Goal: Information Seeking & Learning: Learn about a topic

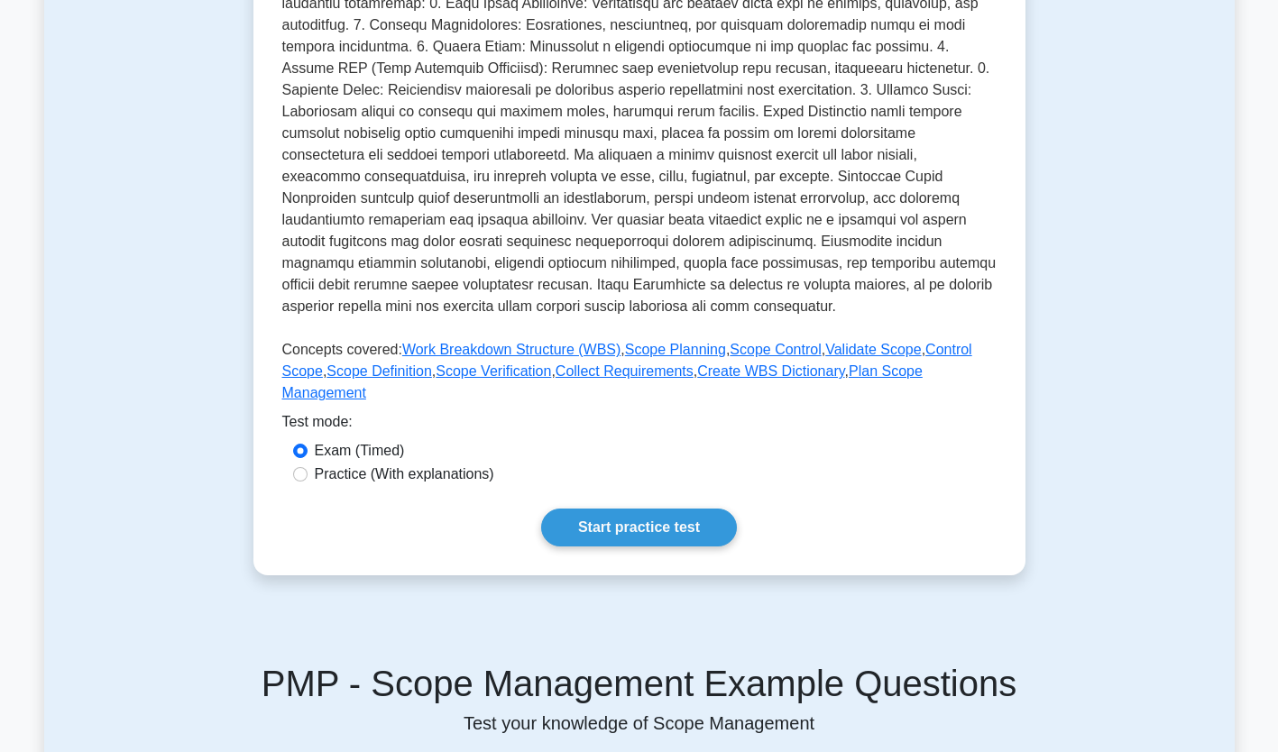
scroll to position [477, 0]
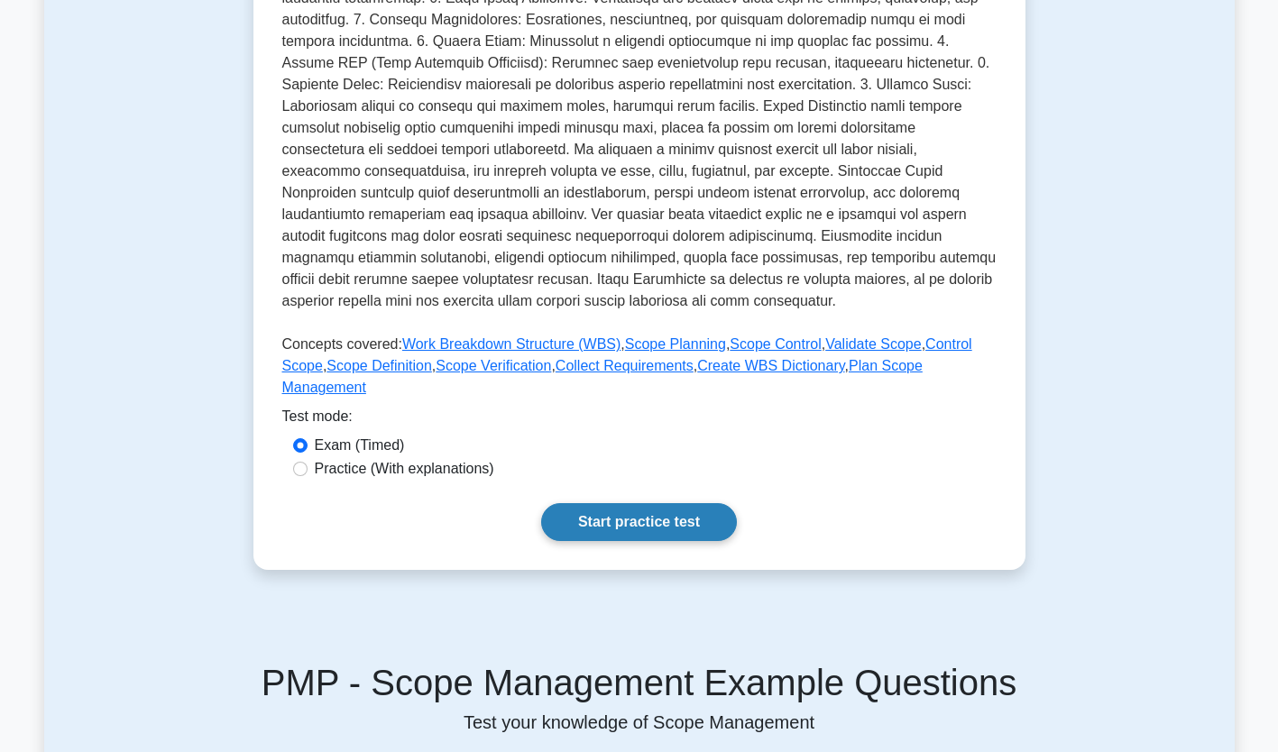
click at [654, 503] on link "Start practice test" at bounding box center [639, 522] width 196 height 38
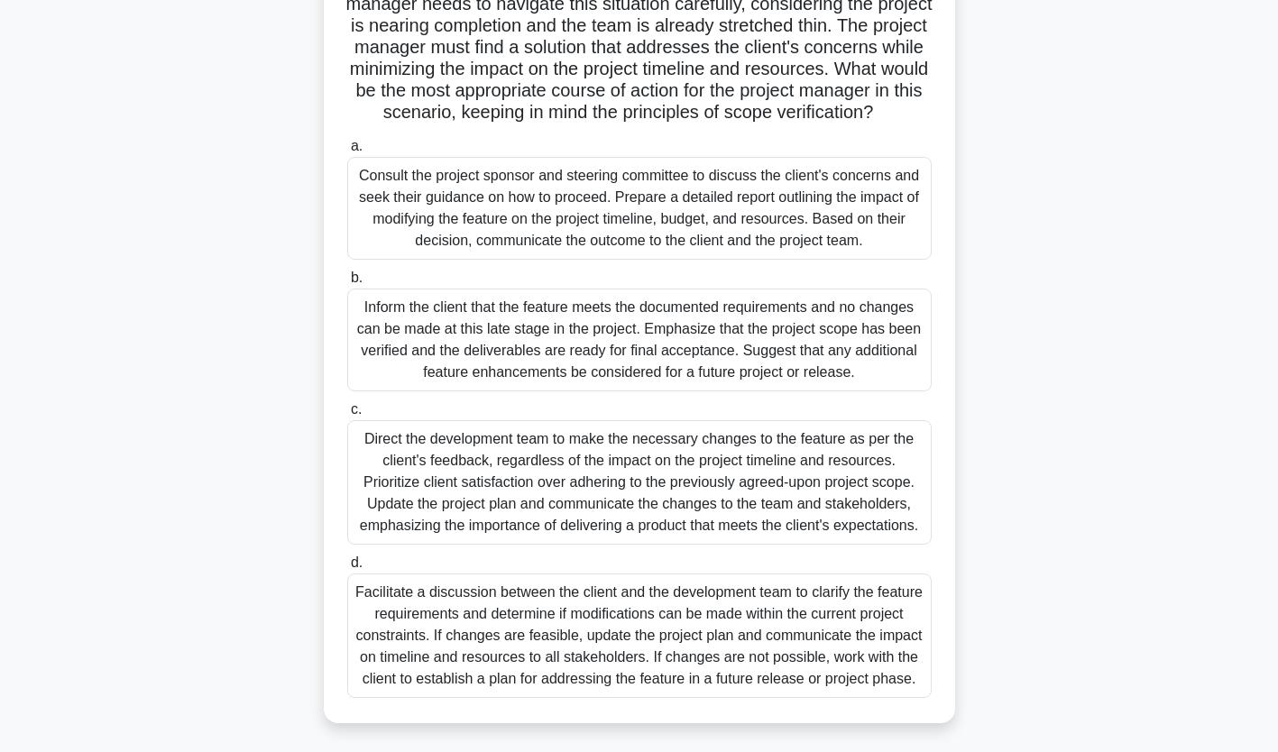
scroll to position [279, 0]
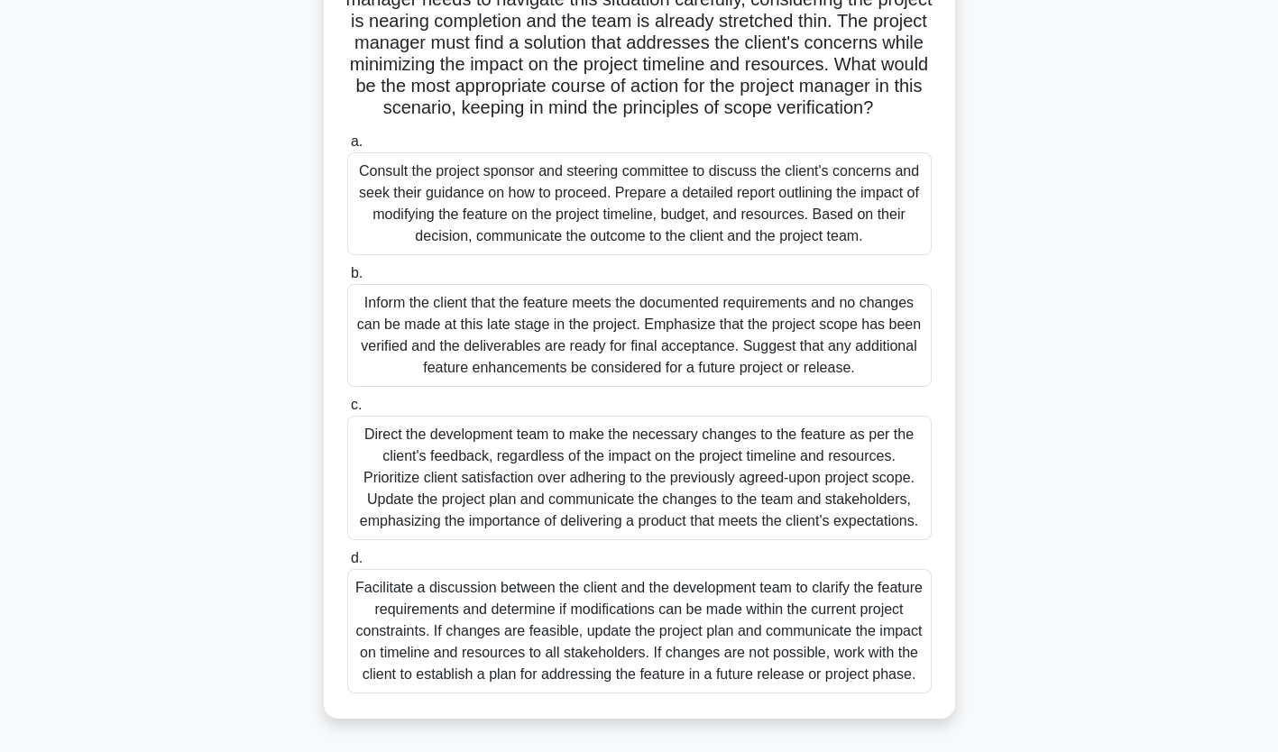
click at [663, 660] on div "Facilitate a discussion between the client and the development team to clarify …" at bounding box center [639, 631] width 584 height 124
click at [347, 565] on input "d. Facilitate a discussion between the client and the development team to clari…" at bounding box center [347, 559] width 0 height 12
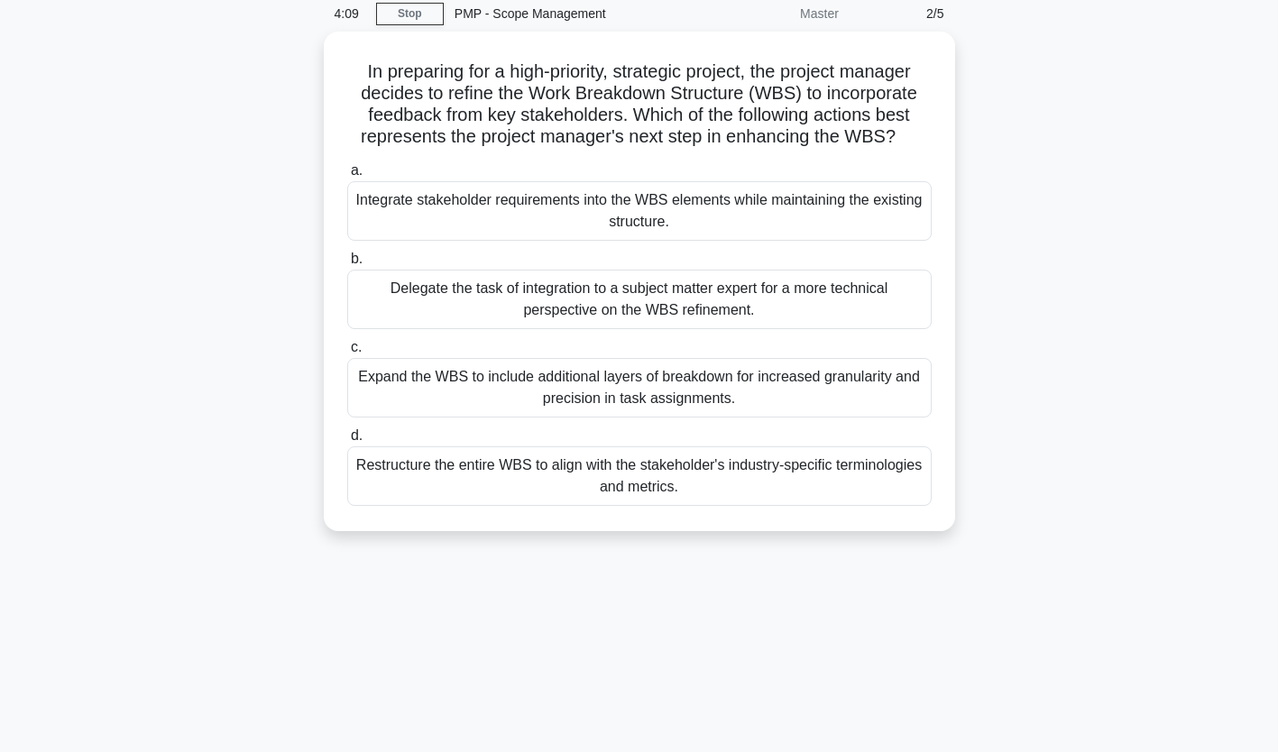
scroll to position [75, 0]
click at [430, 19] on link "Stop" at bounding box center [410, 13] width 68 height 23
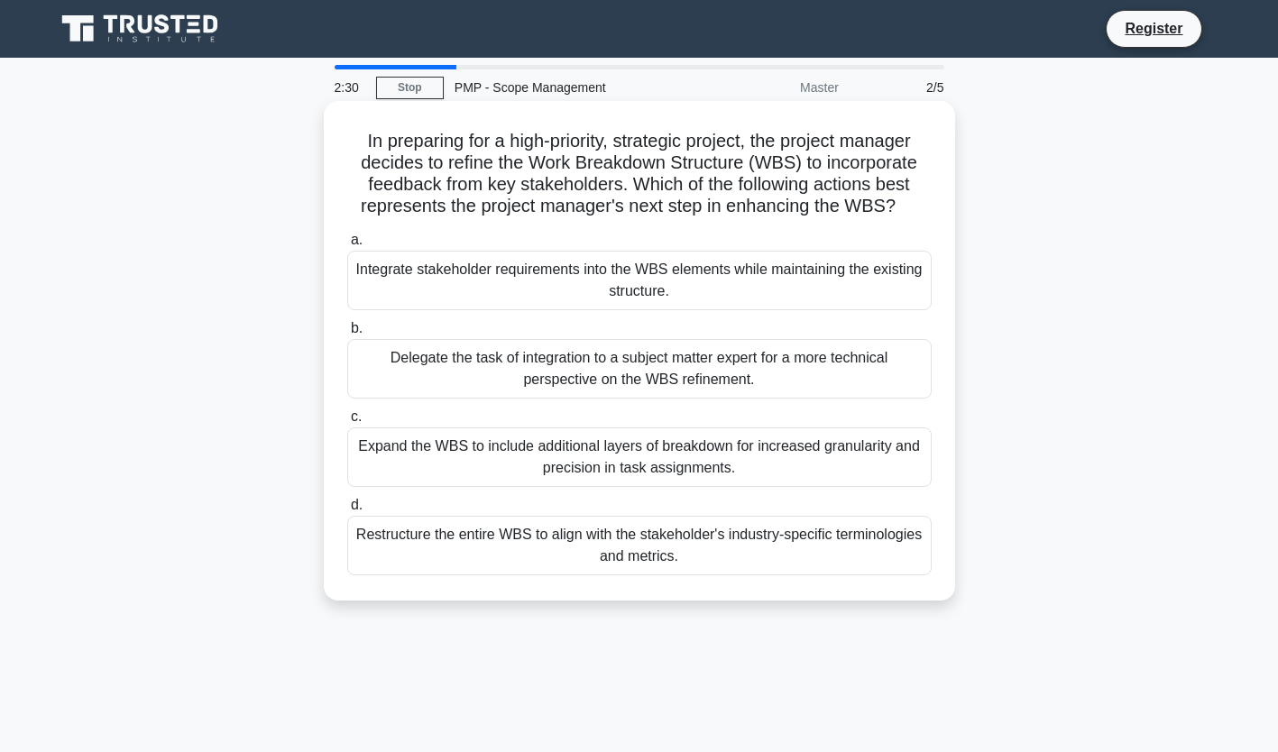
click at [865, 338] on label "b. Delegate the task of integration to a subject matter expert for a more techn…" at bounding box center [639, 357] width 584 height 81
click at [347, 335] on input "b. Delegate the task of integration to a subject matter expert for a more techn…" at bounding box center [347, 329] width 0 height 12
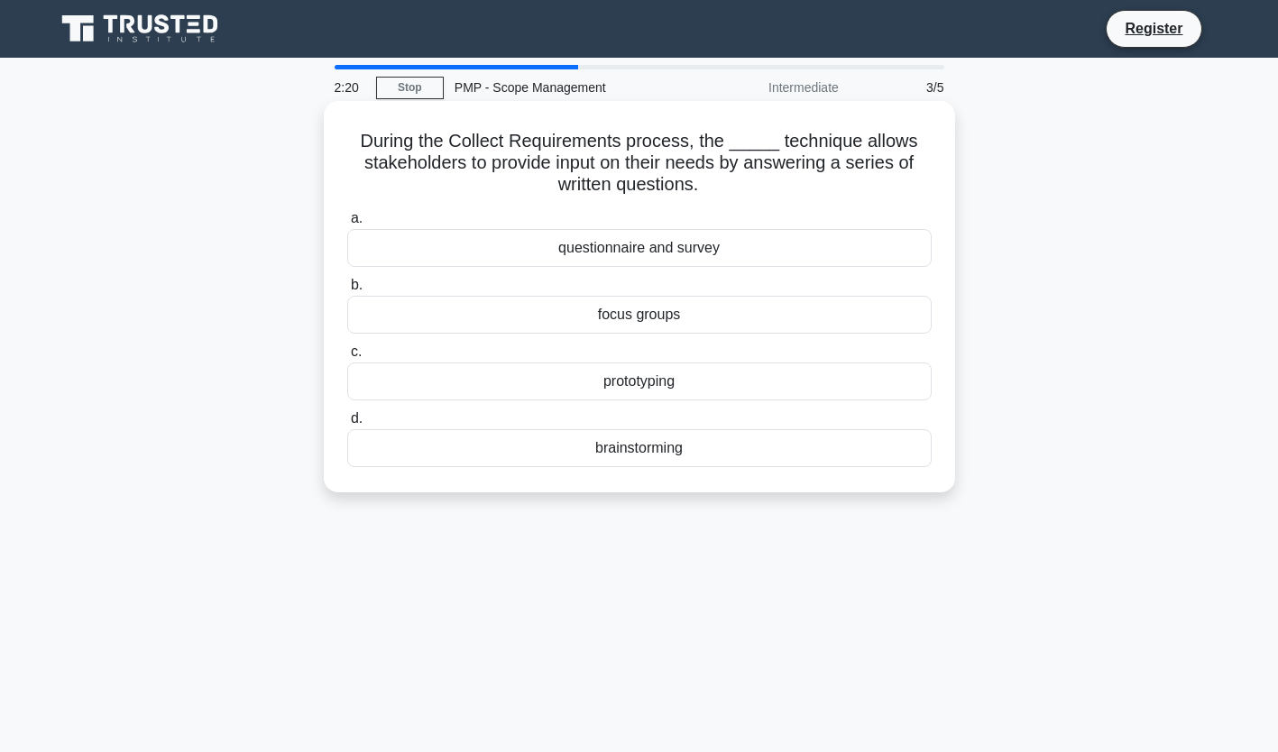
click at [536, 257] on div "questionnaire and survey" at bounding box center [639, 248] width 584 height 38
click at [347, 225] on input "a. questionnaire and survey" at bounding box center [347, 219] width 0 height 12
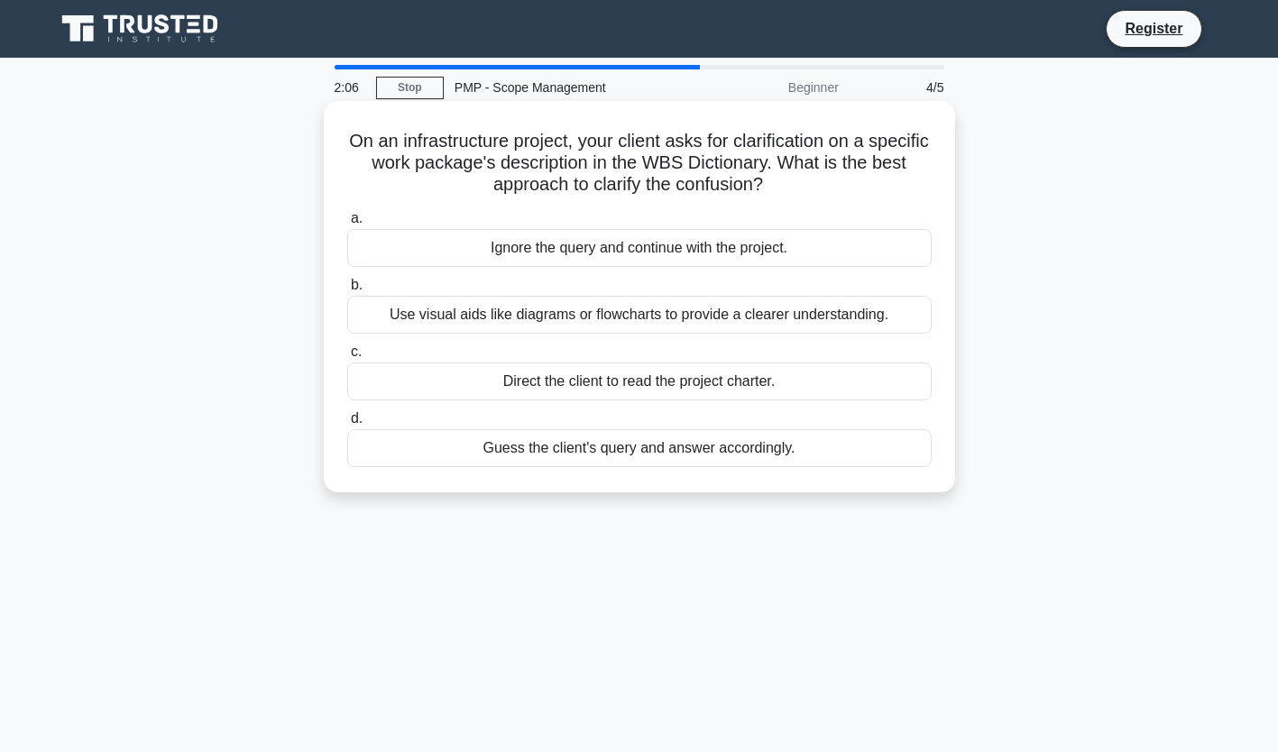
click at [686, 312] on div "Use visual aids like diagrams or flowcharts to provide a clearer understanding." at bounding box center [639, 315] width 584 height 38
click at [347, 291] on input "b. Use visual aids like diagrams or flowcharts to provide a clearer understandi…" at bounding box center [347, 286] width 0 height 12
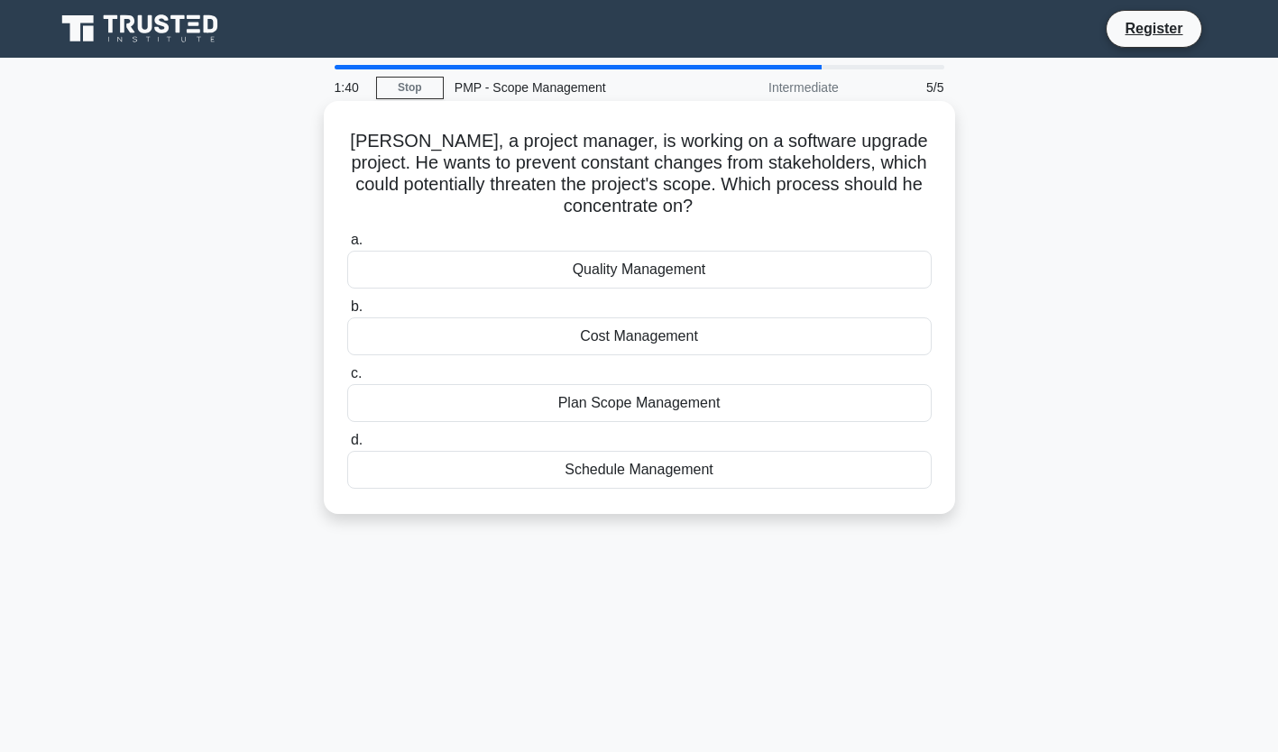
click at [716, 408] on div "Plan Scope Management" at bounding box center [639, 403] width 584 height 38
click at [347, 380] on input "c. Plan Scope Management" at bounding box center [347, 374] width 0 height 12
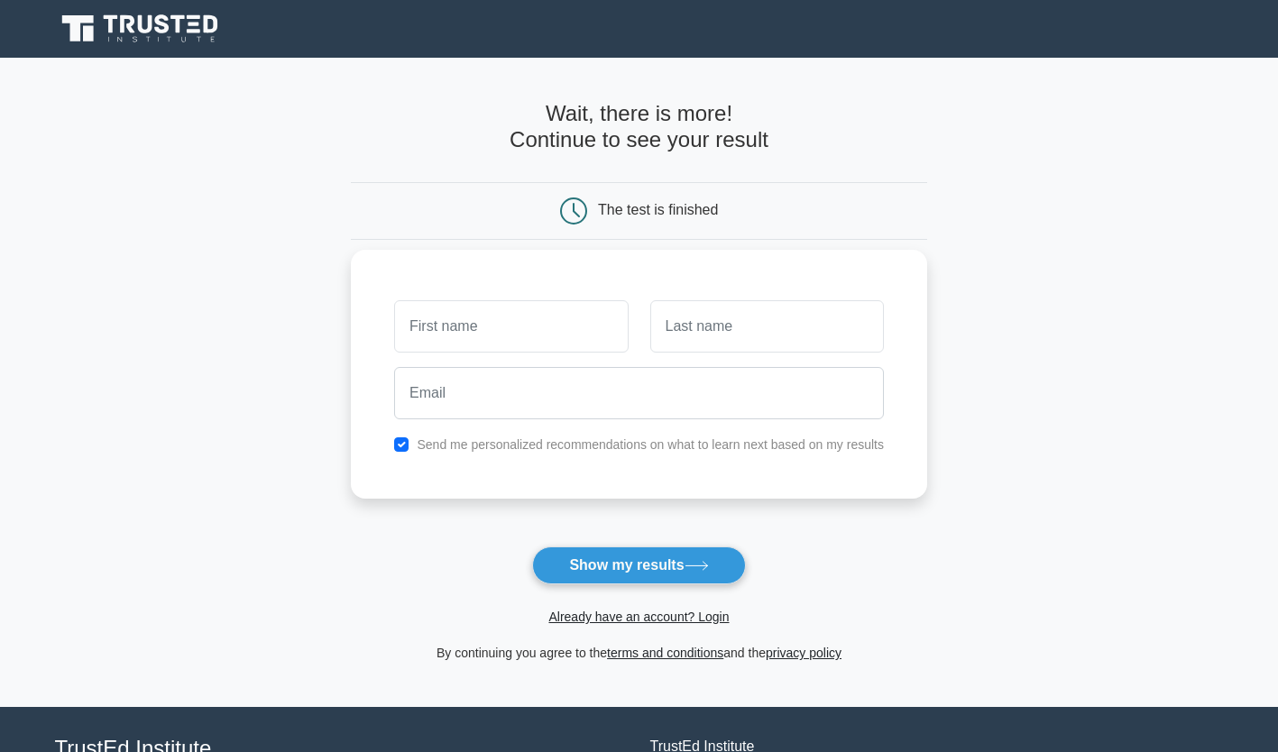
click at [581, 329] on input "text" at bounding box center [511, 326] width 234 height 52
click at [501, 250] on form "Wait, there is more! Continue to see your result The test is finished and the" at bounding box center [639, 382] width 576 height 563
click at [678, 565] on button "Show my results" at bounding box center [638, 566] width 213 height 38
click at [470, 310] on input "text" at bounding box center [511, 326] width 234 height 52
type input "Hamad"
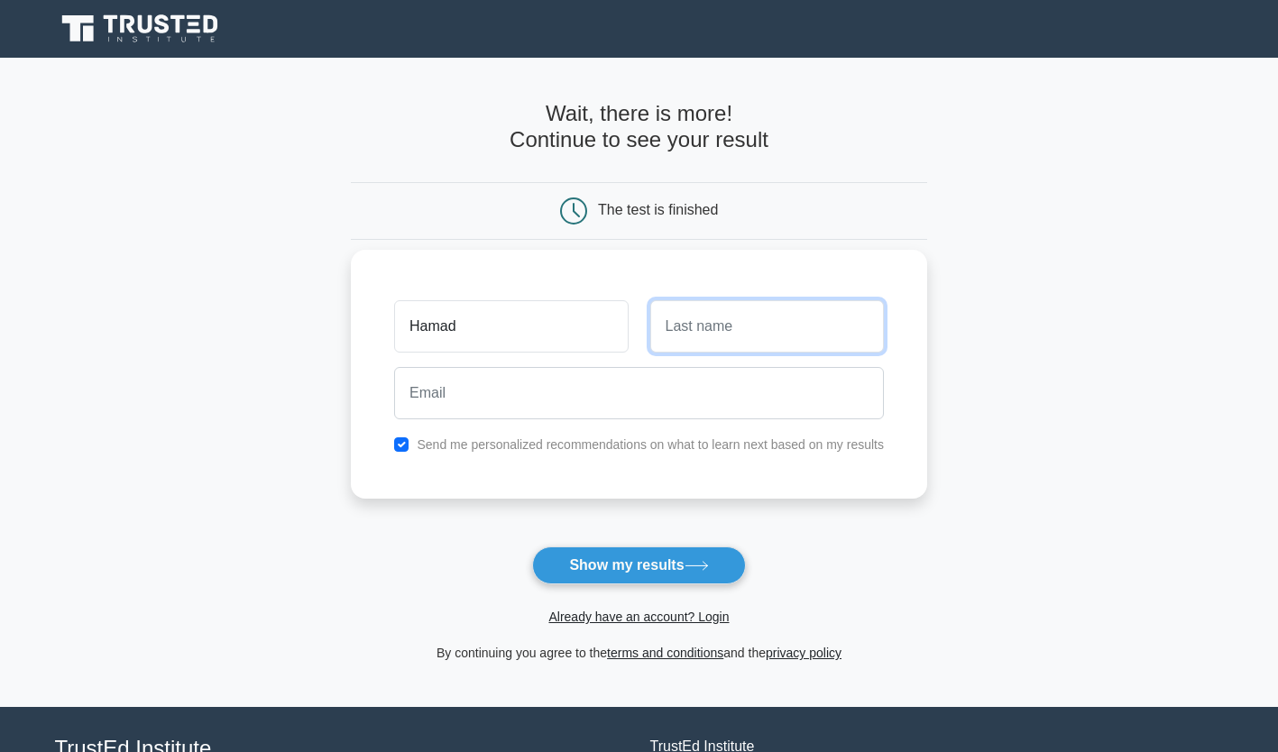
type input "Alduwaisan"
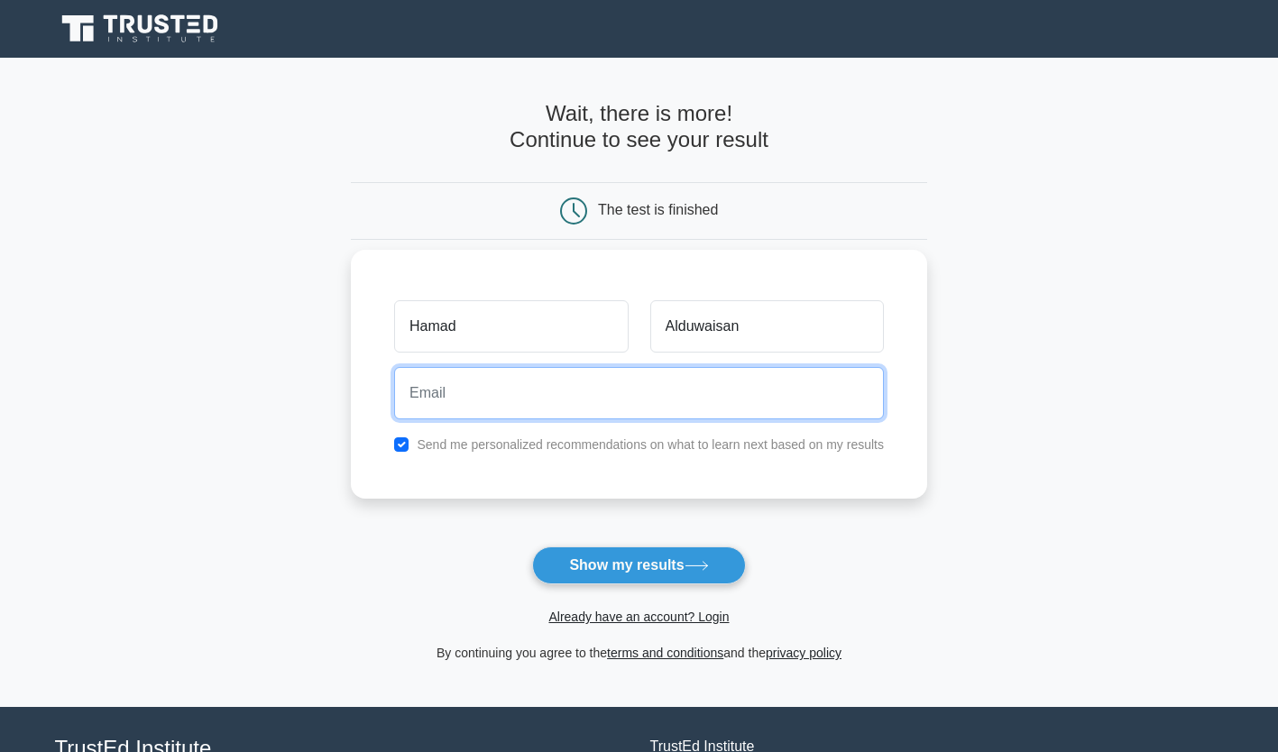
type input "hamad_814@hotmail.com"
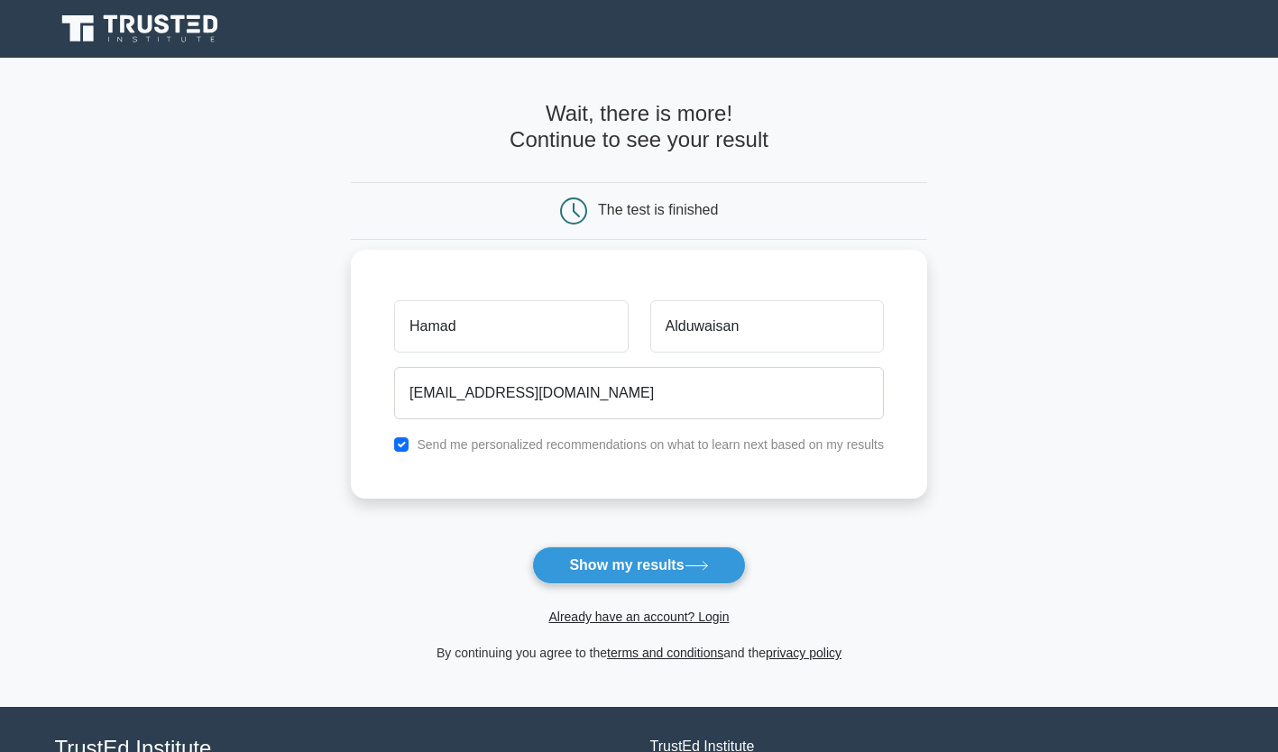
click at [382, 450] on div "Hamad Alduwaisan hamad_814@hotmail.com Send me personalized recommendations on …" at bounding box center [639, 374] width 576 height 249
click at [397, 437] on input "checkbox" at bounding box center [401, 444] width 14 height 14
checkbox input "false"
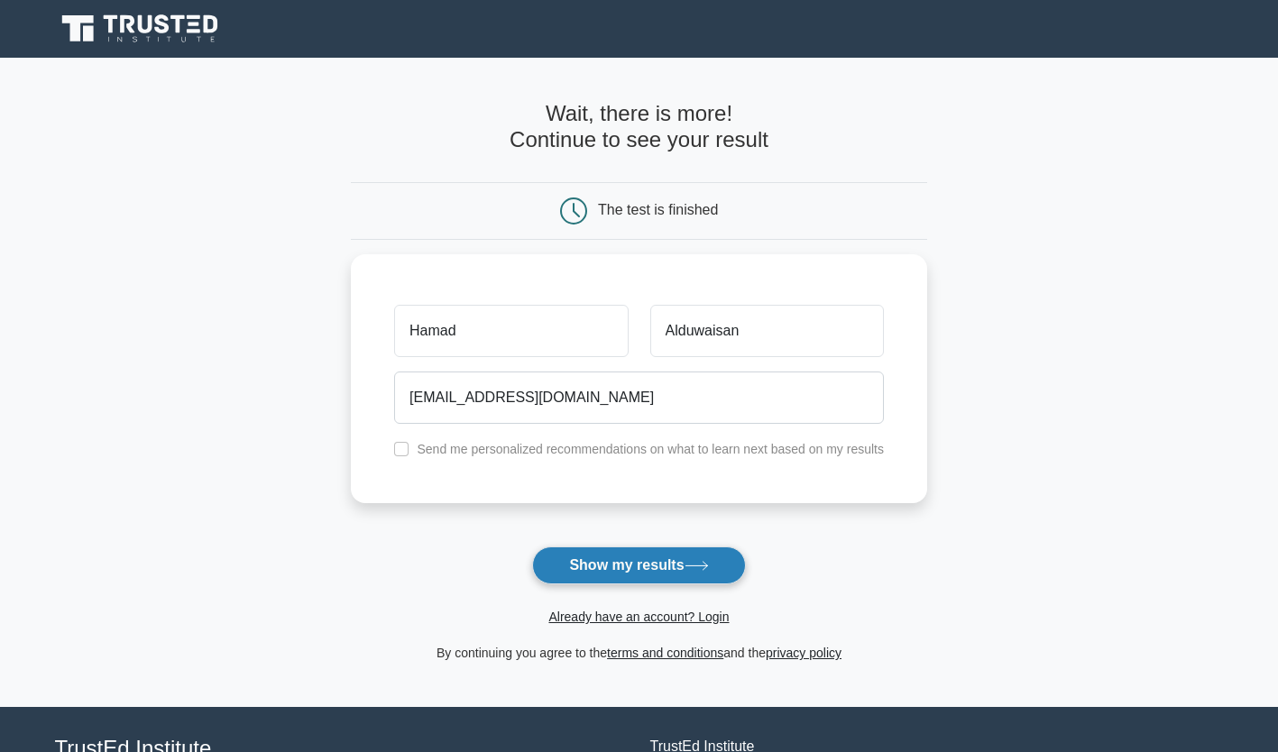
click at [579, 557] on button "Show my results" at bounding box center [638, 566] width 213 height 38
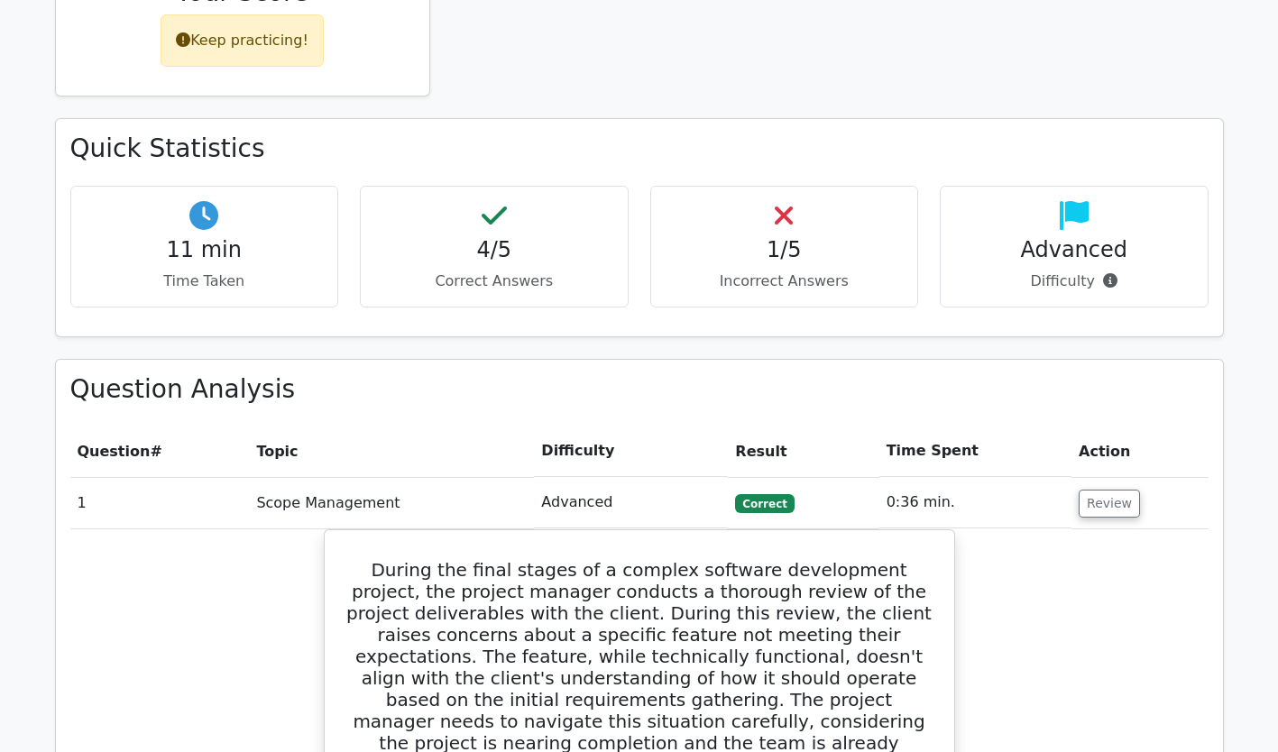
scroll to position [999, 0]
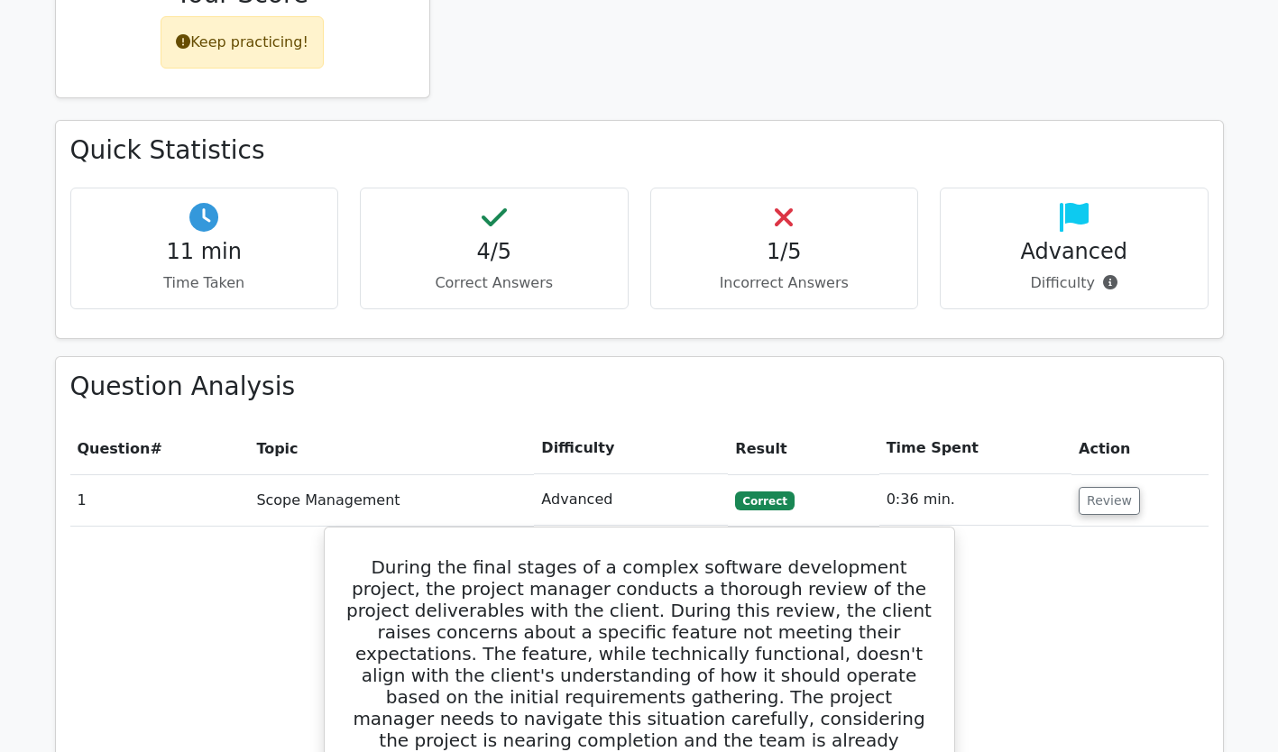
drag, startPoint x: 810, startPoint y: 175, endPoint x: 754, endPoint y: 316, distance: 151.4
click at [754, 372] on h3 "Question Analysis" at bounding box center [639, 387] width 1138 height 31
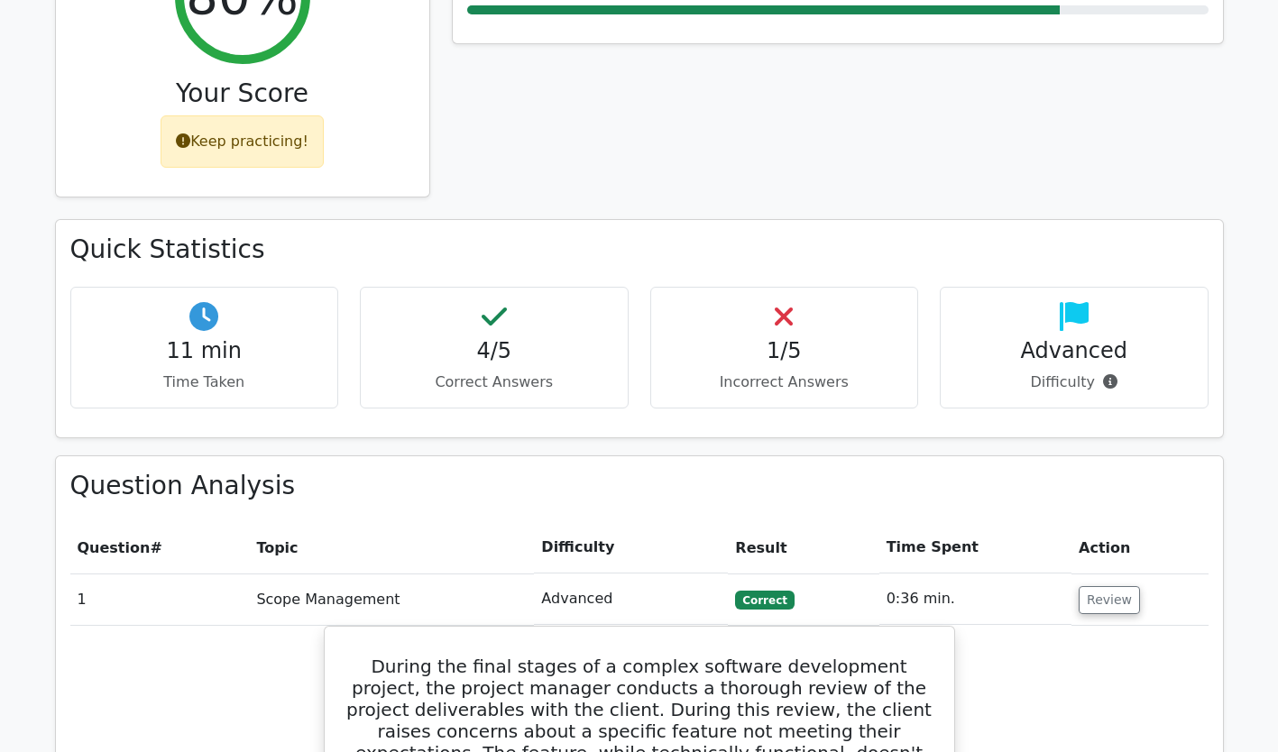
scroll to position [895, 0]
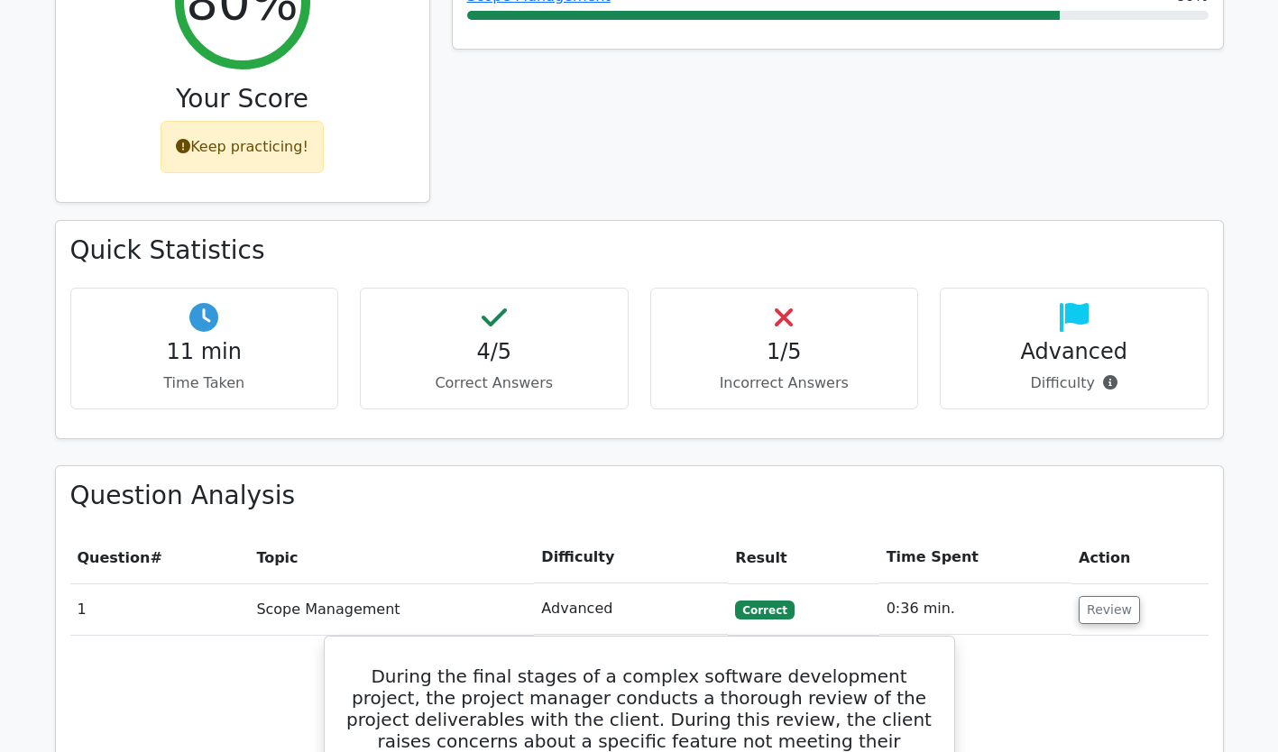
click at [753, 372] on p "Incorrect Answers" at bounding box center [785, 383] width 238 height 22
click at [510, 372] on p "Correct Answers" at bounding box center [494, 383] width 238 height 22
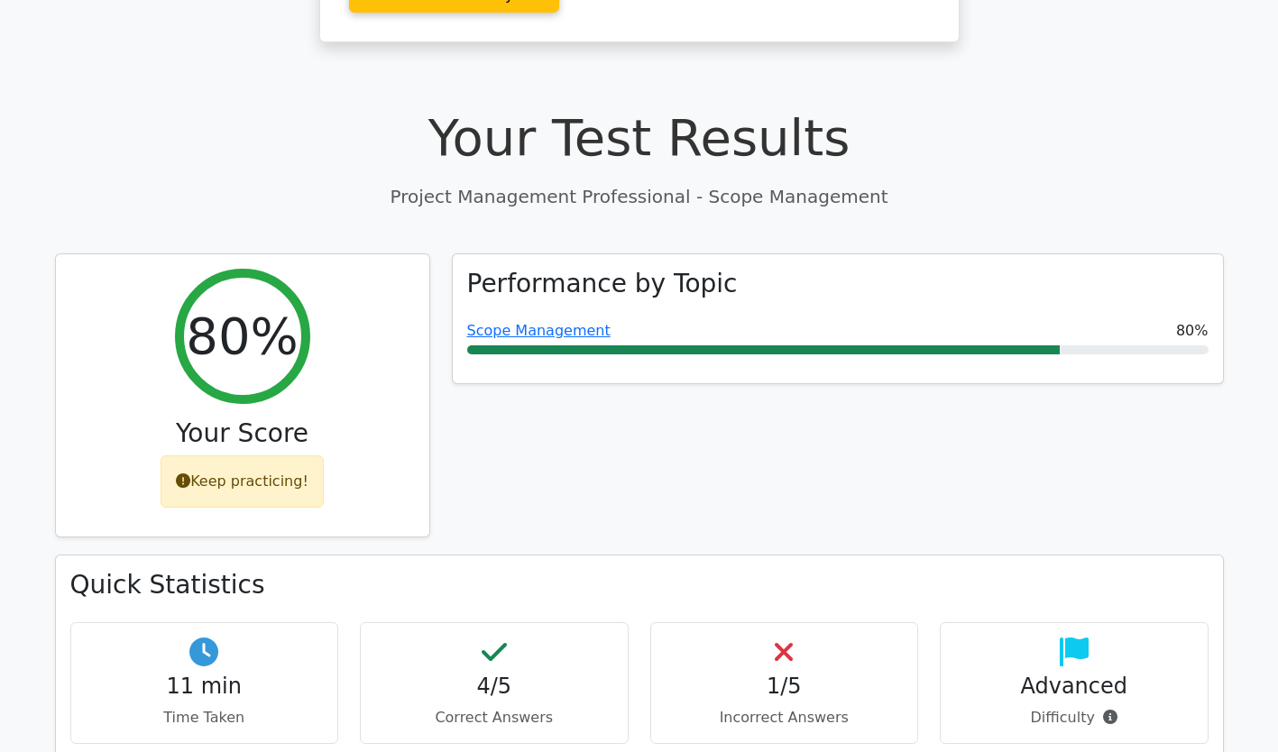
scroll to position [559, 0]
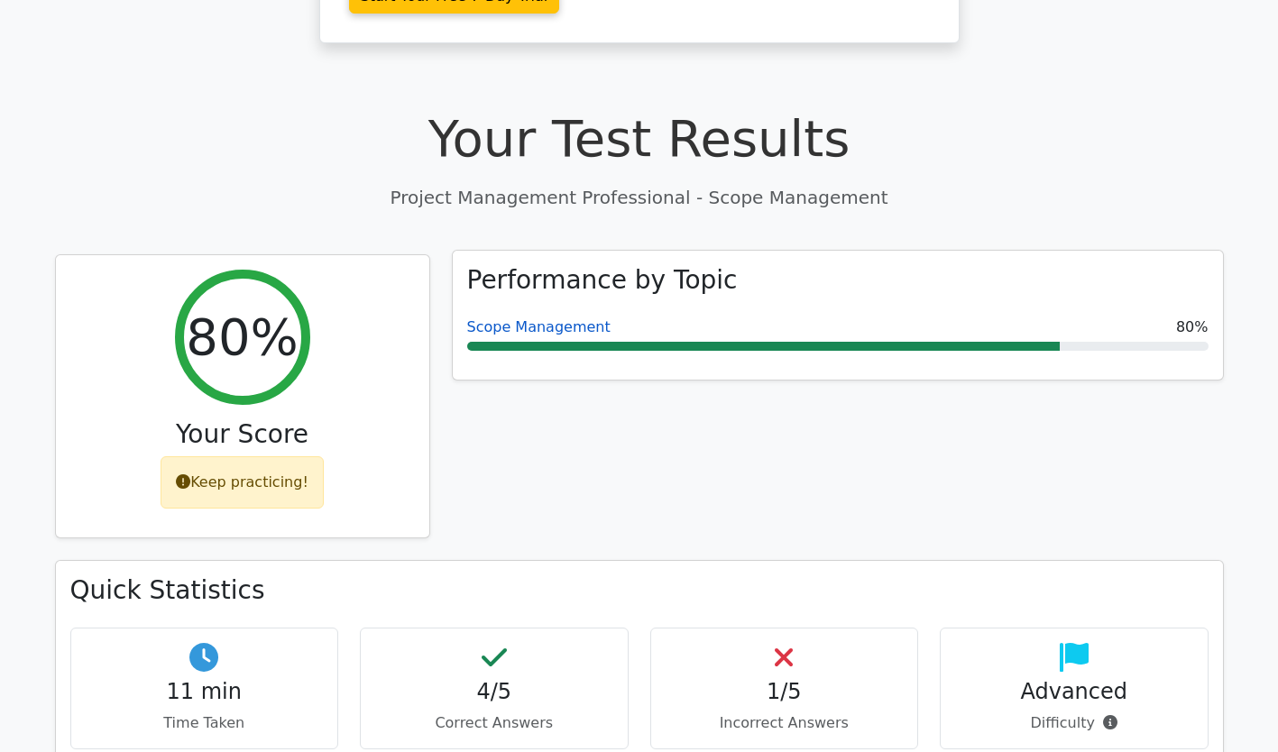
click at [556, 318] on link "Scope Management" at bounding box center [538, 326] width 143 height 17
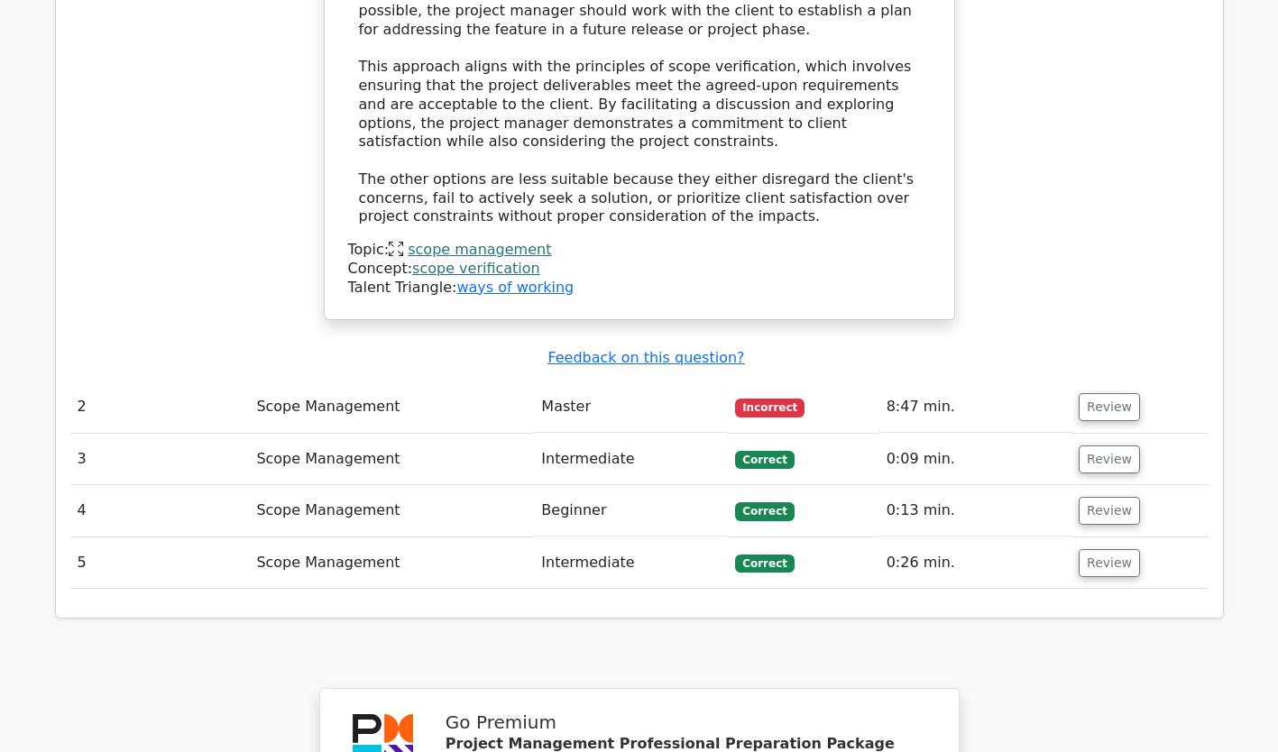
scroll to position [2596, 0]
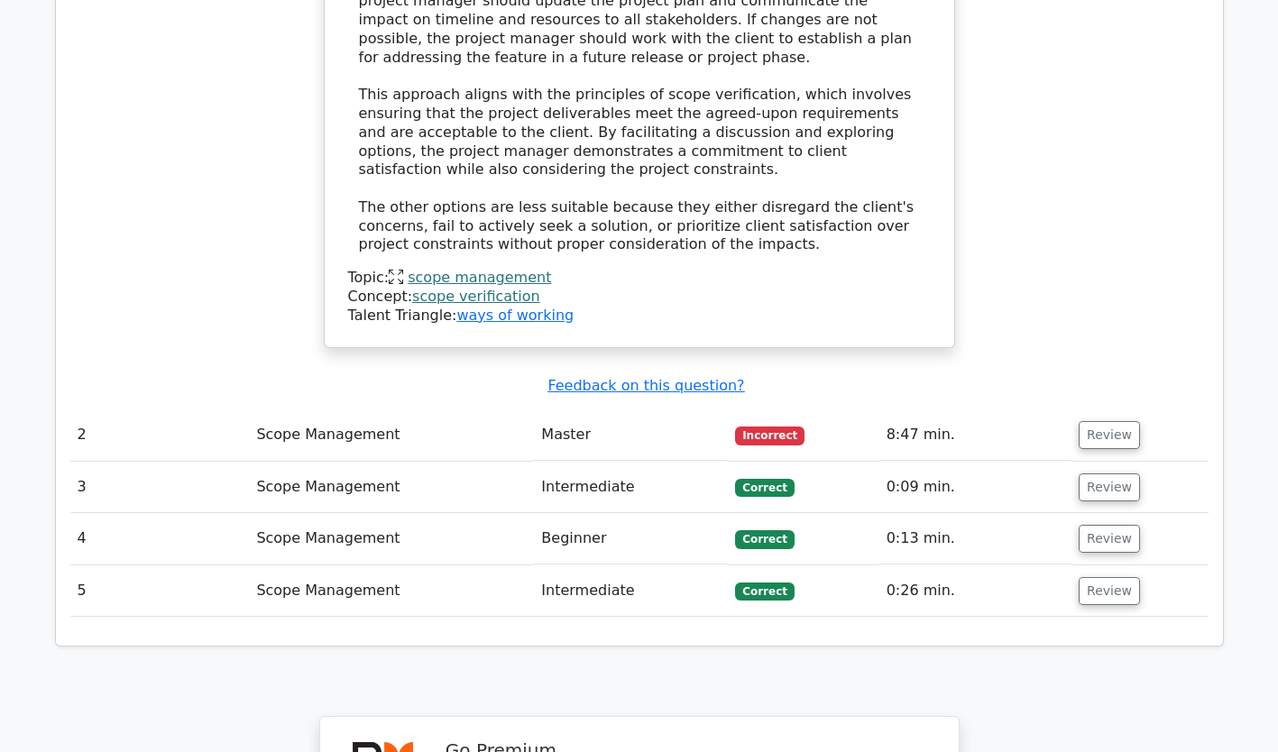
click at [640, 409] on td "Master" at bounding box center [631, 434] width 194 height 51
click at [1115, 421] on button "Review" at bounding box center [1109, 435] width 61 height 28
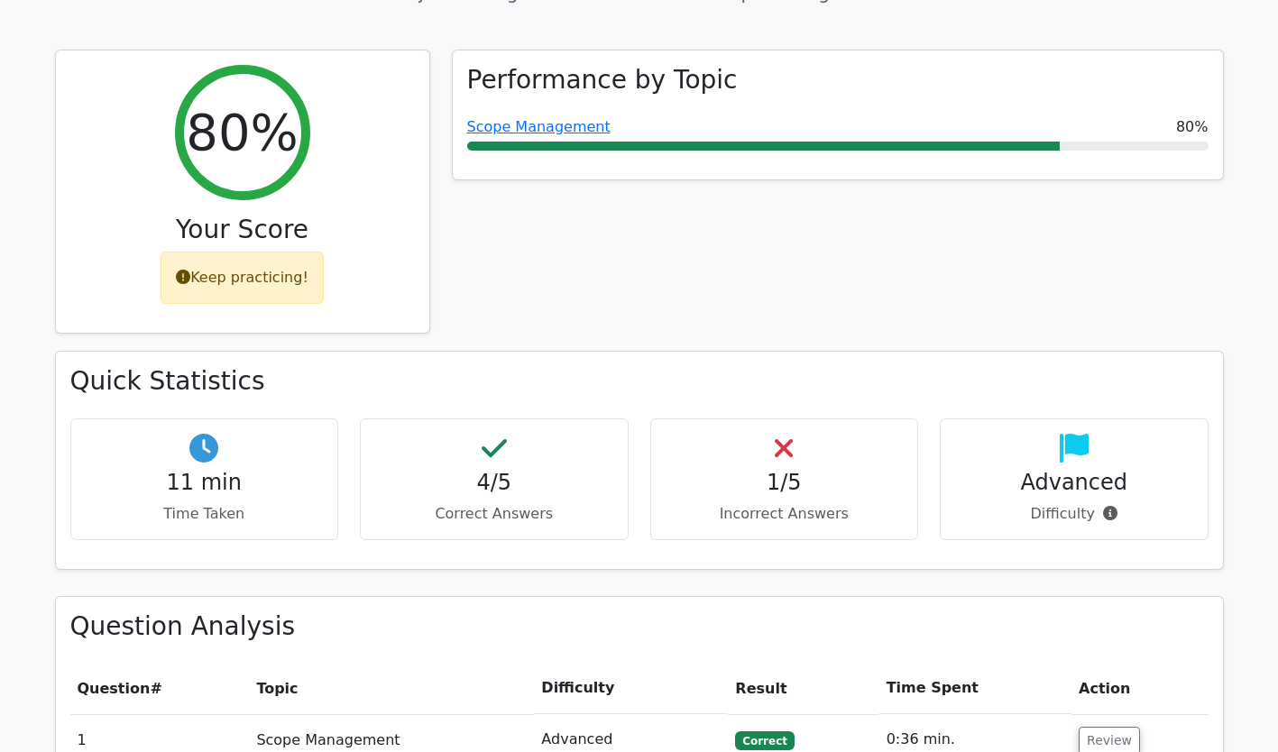
scroll to position [763, 0]
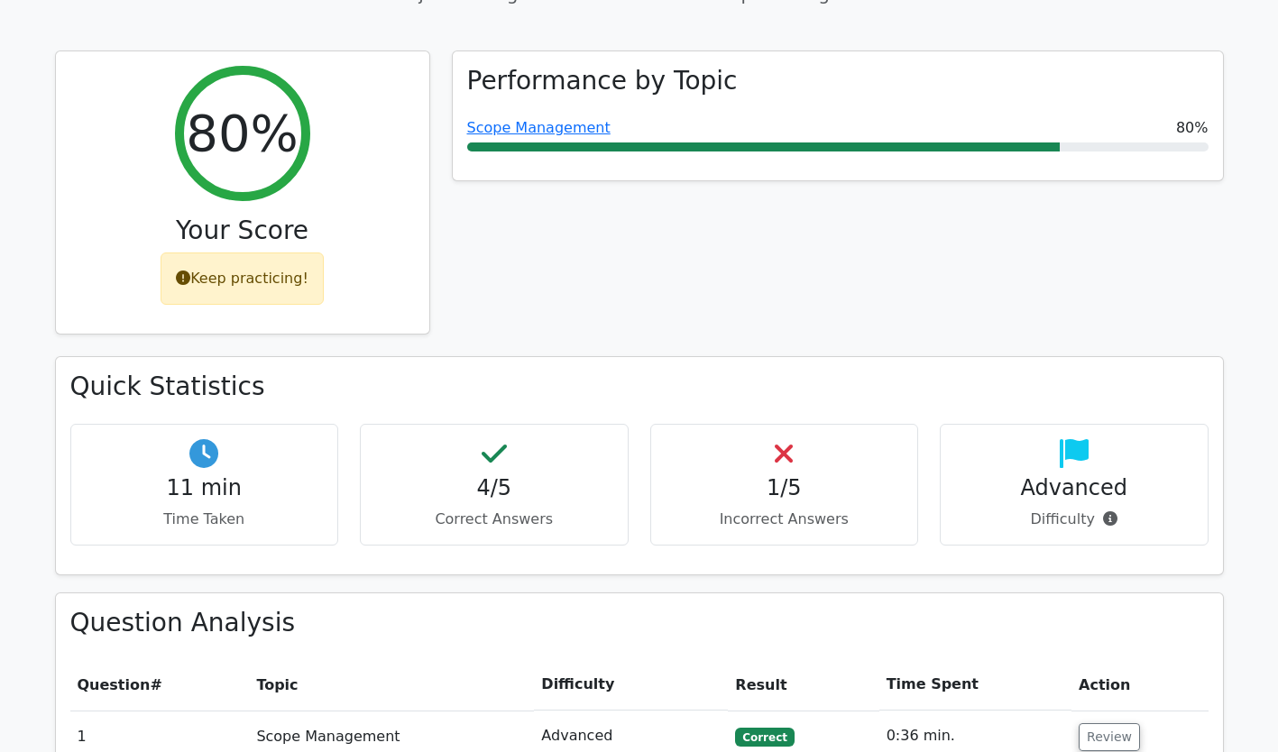
click at [606, 711] on td "Advanced" at bounding box center [631, 736] width 194 height 51
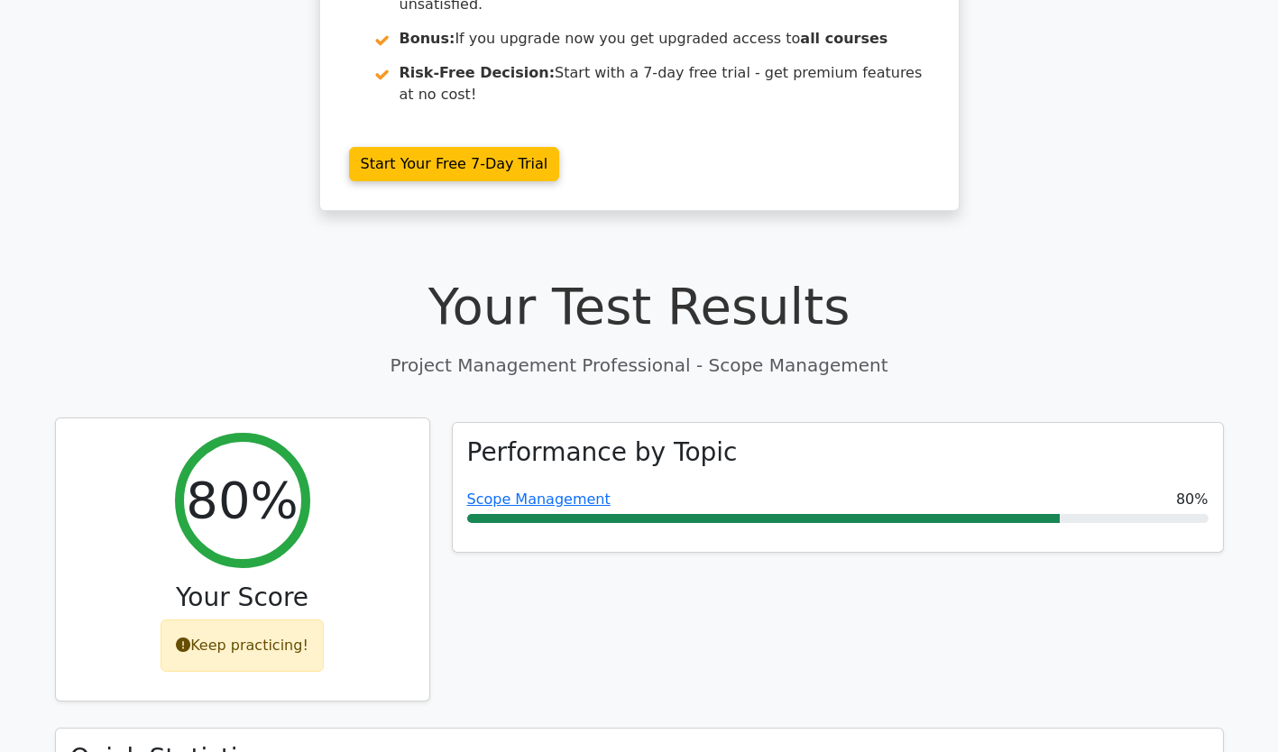
scroll to position [391, 0]
click at [238, 620] on div "Keep practicing!" at bounding box center [242, 646] width 163 height 52
click at [185, 639] on icon at bounding box center [183, 646] width 14 height 14
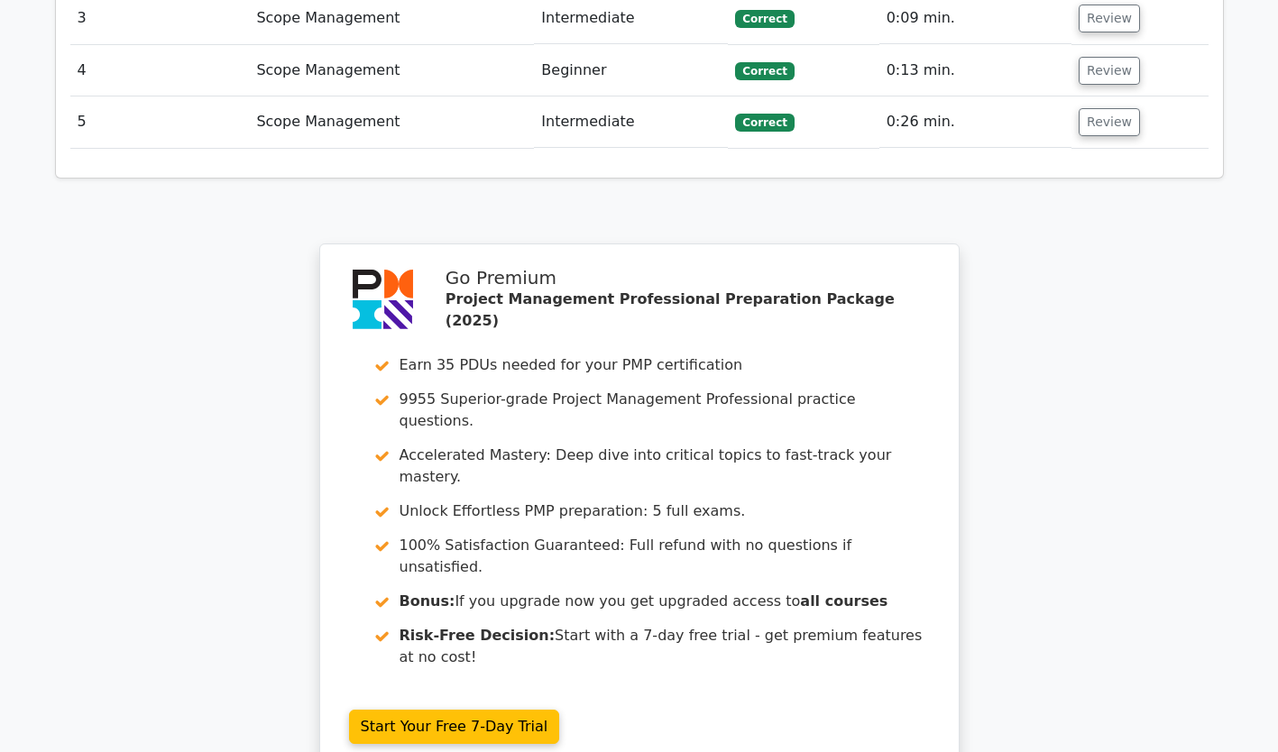
scroll to position [4286, 0]
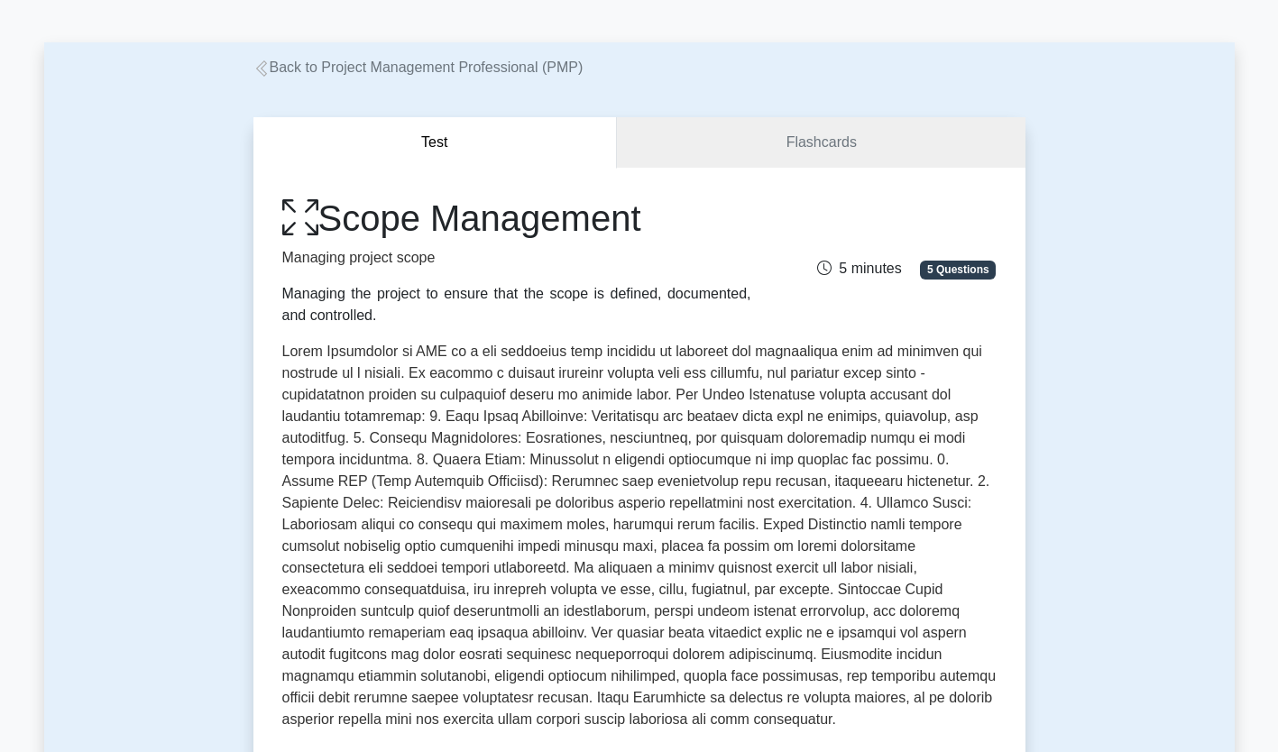
scroll to position [57, 0]
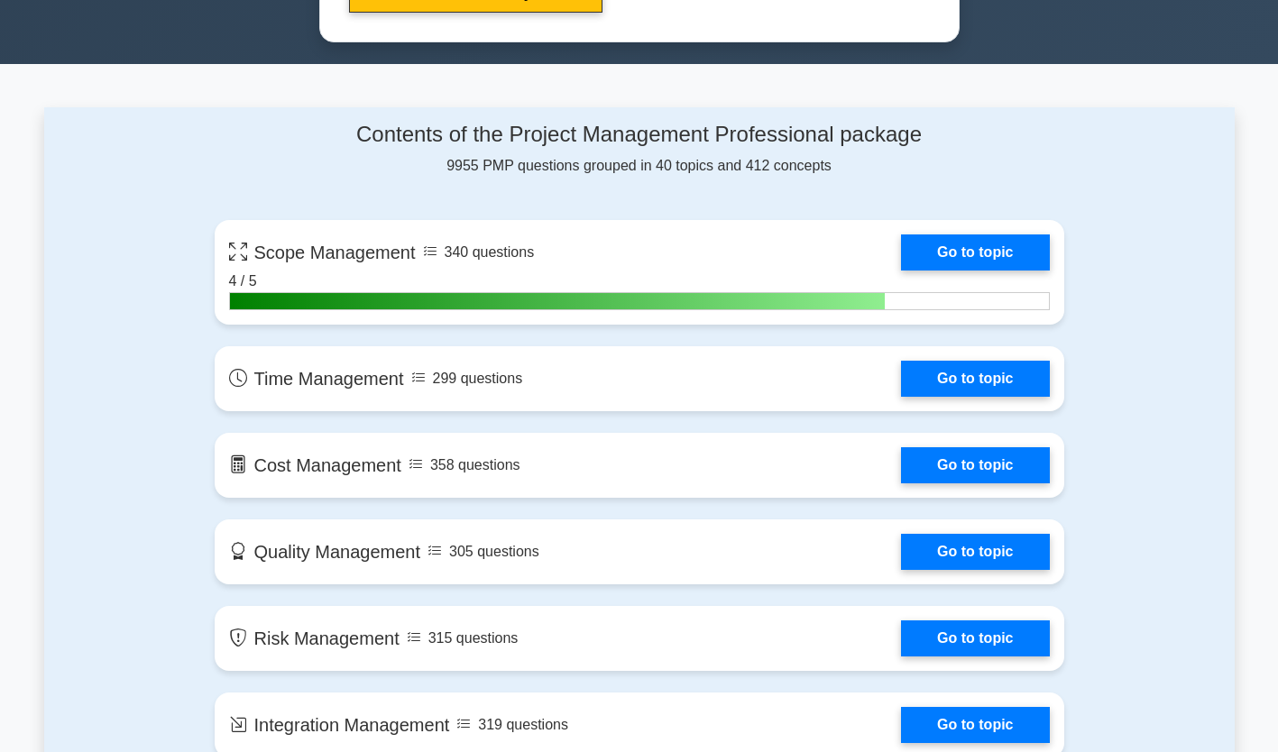
scroll to position [1132, 0]
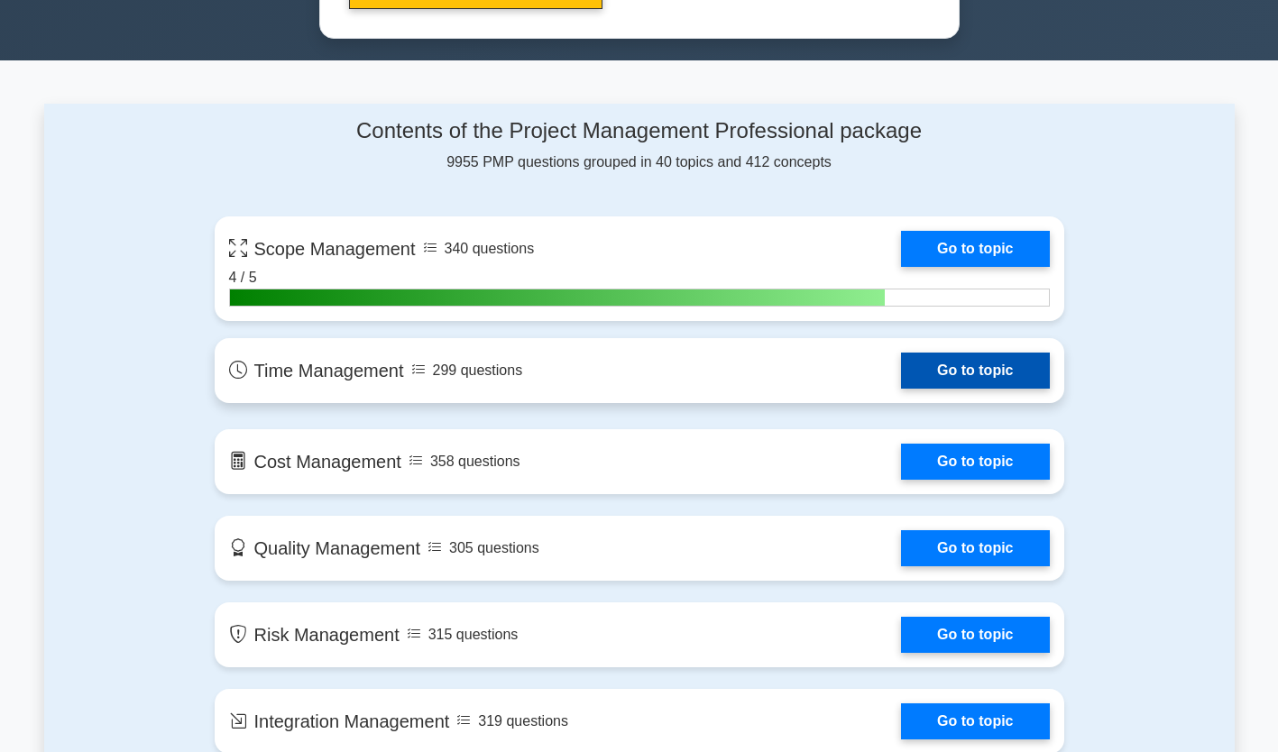
click at [935, 358] on link "Go to topic" at bounding box center [975, 371] width 148 height 36
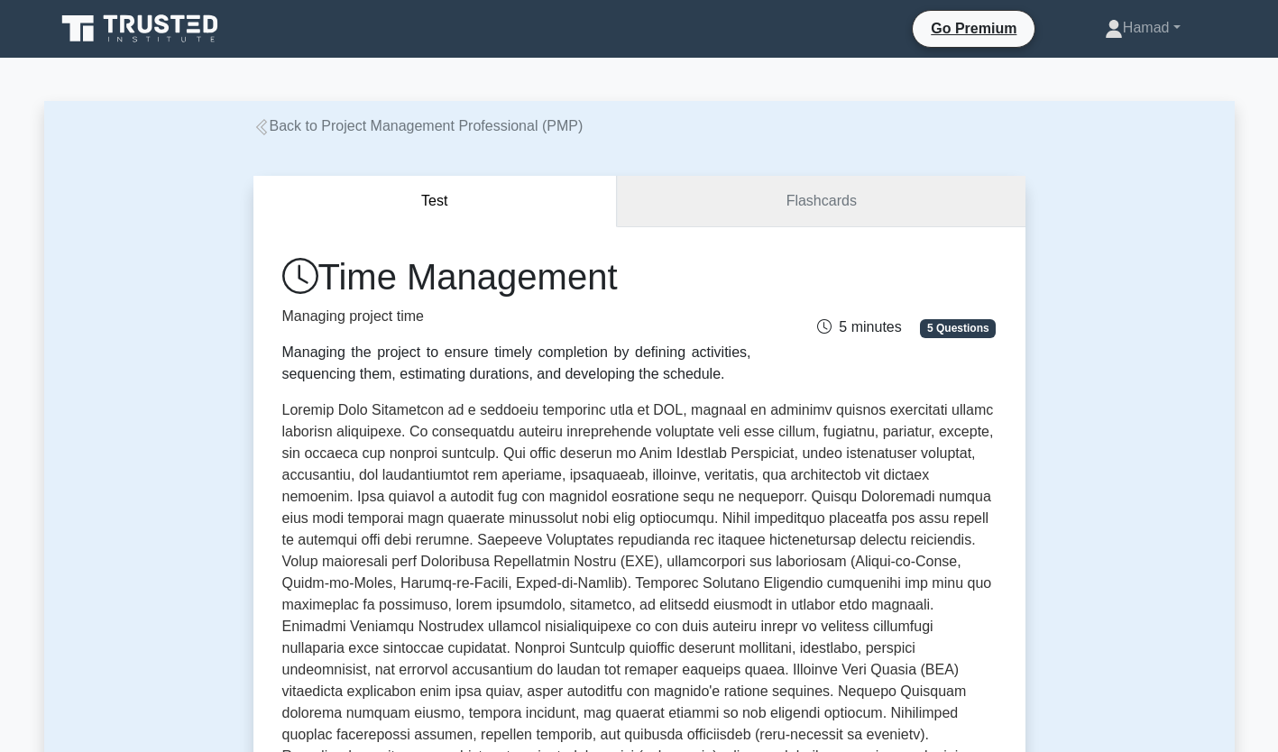
click at [831, 204] on link "Flashcards" at bounding box center [821, 201] width 408 height 51
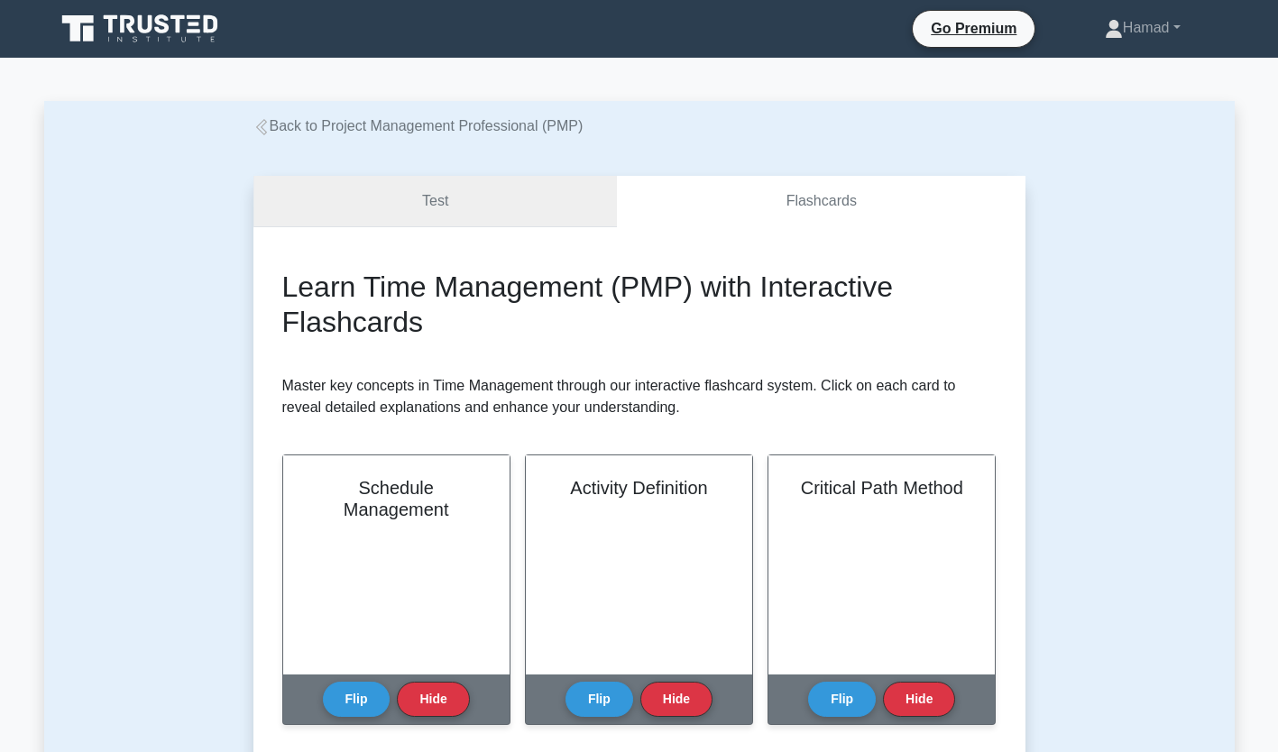
click at [494, 204] on link "Test" at bounding box center [435, 201] width 364 height 51
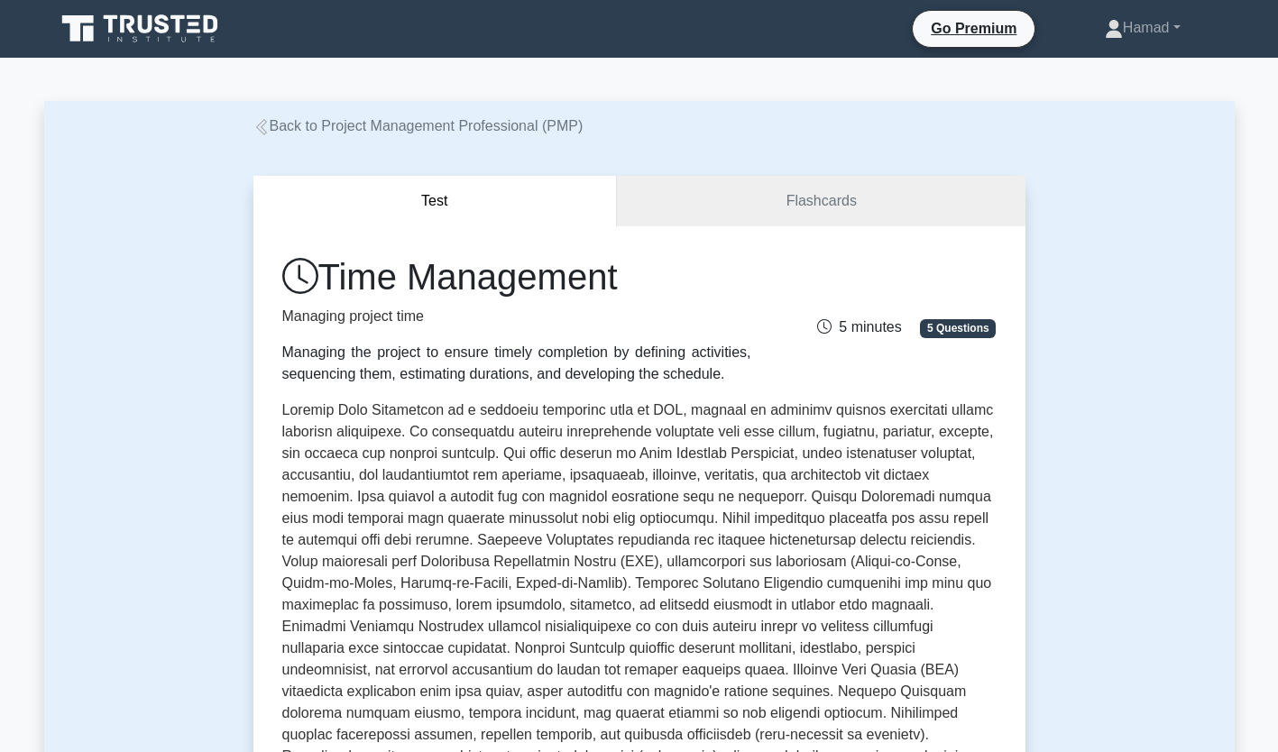
click at [675, 234] on div "Time Management Managing project time Managing the project to ensure timely com…" at bounding box center [639, 669] width 772 height 886
click at [693, 219] on link "Flashcards" at bounding box center [821, 201] width 408 height 51
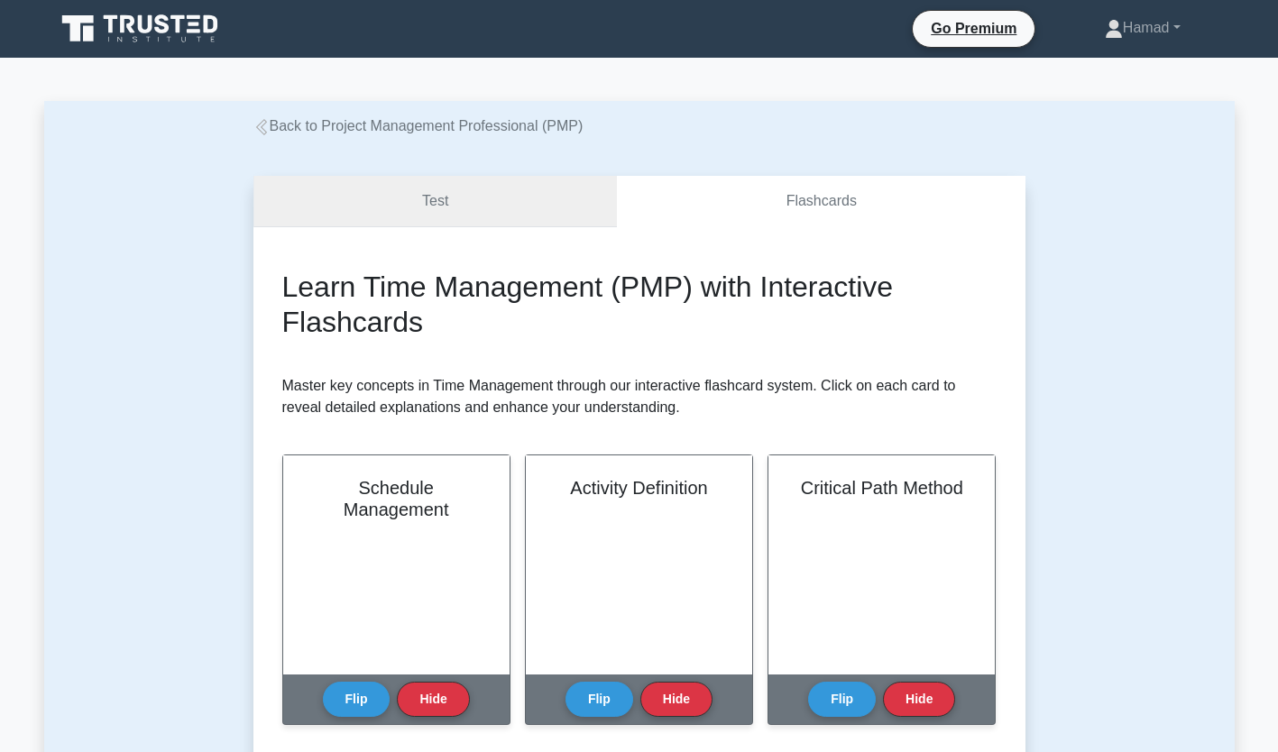
click at [423, 185] on link "Test" at bounding box center [435, 201] width 364 height 51
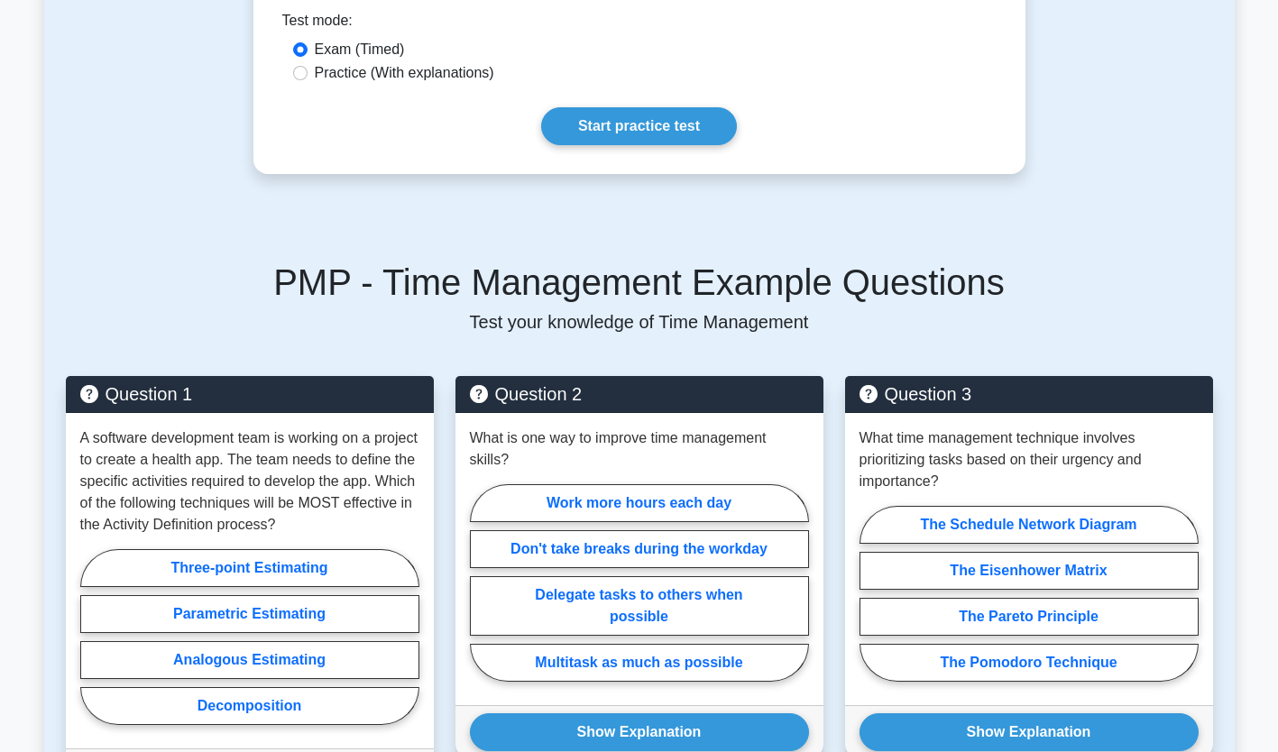
scroll to position [943, 0]
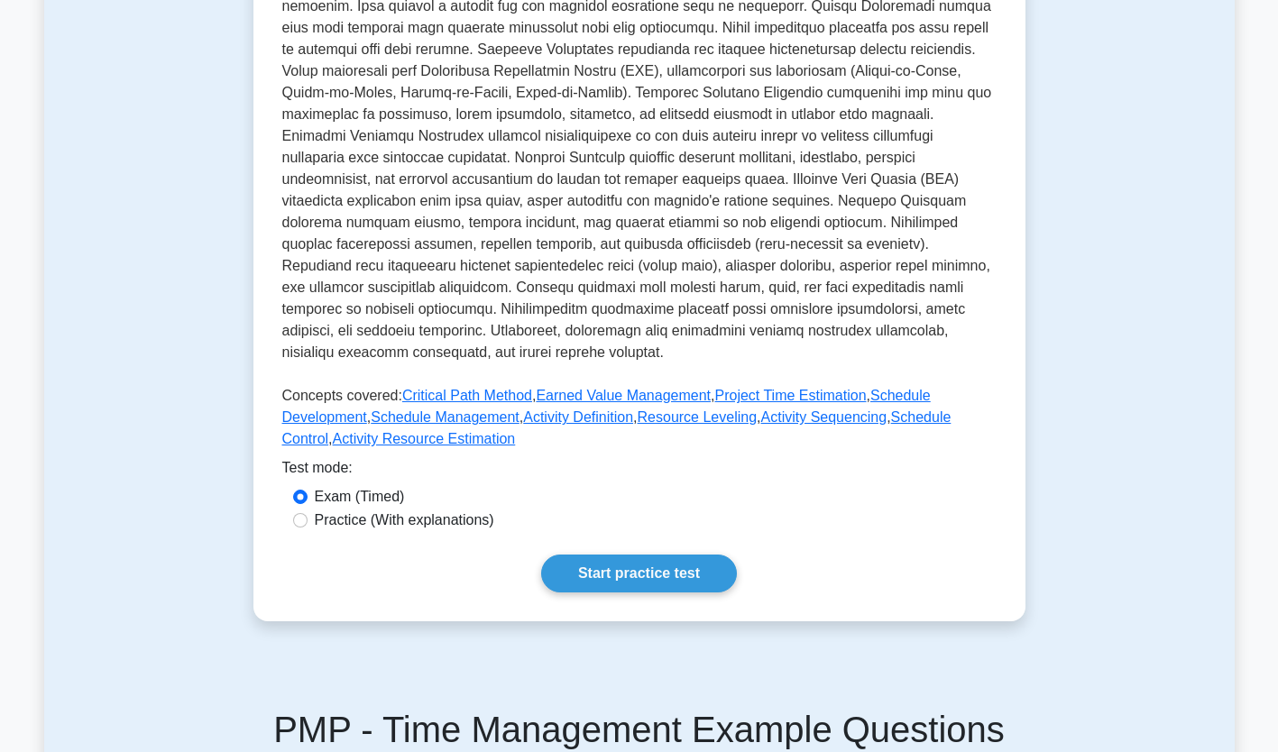
scroll to position [496, 0]
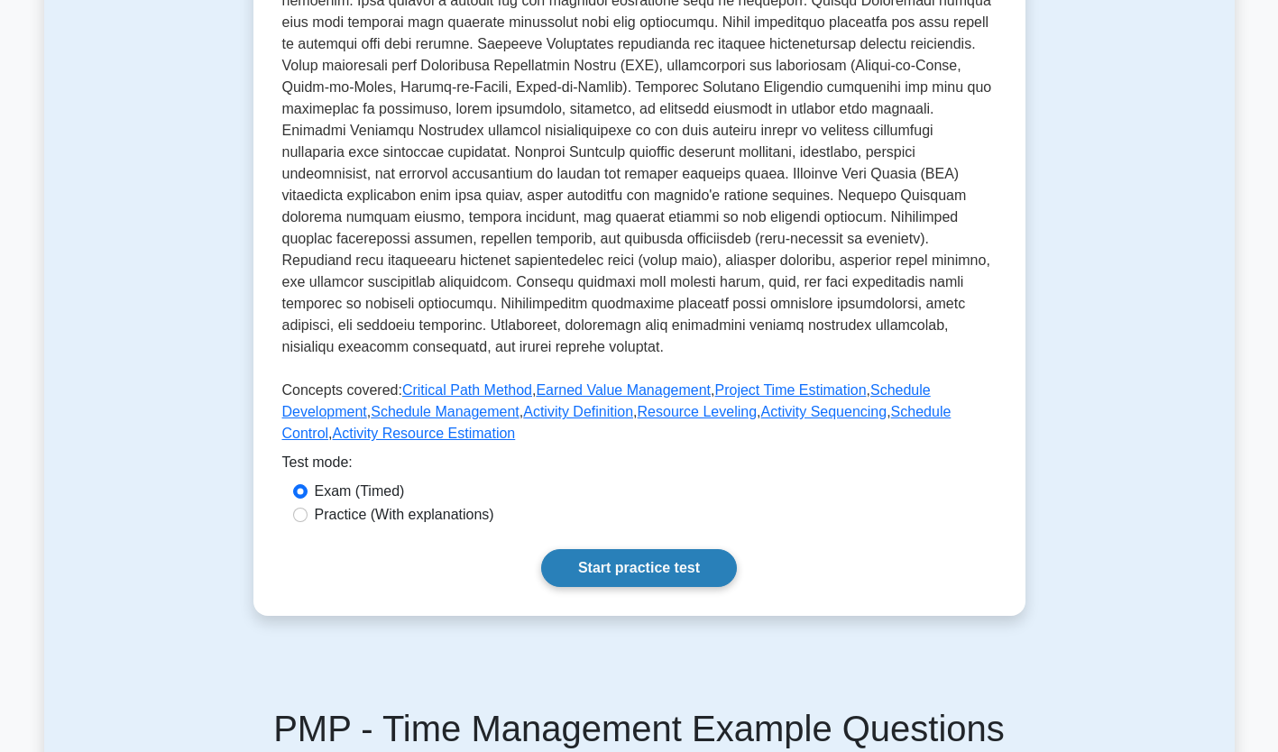
click at [588, 562] on link "Start practice test" at bounding box center [639, 568] width 196 height 38
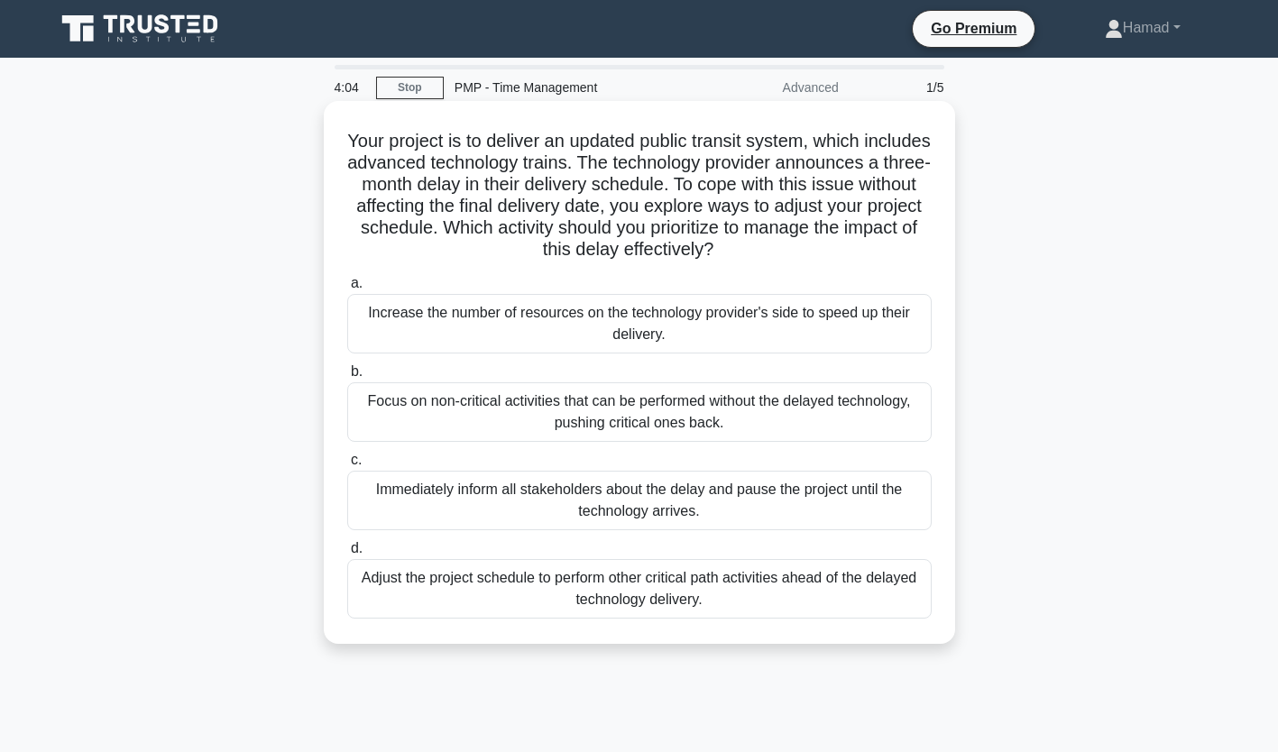
click at [605, 414] on div "Focus on non-critical activities that can be performed without the delayed tech…" at bounding box center [639, 412] width 584 height 60
click at [347, 378] on input "b. Focus on non-critical activities that can be performed without the delayed t…" at bounding box center [347, 372] width 0 height 12
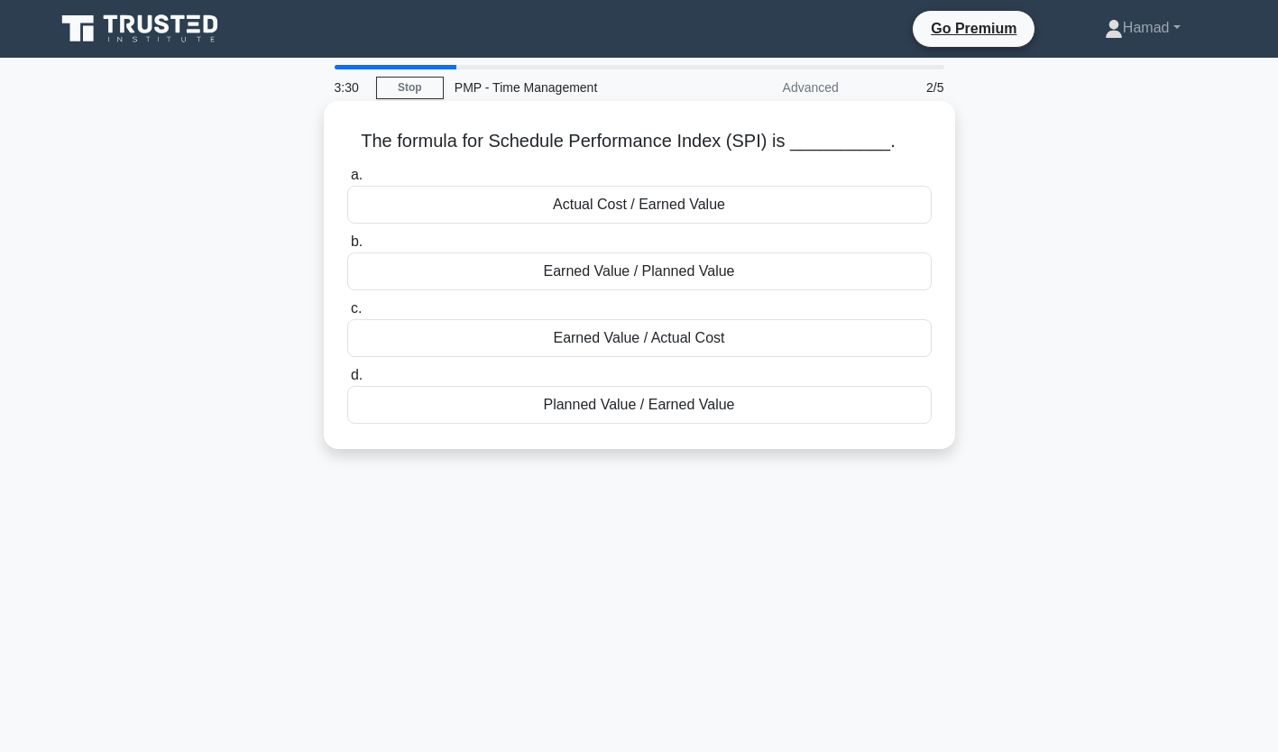
drag, startPoint x: 678, startPoint y: 275, endPoint x: 645, endPoint y: 265, distance: 34.8
click at [645, 265] on div "Earned Value / Planned Value" at bounding box center [639, 272] width 584 height 38
click at [347, 248] on input "b. Earned Value / Planned Value" at bounding box center [347, 242] width 0 height 12
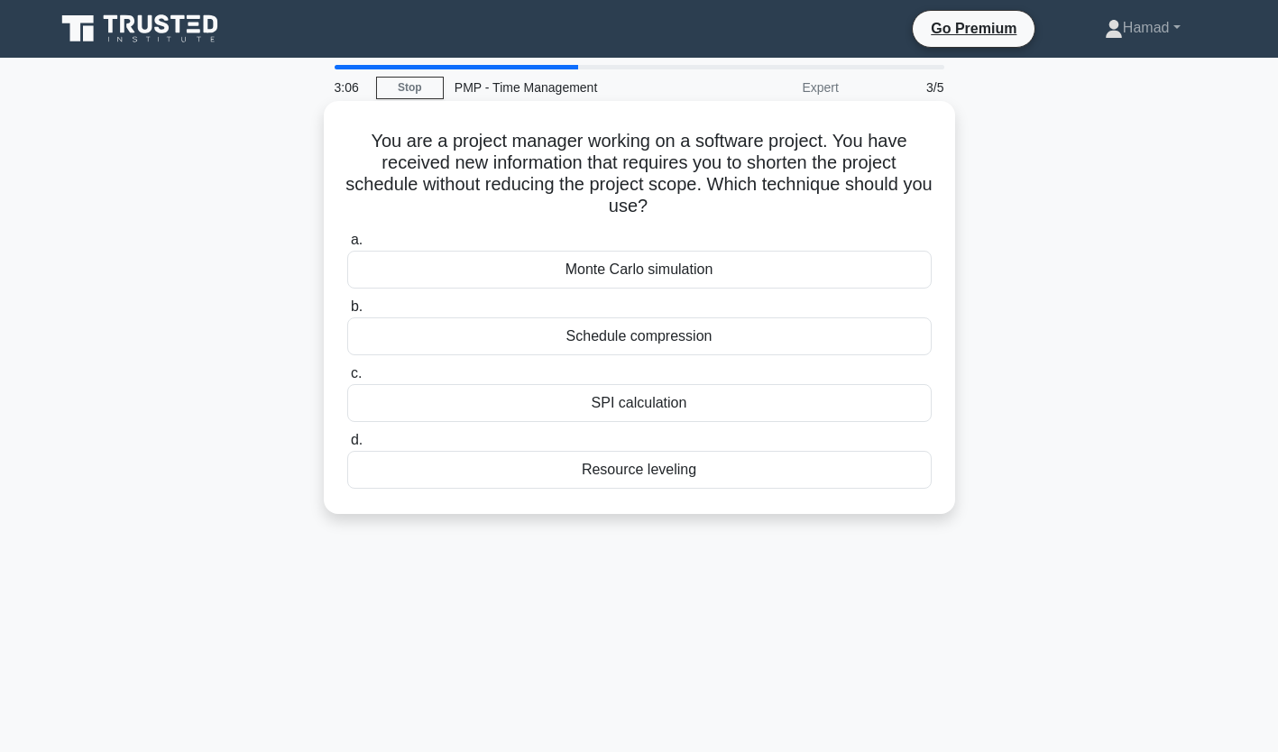
click at [680, 337] on div "Schedule compression" at bounding box center [639, 336] width 584 height 38
click at [347, 313] on input "b. Schedule compression" at bounding box center [347, 307] width 0 height 12
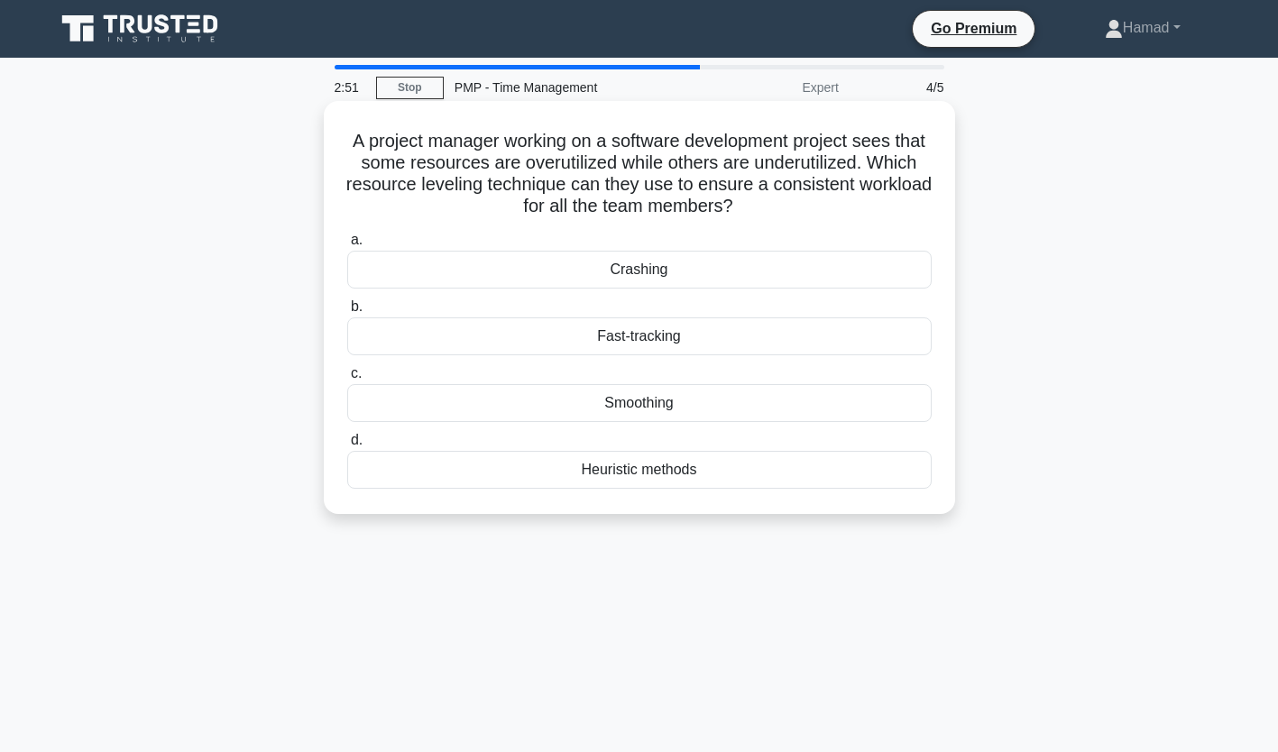
click at [674, 405] on div "Smoothing" at bounding box center [639, 403] width 584 height 38
click at [347, 380] on input "c. Smoothing" at bounding box center [347, 374] width 0 height 12
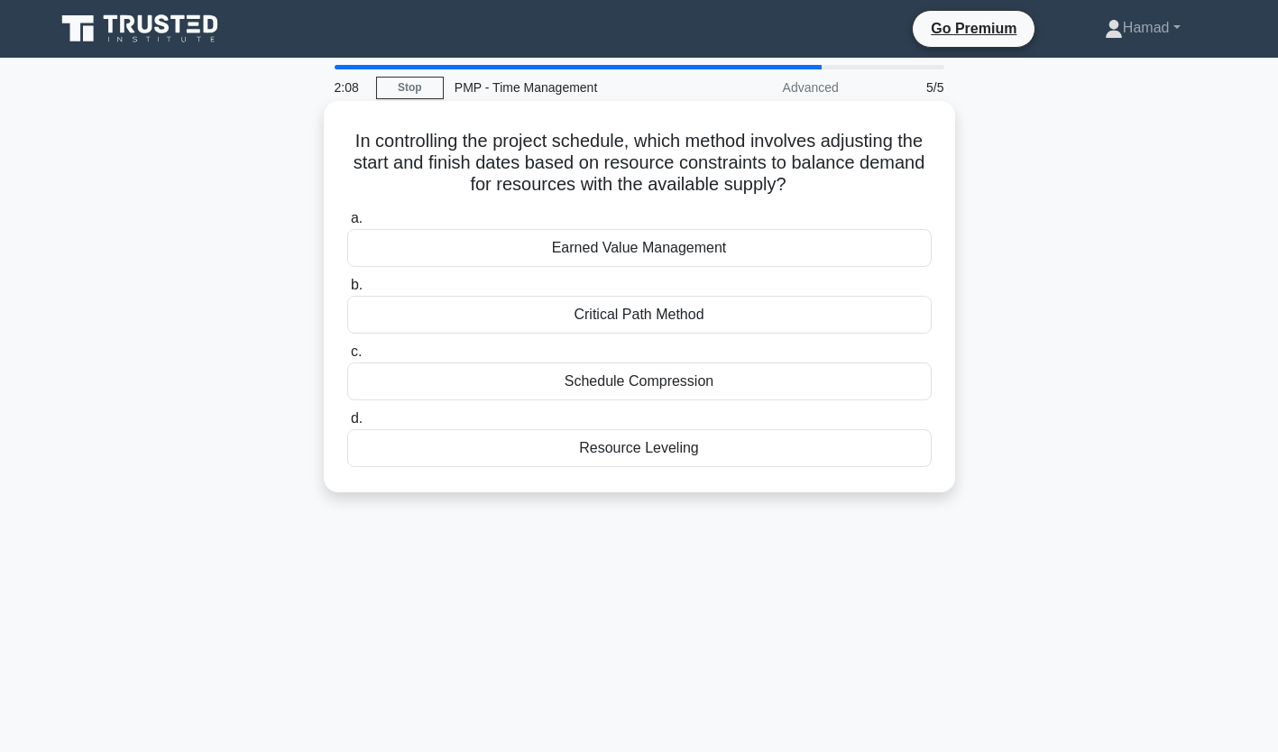
click at [660, 456] on div "Resource Leveling" at bounding box center [639, 448] width 584 height 38
click at [347, 425] on input "d. Resource Leveling" at bounding box center [347, 419] width 0 height 12
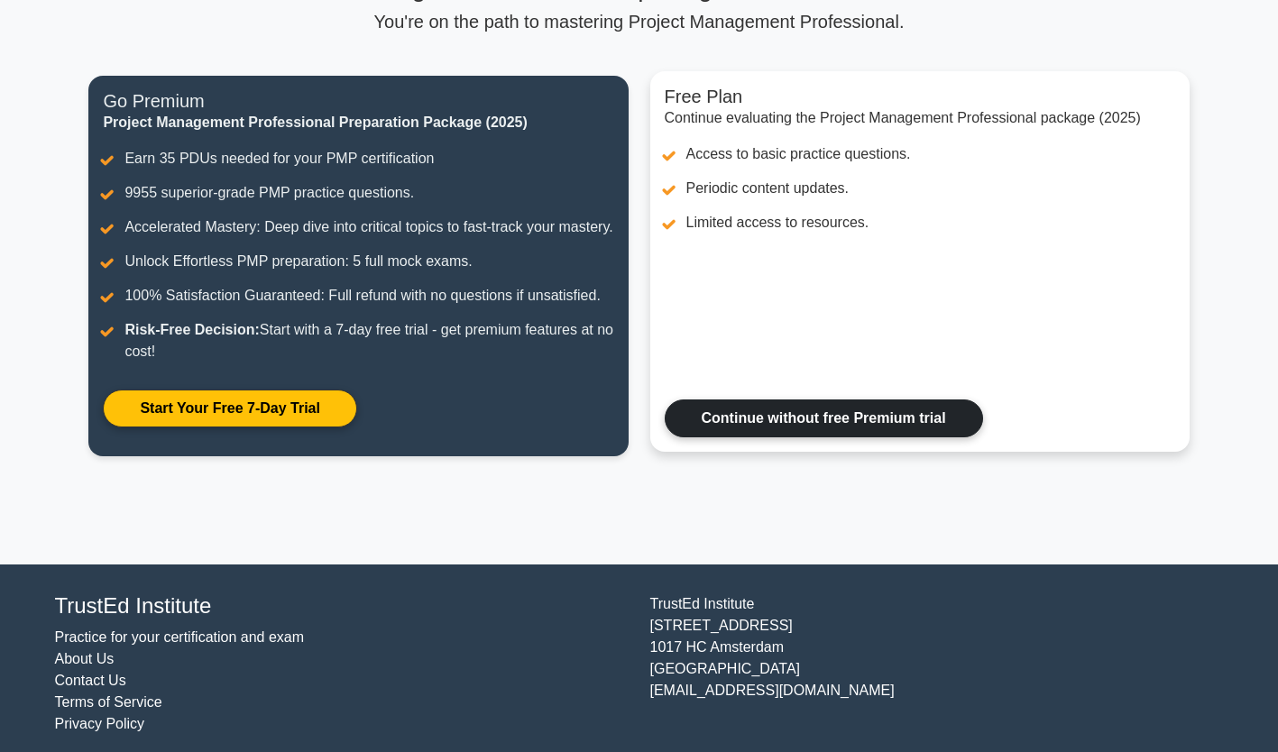
drag, startPoint x: 0, startPoint y: 0, endPoint x: 697, endPoint y: 427, distance: 817.3
click at [697, 427] on link "Continue without free Premium trial" at bounding box center [824, 419] width 318 height 38
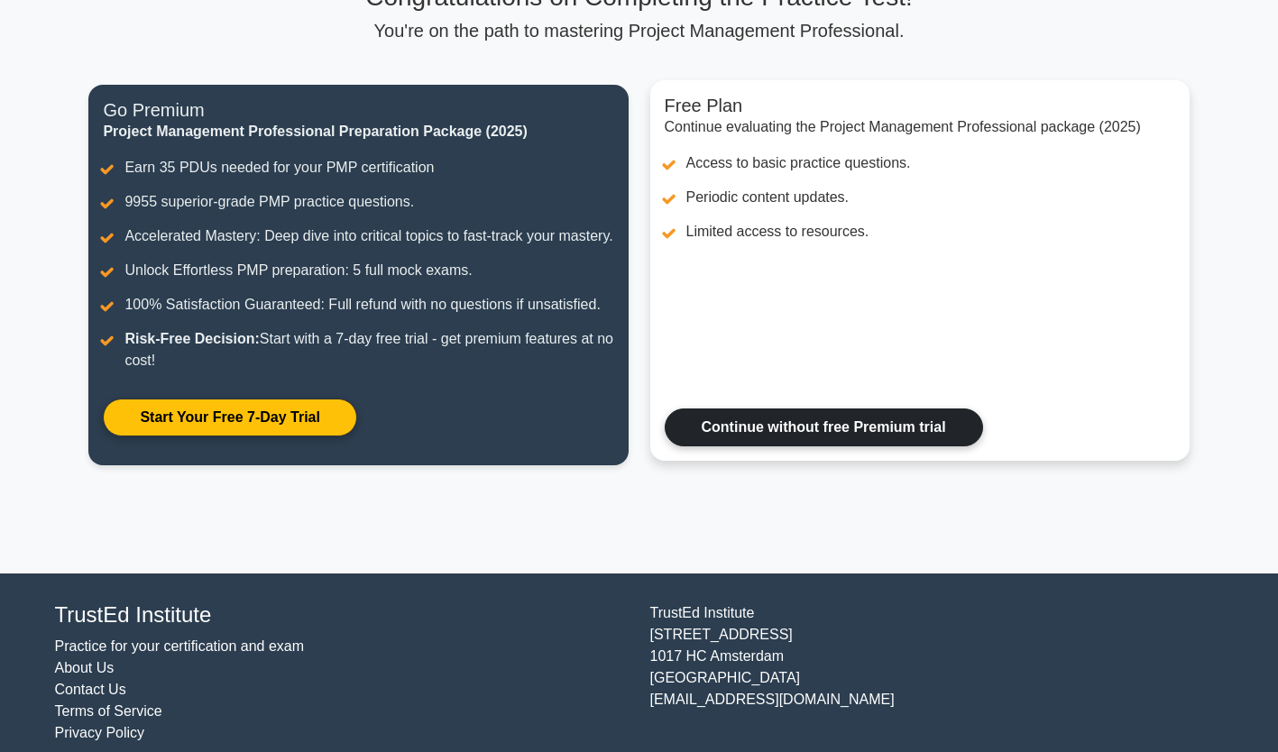
scroll to position [152, 0]
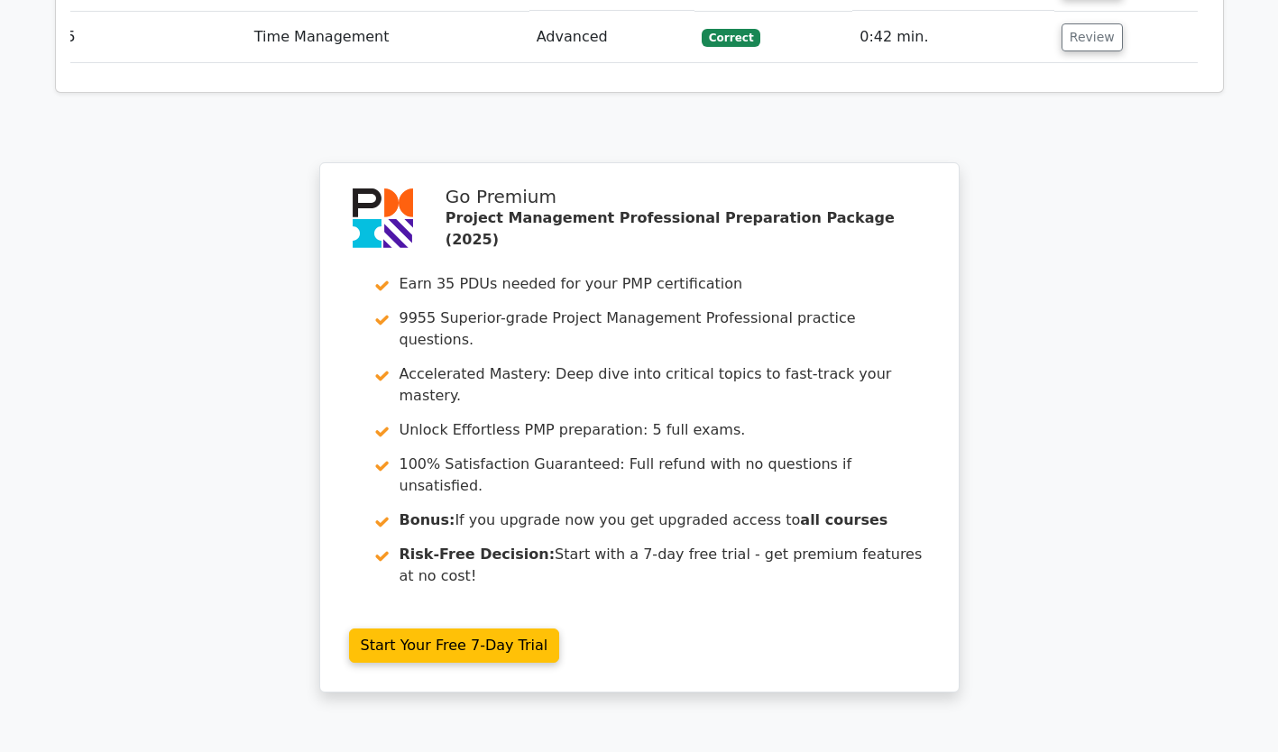
scroll to position [2795, 0]
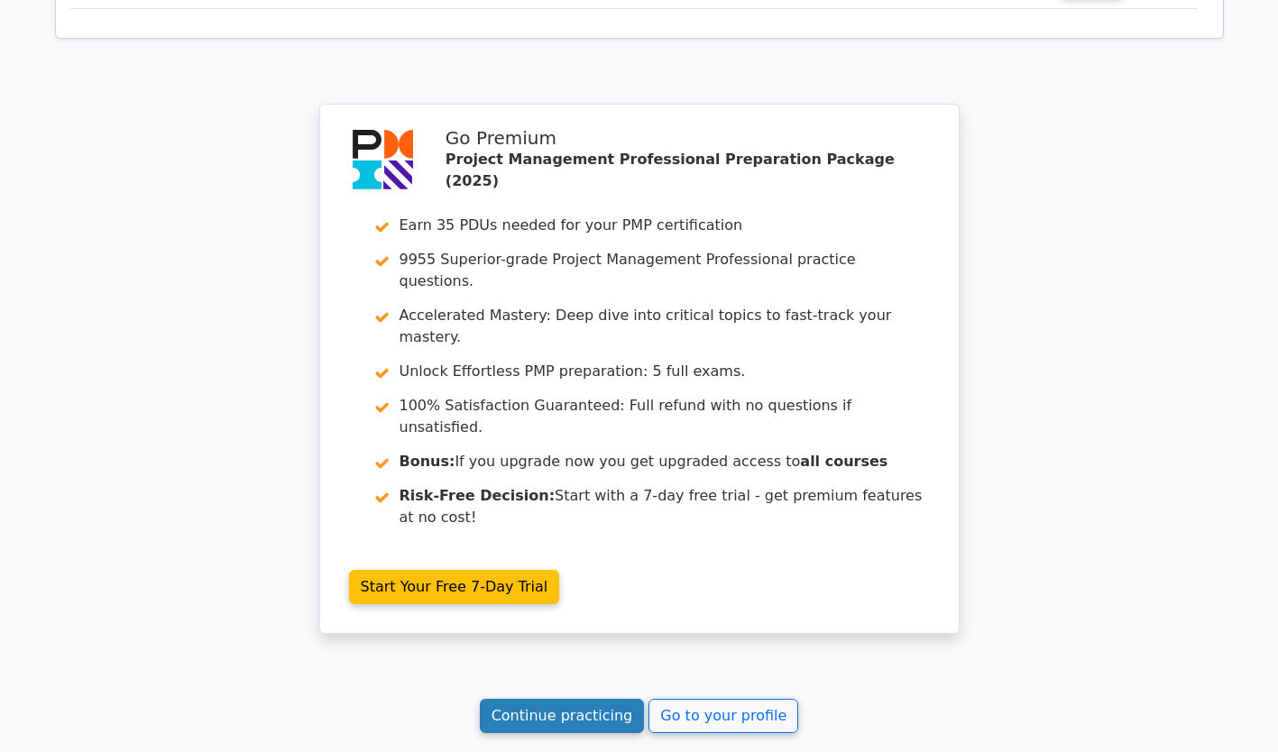
click at [594, 699] on link "Continue practicing" at bounding box center [562, 716] width 165 height 34
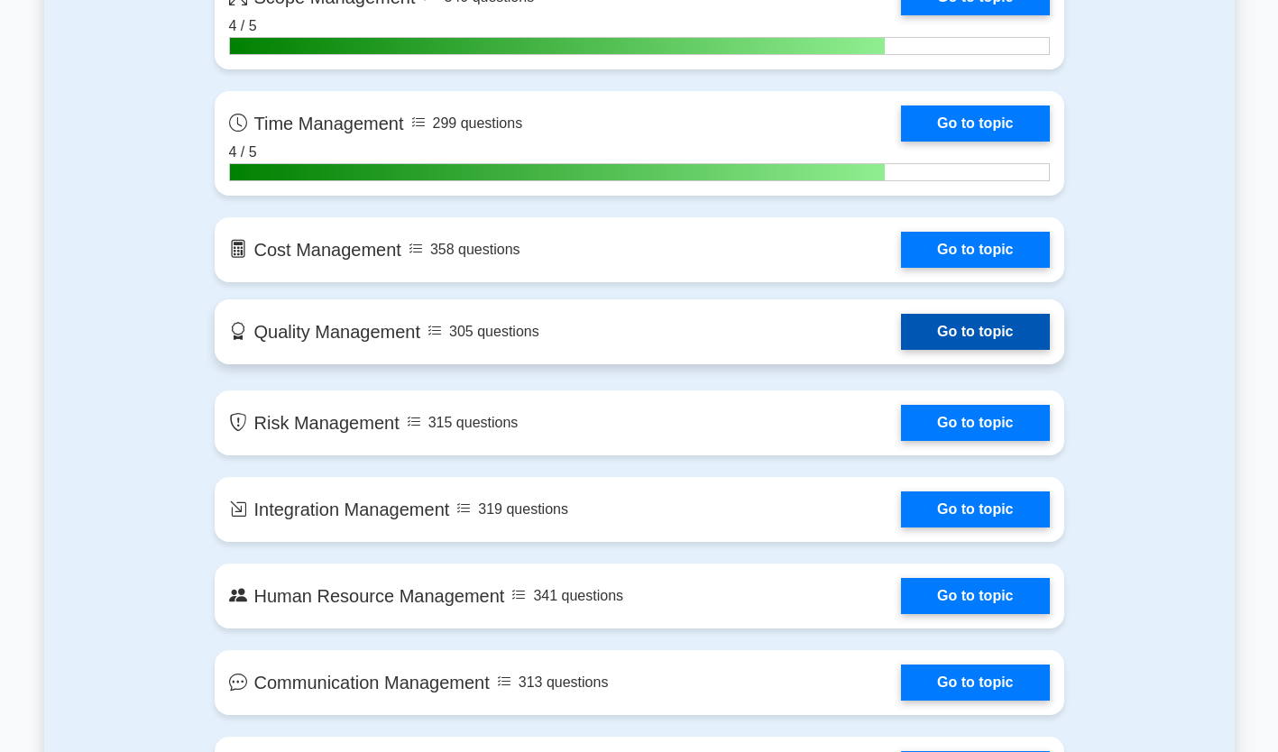
scroll to position [1334, 0]
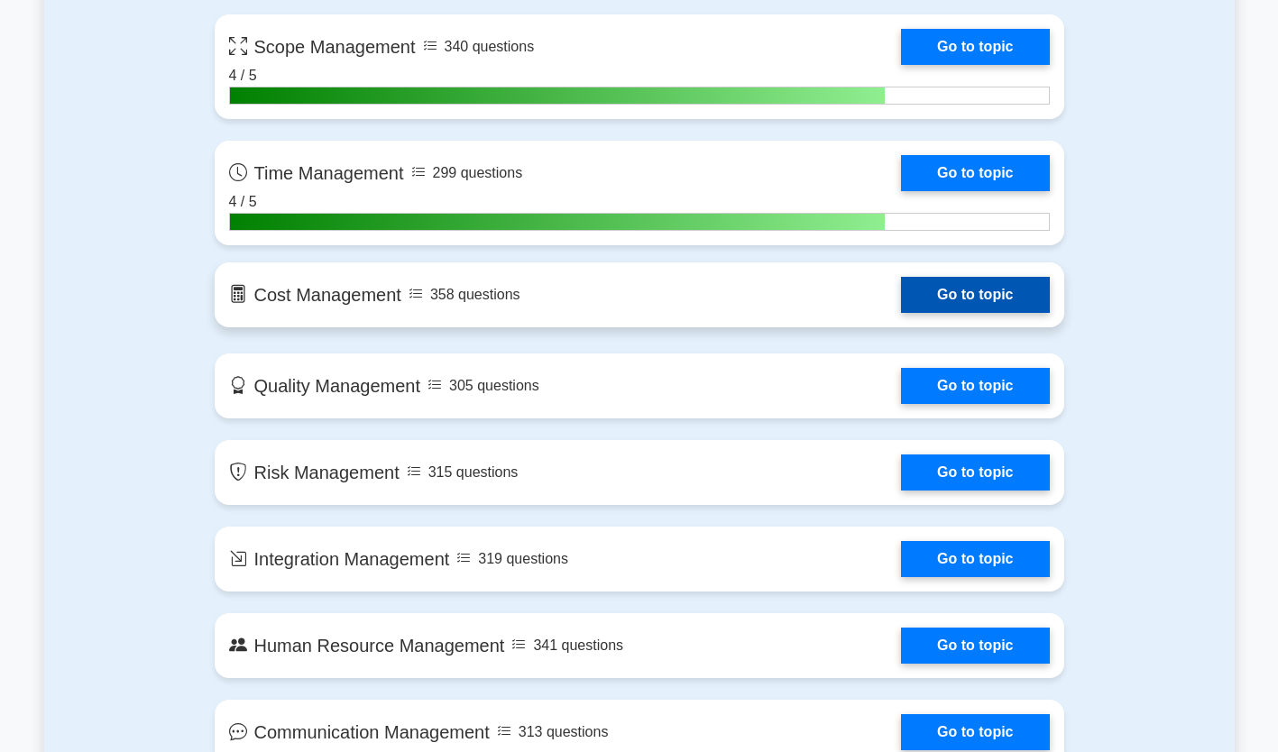
click at [927, 297] on link "Go to topic" at bounding box center [975, 295] width 148 height 36
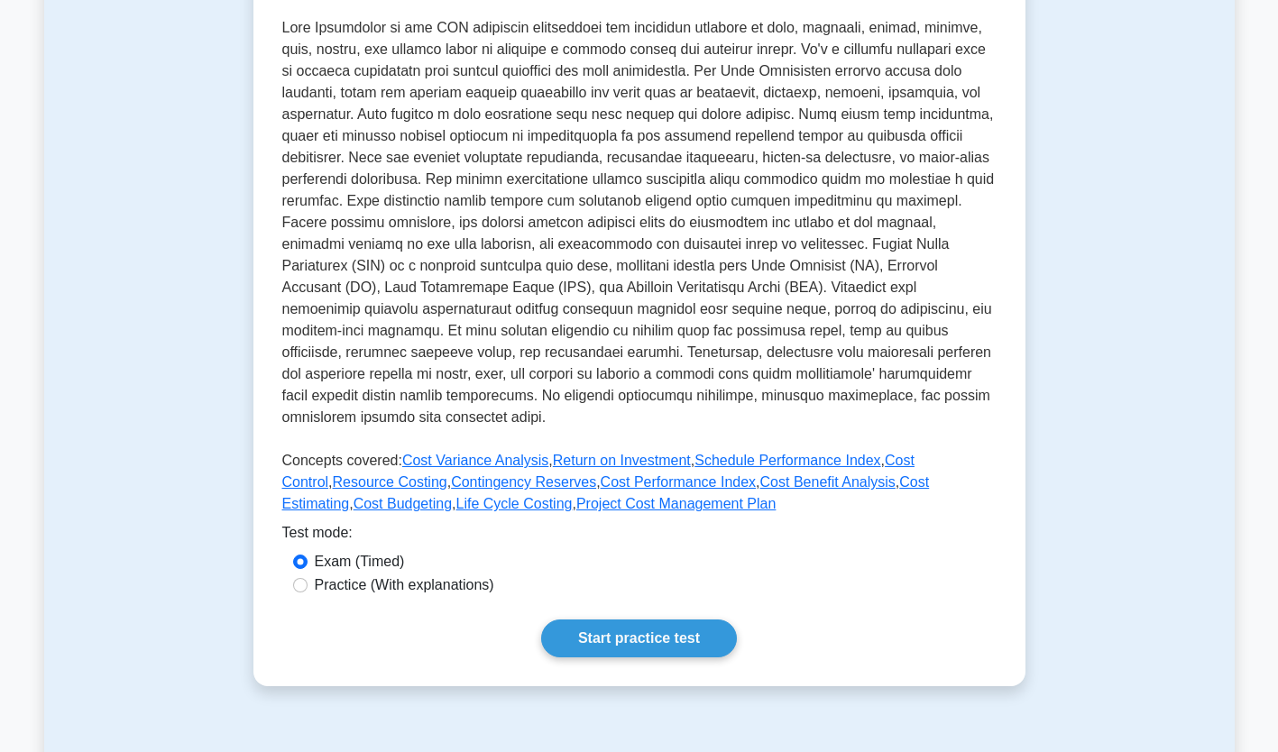
scroll to position [426, 0]
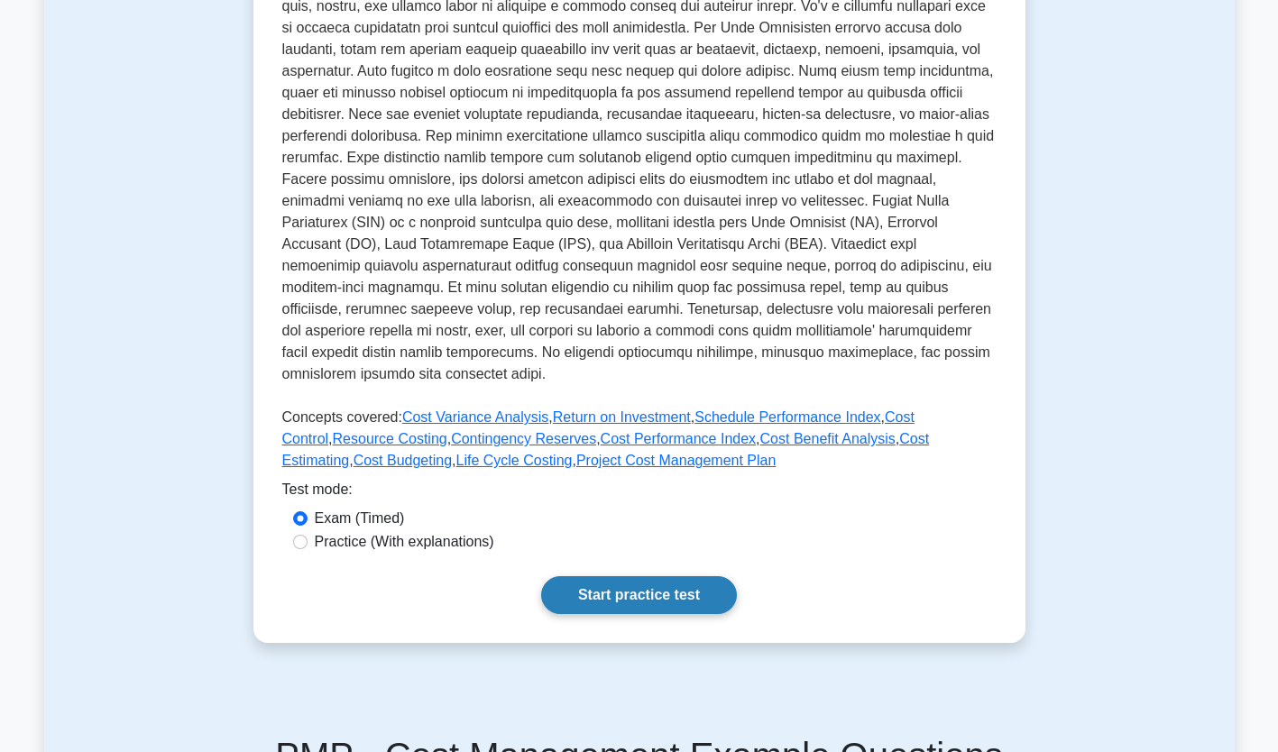
click at [651, 589] on link "Start practice test" at bounding box center [639, 595] width 196 height 38
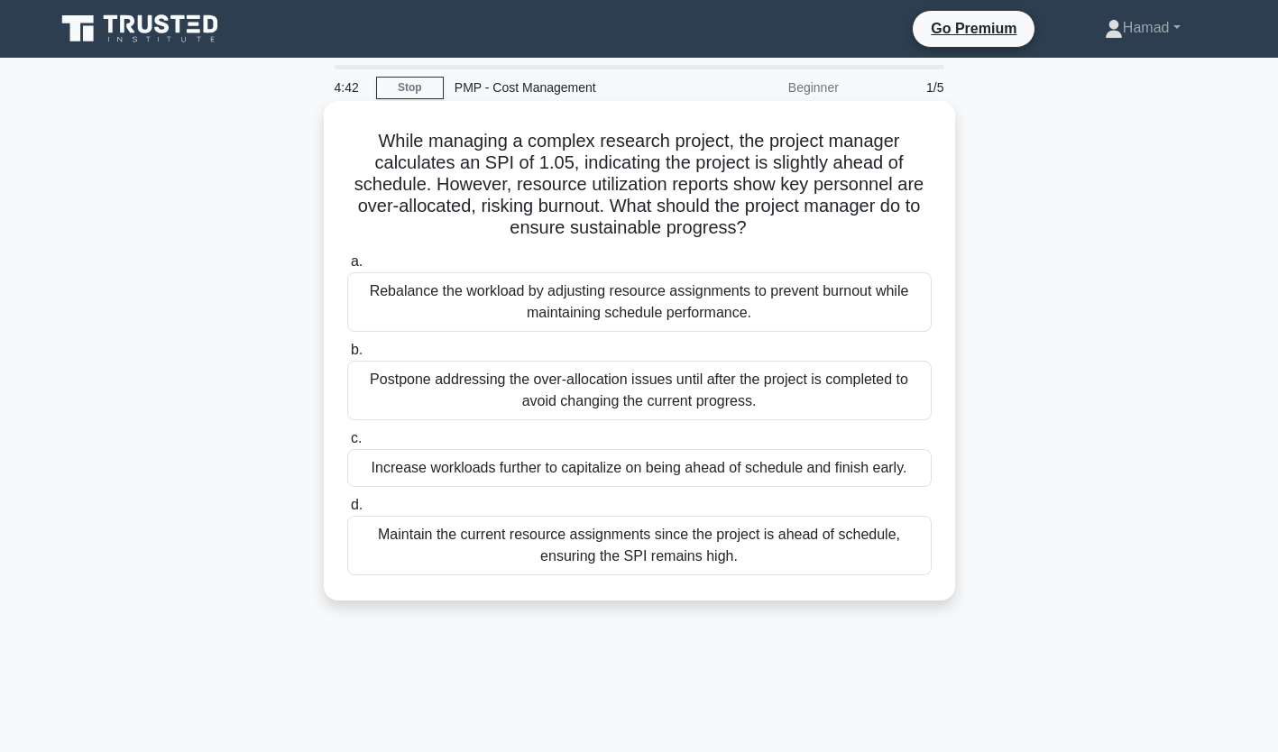
click at [524, 271] on label "a. Rebalance the workload by adjusting resource assignments to prevent burnout …" at bounding box center [639, 291] width 584 height 81
click at [347, 268] on input "a. Rebalance the workload by adjusting resource assignments to prevent burnout …" at bounding box center [347, 262] width 0 height 12
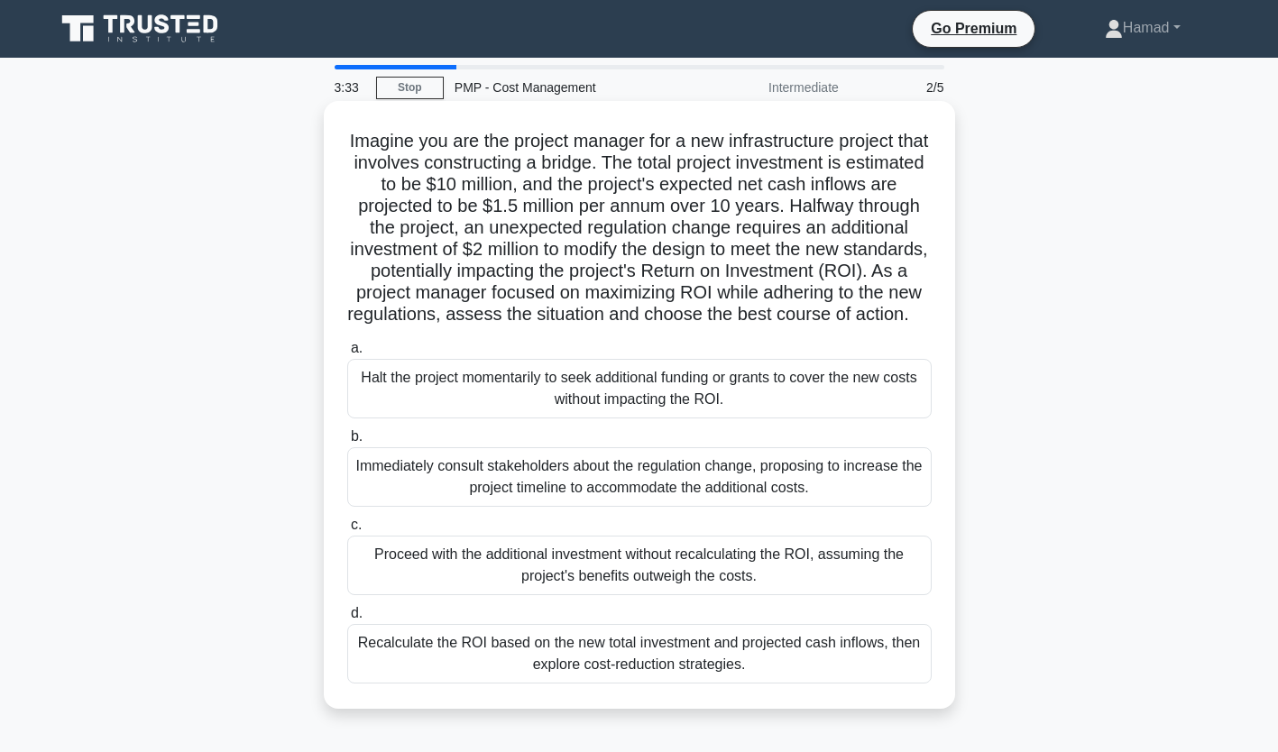
click at [645, 494] on div "Immediately consult stakeholders about the regulation change, proposing to incr…" at bounding box center [639, 477] width 584 height 60
click at [347, 443] on input "b. Immediately consult stakeholders about the regulation change, proposing to i…" at bounding box center [347, 437] width 0 height 12
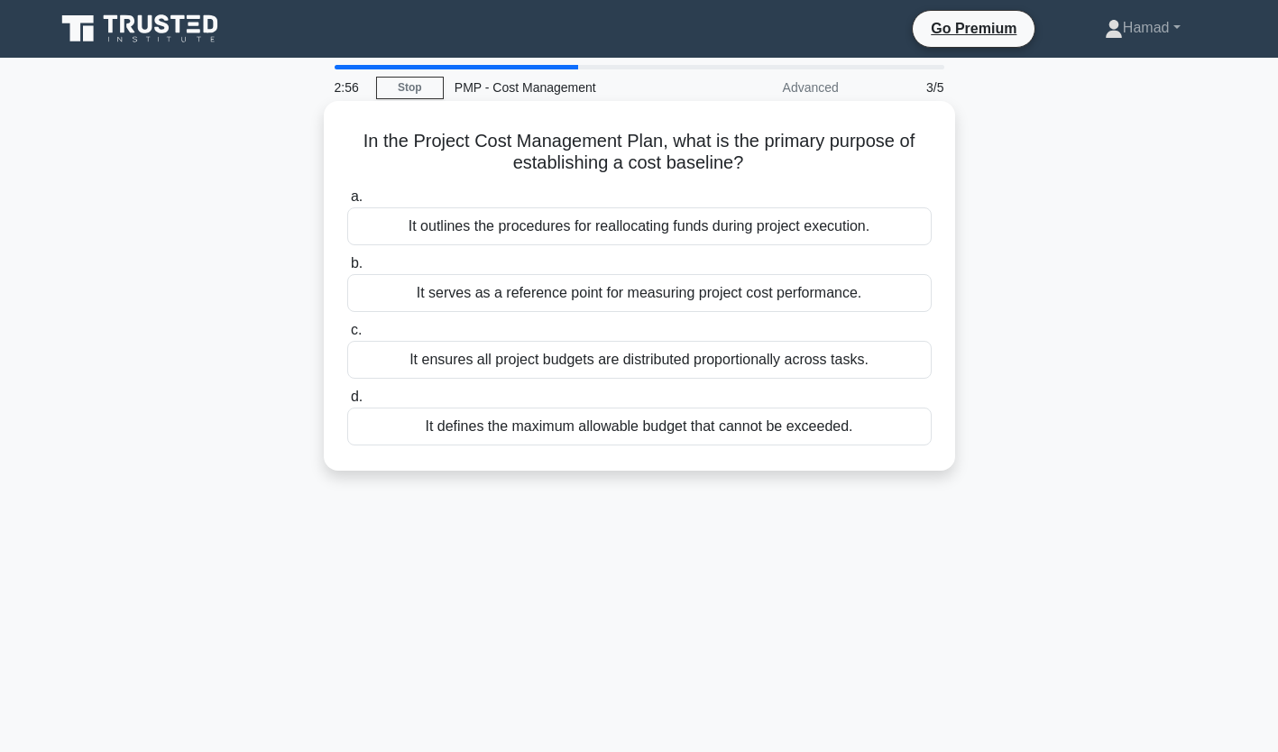
click at [628, 299] on div "It serves as a reference point for measuring project cost performance." at bounding box center [639, 293] width 584 height 38
click at [347, 270] on input "b. It serves as a reference point for measuring project cost performance." at bounding box center [347, 264] width 0 height 12
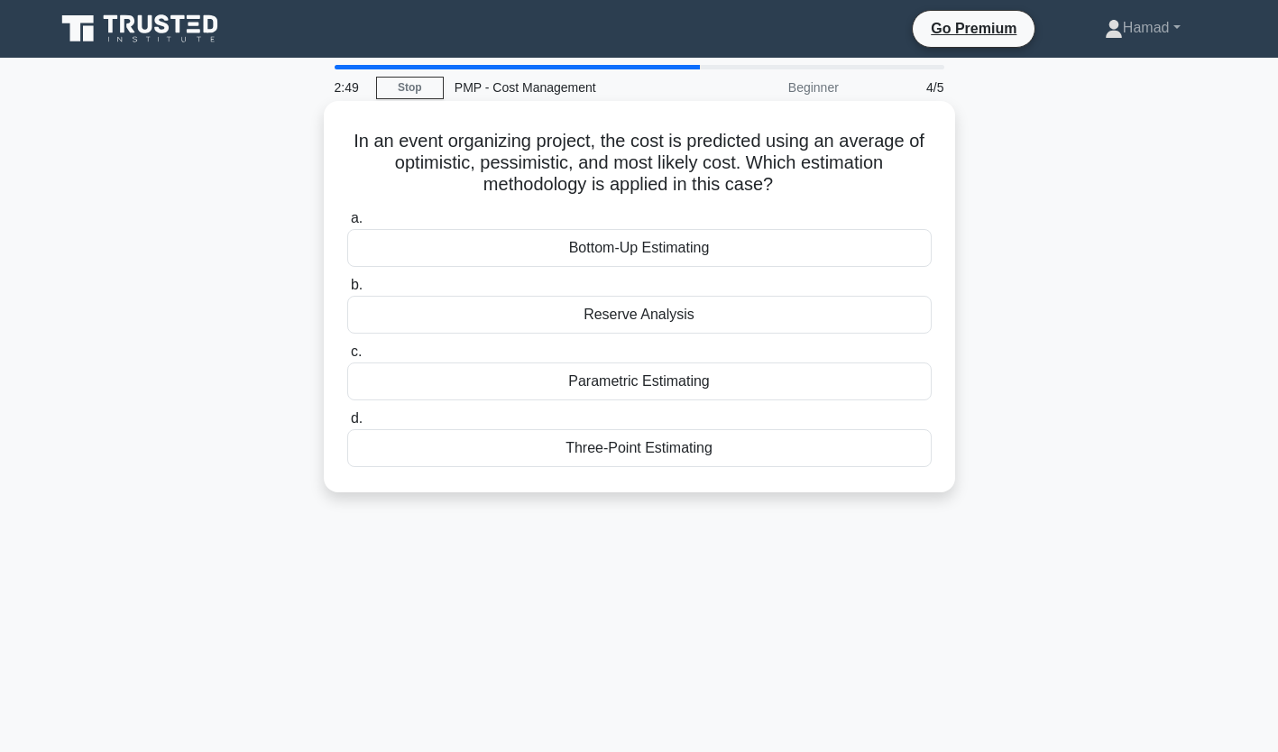
click at [662, 456] on div "Three-Point Estimating" at bounding box center [639, 448] width 584 height 38
click at [347, 425] on input "d. Three-Point Estimating" at bounding box center [347, 419] width 0 height 12
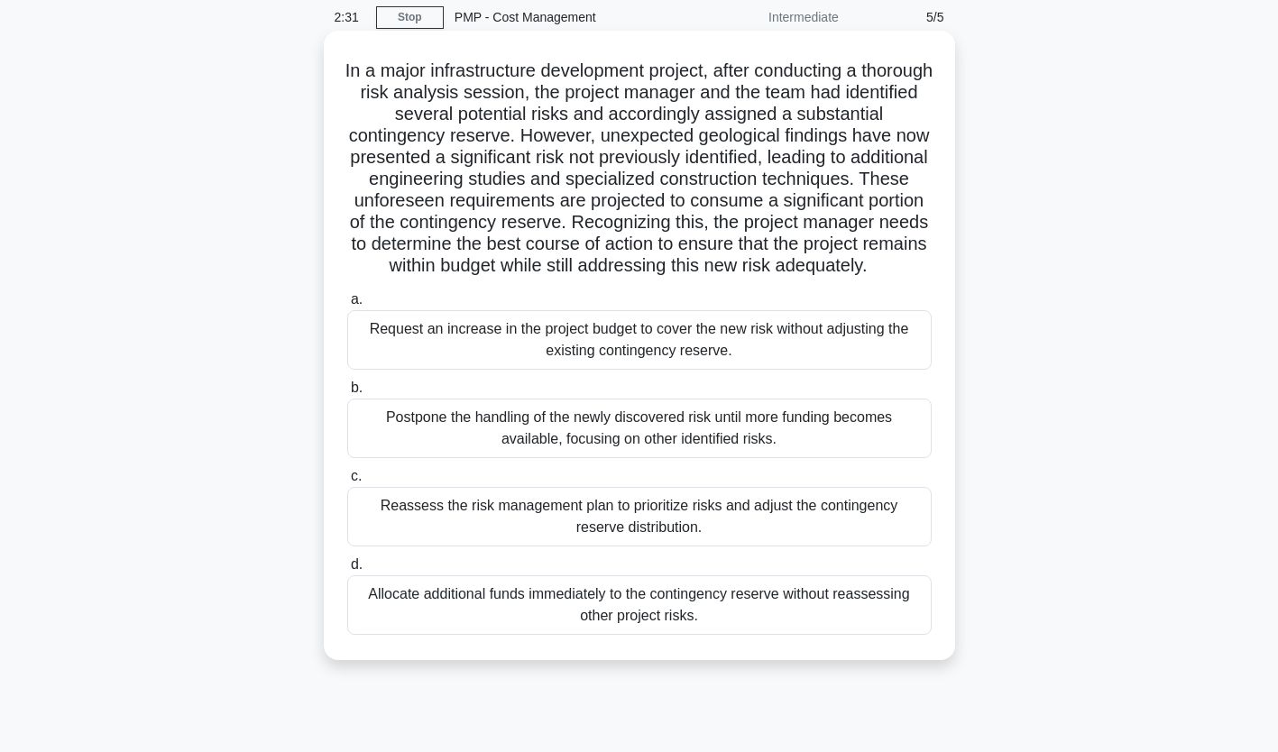
scroll to position [71, 0]
click at [769, 534] on div "Reassess the risk management plan to prioritize risks and adjust the contingenc…" at bounding box center [639, 516] width 584 height 60
click at [347, 482] on input "c. Reassess the risk management plan to prioritize risks and adjust the conting…" at bounding box center [347, 476] width 0 height 12
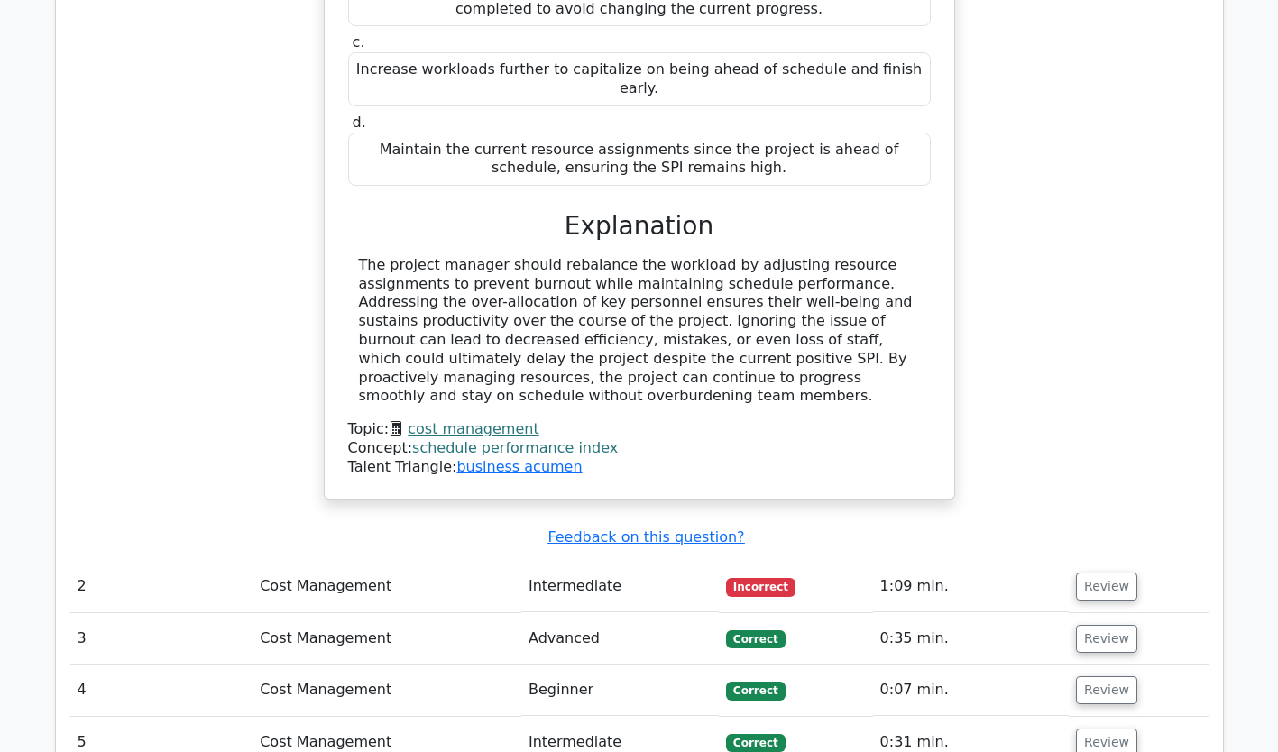
scroll to position [1814, 0]
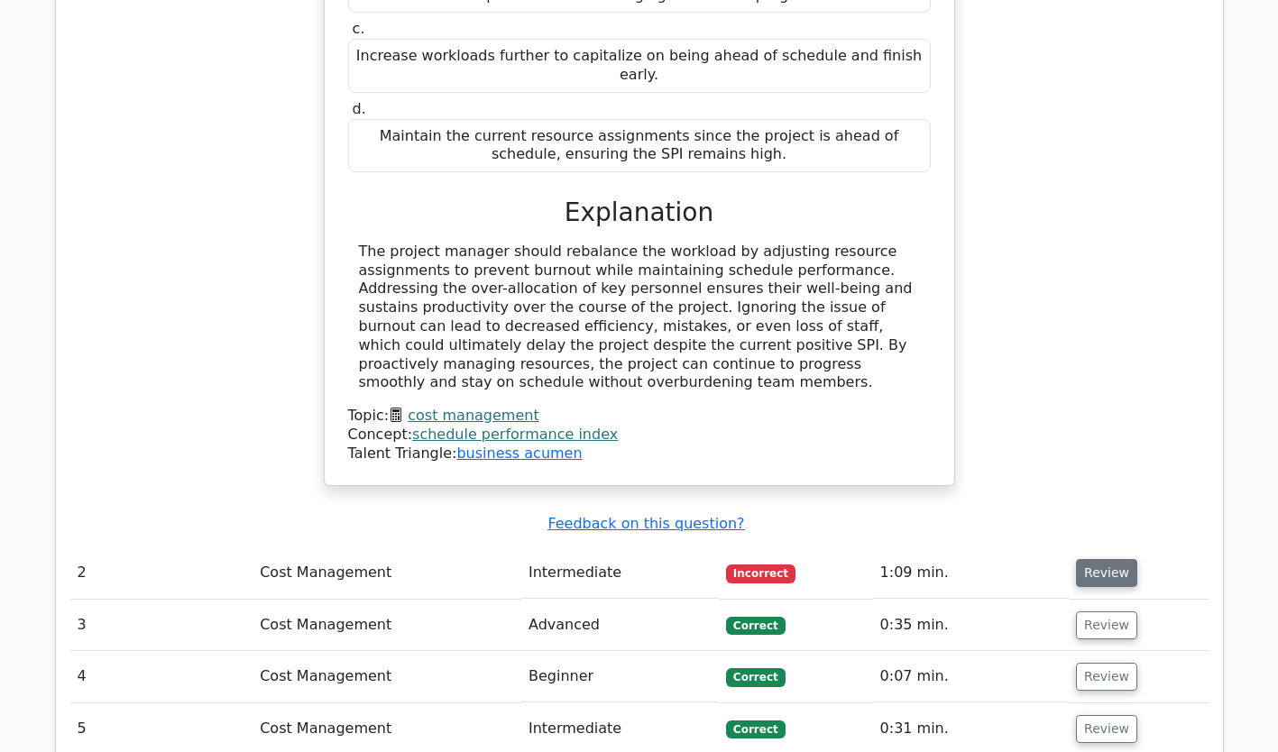
click at [1112, 559] on button "Review" at bounding box center [1106, 573] width 61 height 28
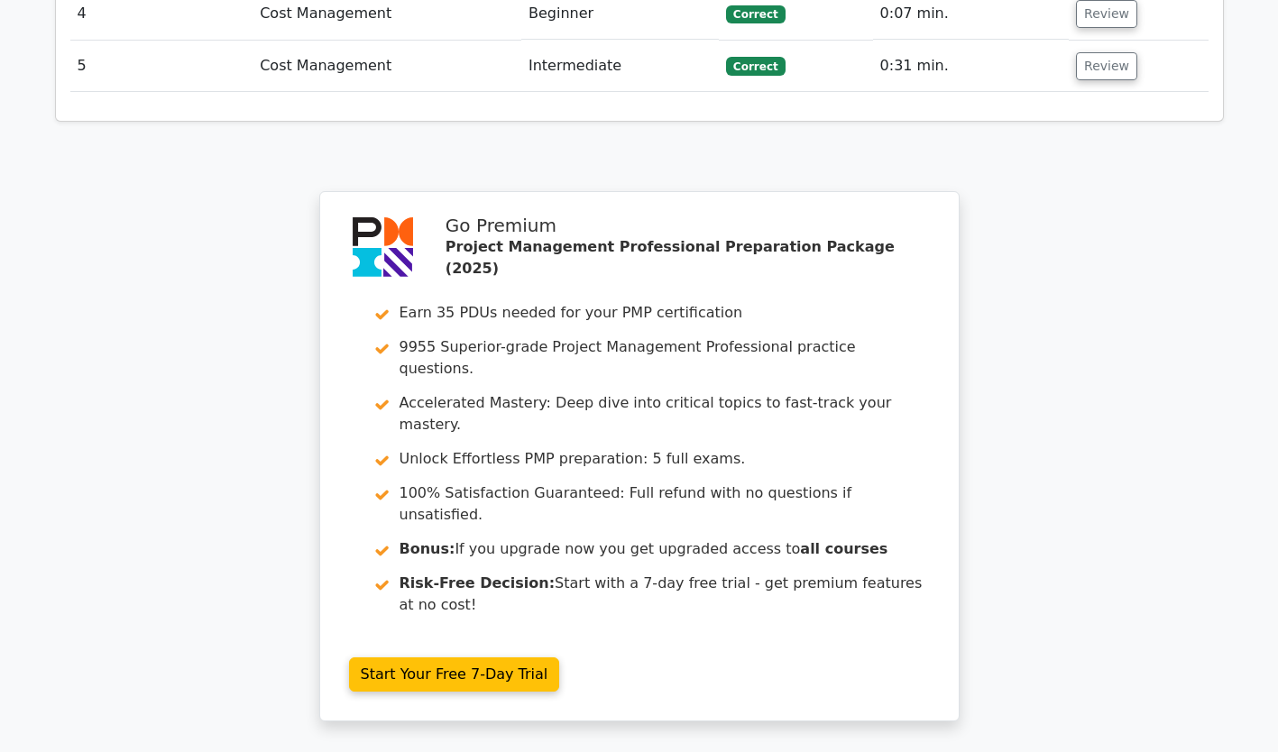
scroll to position [3755, 0]
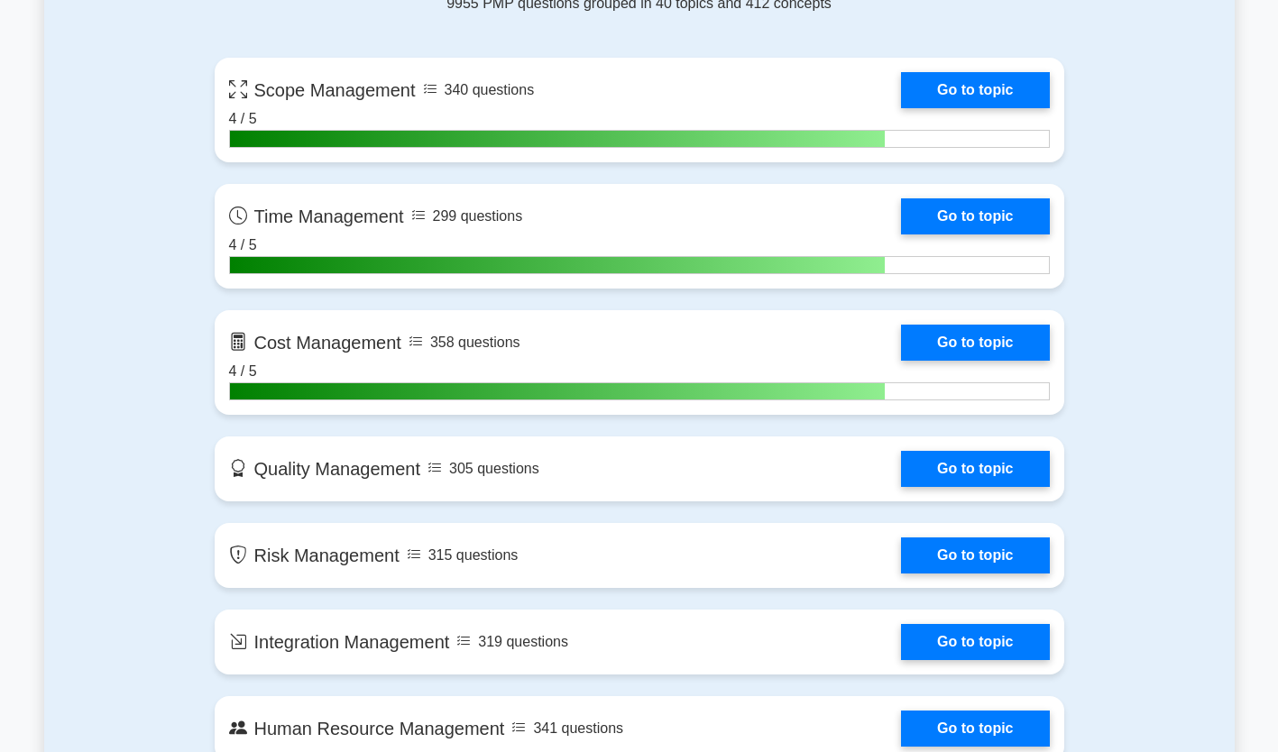
scroll to position [1291, 0]
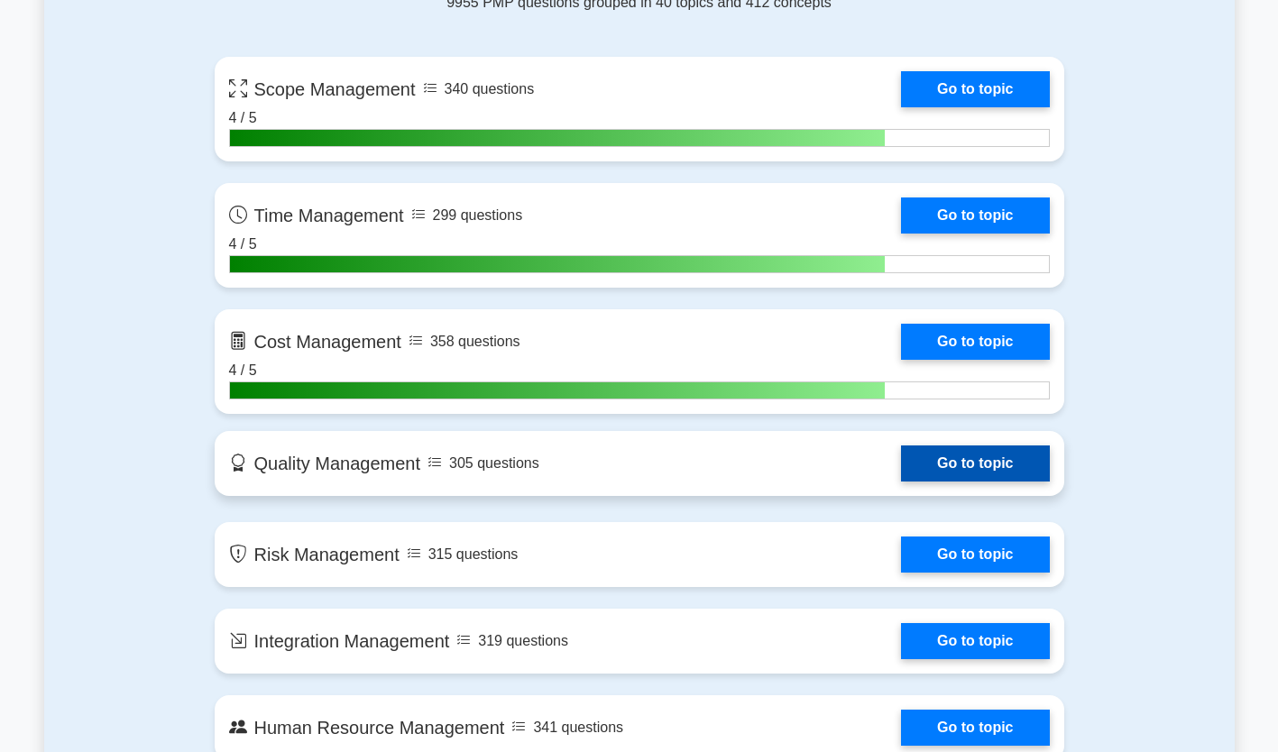
click at [901, 453] on link "Go to topic" at bounding box center [975, 464] width 148 height 36
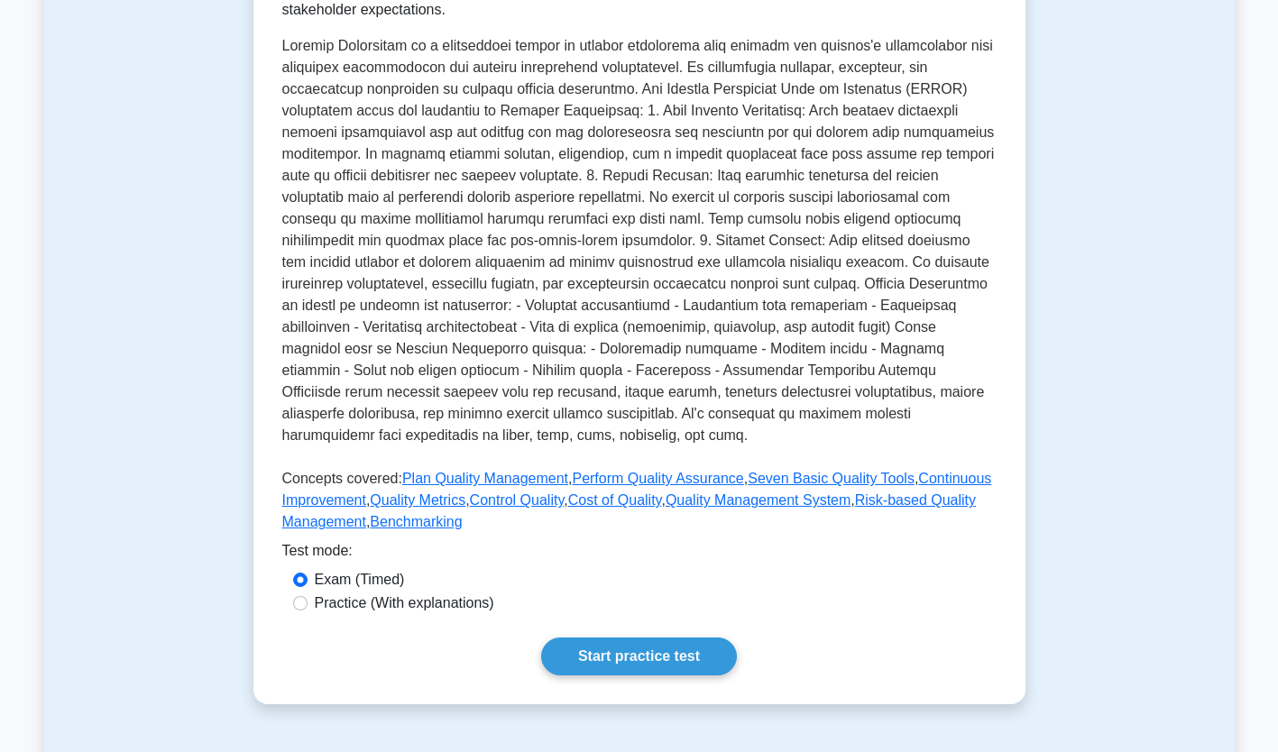
scroll to position [372, 0]
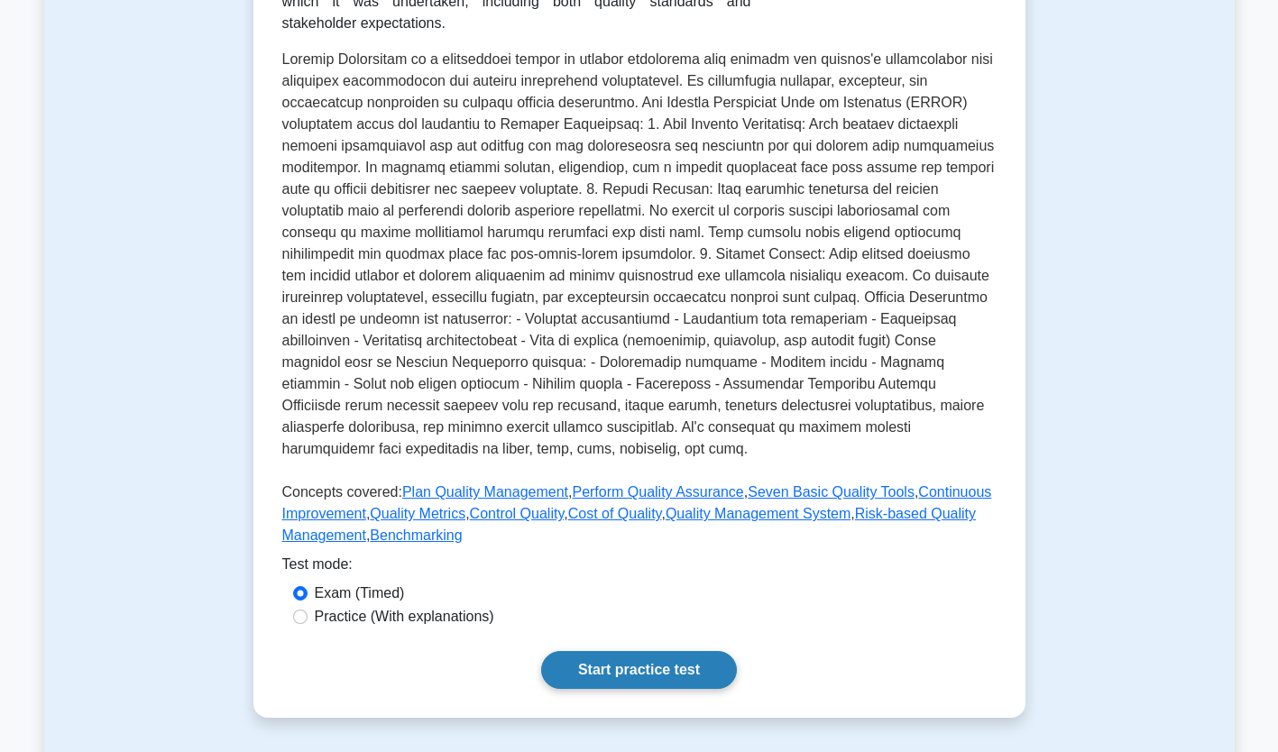
click at [660, 666] on link "Start practice test" at bounding box center [639, 670] width 196 height 38
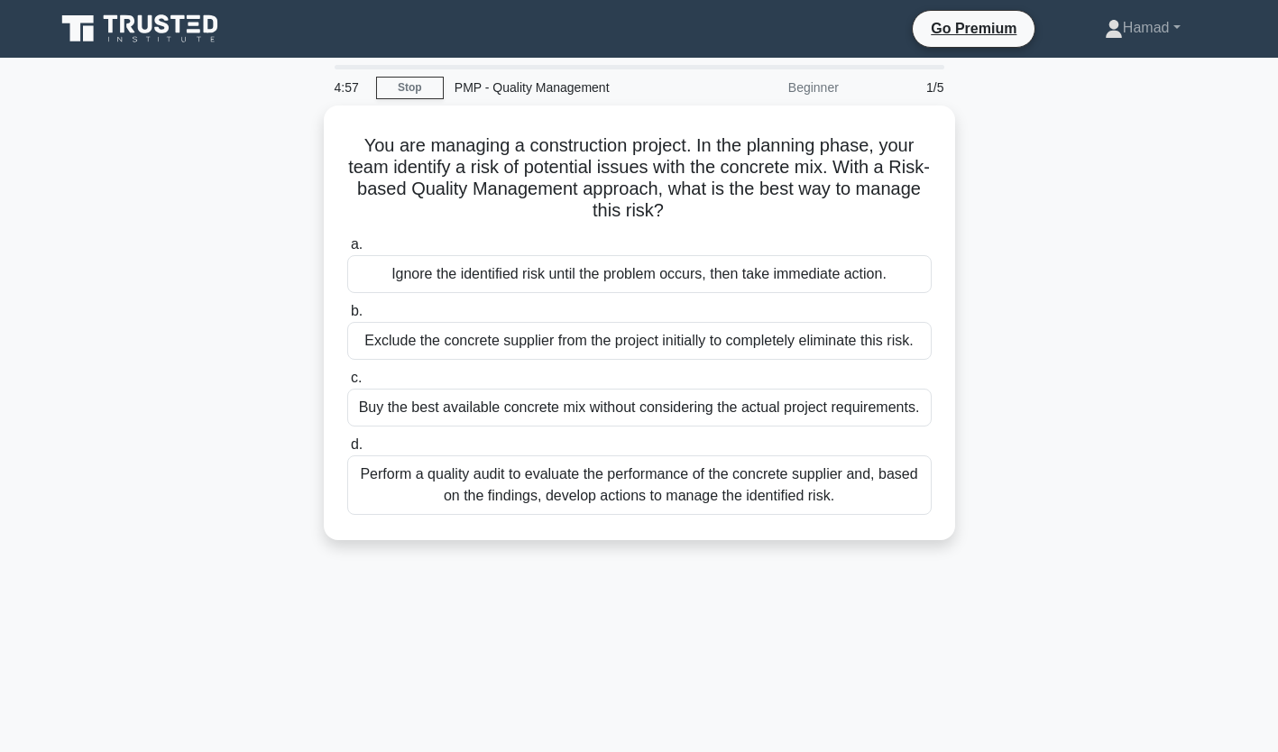
click at [806, 85] on div "Beginner" at bounding box center [771, 87] width 158 height 36
drag, startPoint x: 806, startPoint y: 85, endPoint x: 686, endPoint y: 101, distance: 121.0
click at [686, 101] on div "PMP - Quality Management" at bounding box center [568, 87] width 248 height 36
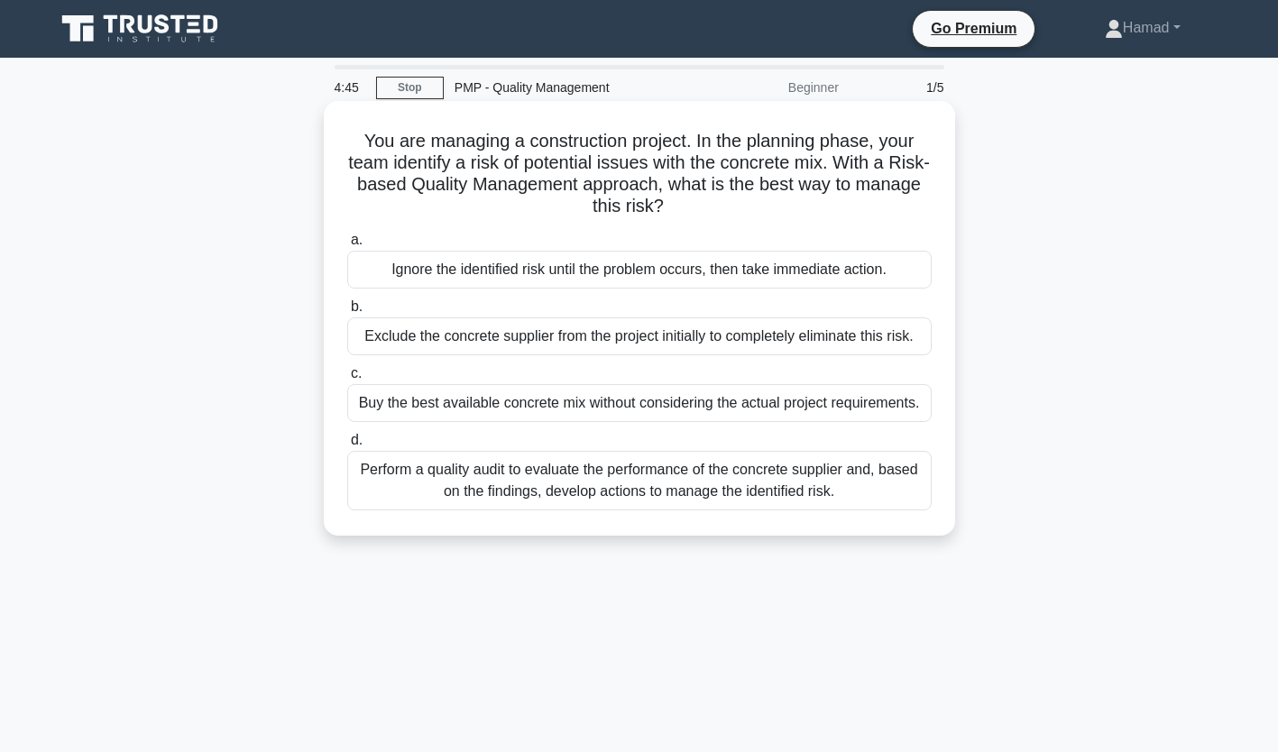
click at [671, 497] on div "Perform a quality audit to evaluate the performance of the concrete supplier an…" at bounding box center [639, 481] width 584 height 60
click at [347, 446] on input "d. Perform a quality audit to evaluate the performance of the concrete supplier…" at bounding box center [347, 441] width 0 height 12
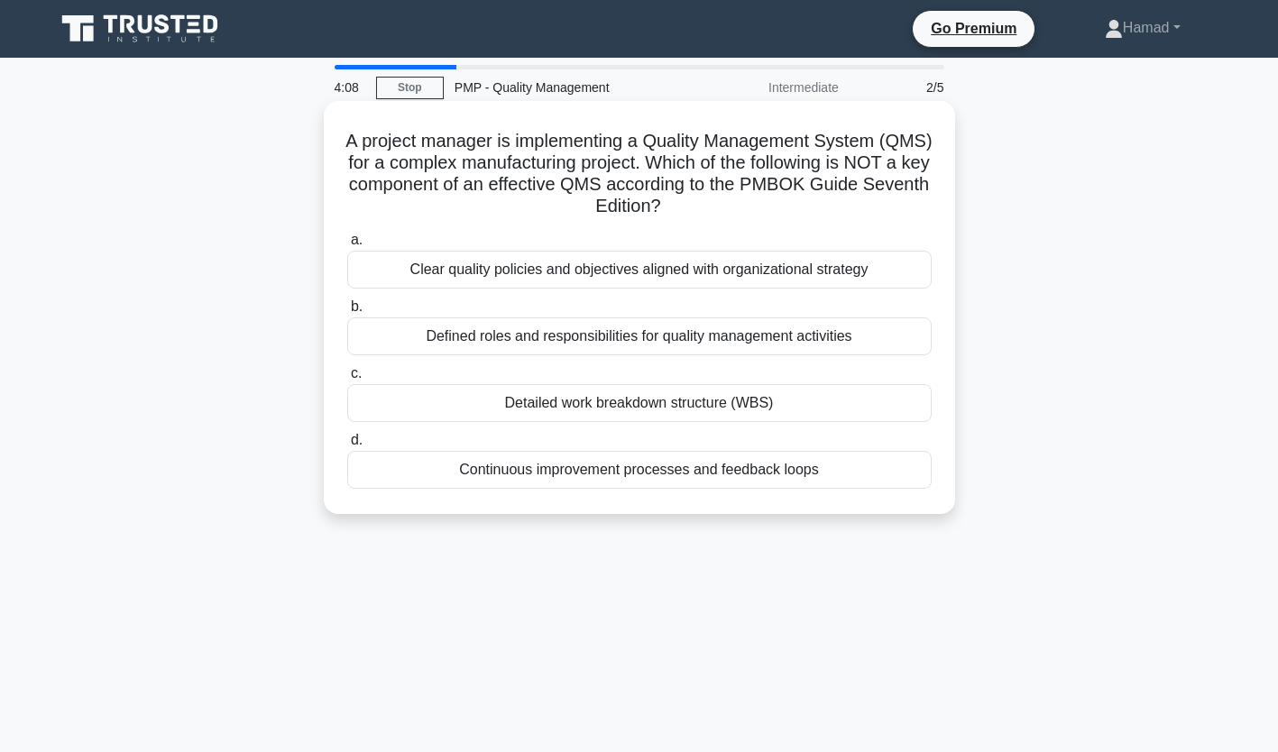
click at [706, 413] on div "Detailed work breakdown structure (WBS)" at bounding box center [639, 403] width 584 height 38
click at [347, 380] on input "c. Detailed work breakdown structure (WBS)" at bounding box center [347, 374] width 0 height 12
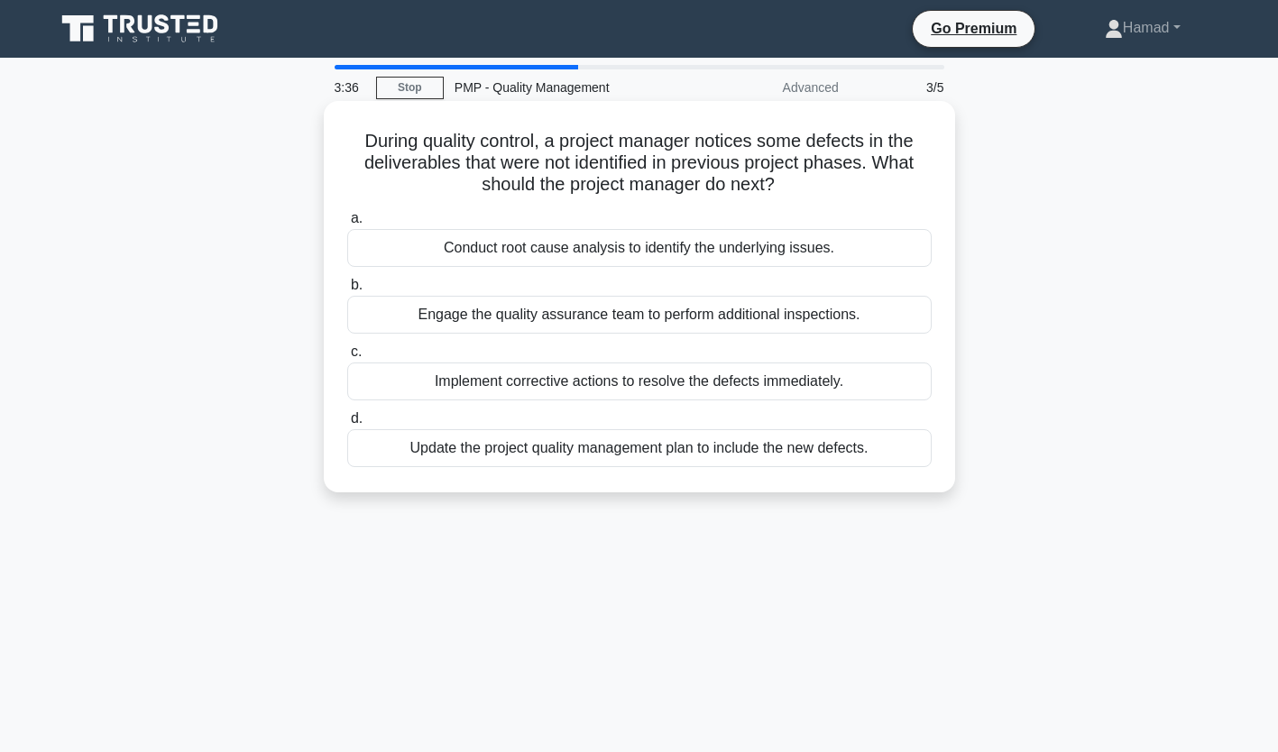
click at [706, 263] on div "Conduct root cause analysis to identify the underlying issues." at bounding box center [639, 248] width 584 height 38
click at [347, 225] on input "a. Conduct root cause analysis to identify the underlying issues." at bounding box center [347, 219] width 0 height 12
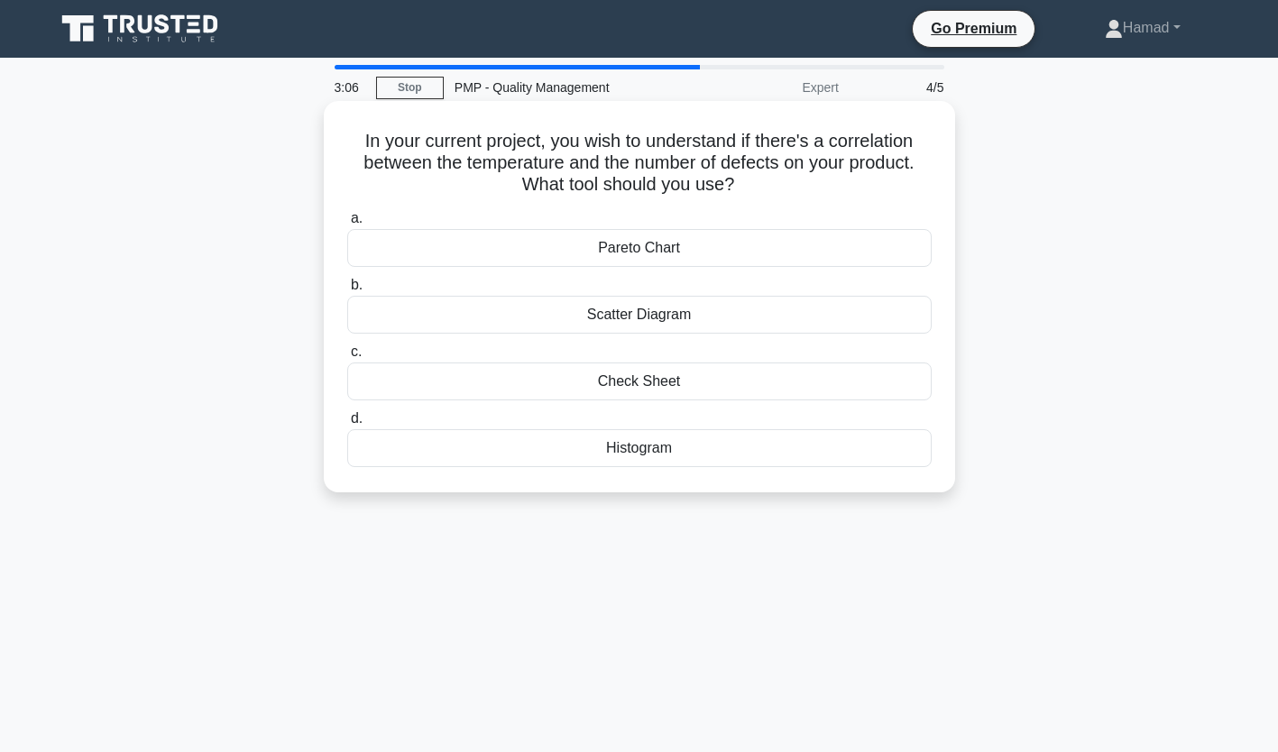
click at [789, 316] on div "Scatter Diagram" at bounding box center [639, 315] width 584 height 38
click at [347, 291] on input "b. Scatter Diagram" at bounding box center [347, 286] width 0 height 12
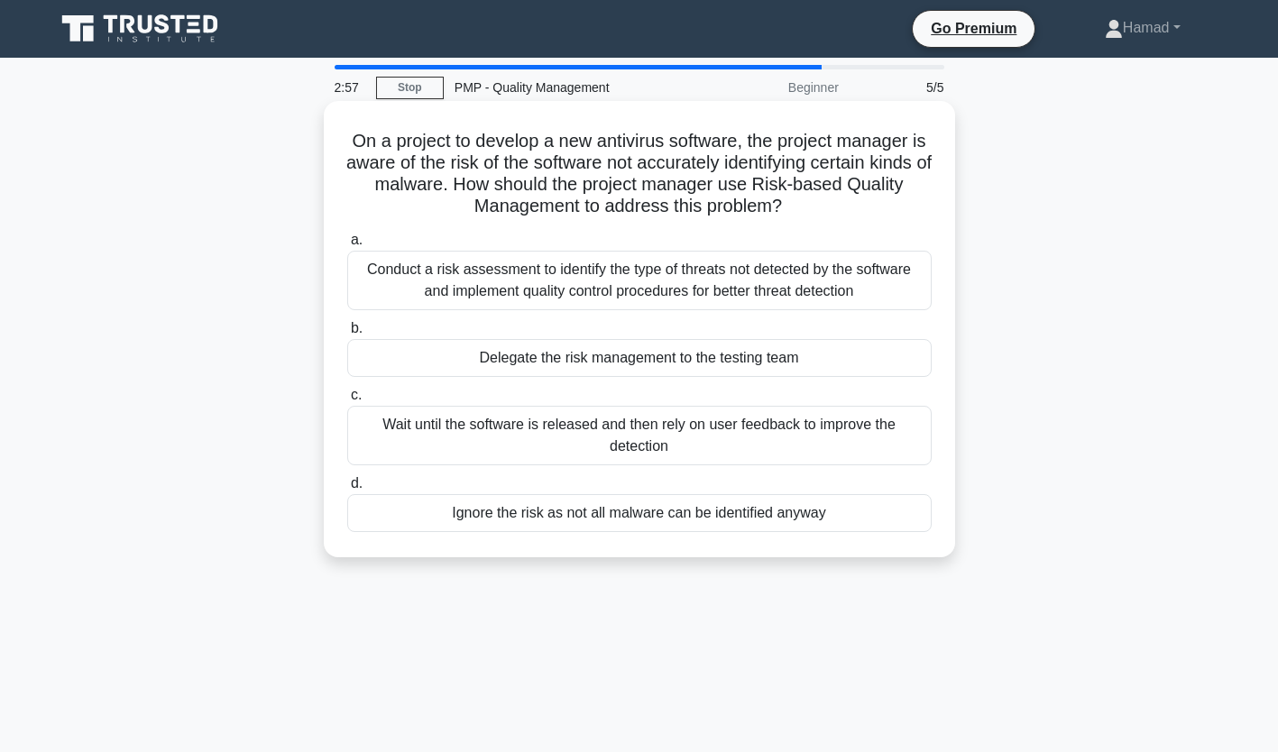
click at [786, 288] on div "Conduct a risk assessment to identify the type of threats not detected by the s…" at bounding box center [639, 281] width 584 height 60
click at [347, 246] on input "a. Conduct a risk assessment to identify the type of threats not detected by th…" at bounding box center [347, 240] width 0 height 12
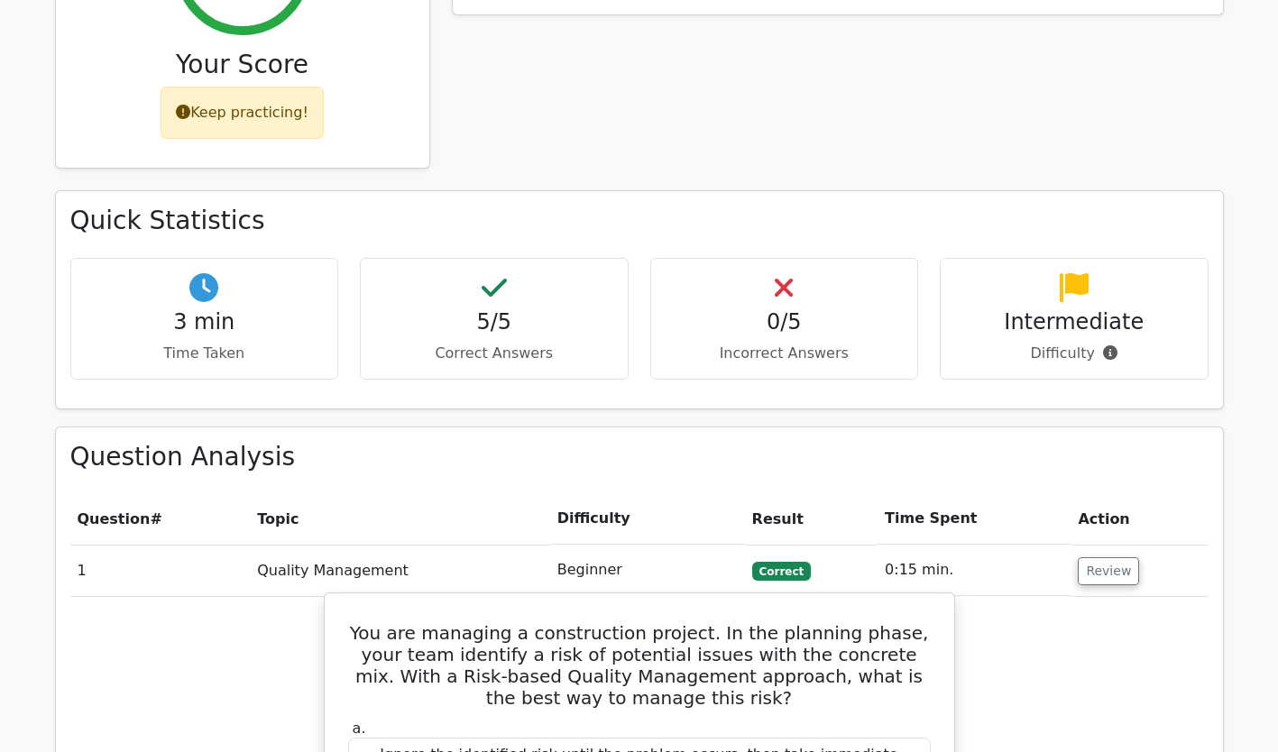
scroll to position [918, 0]
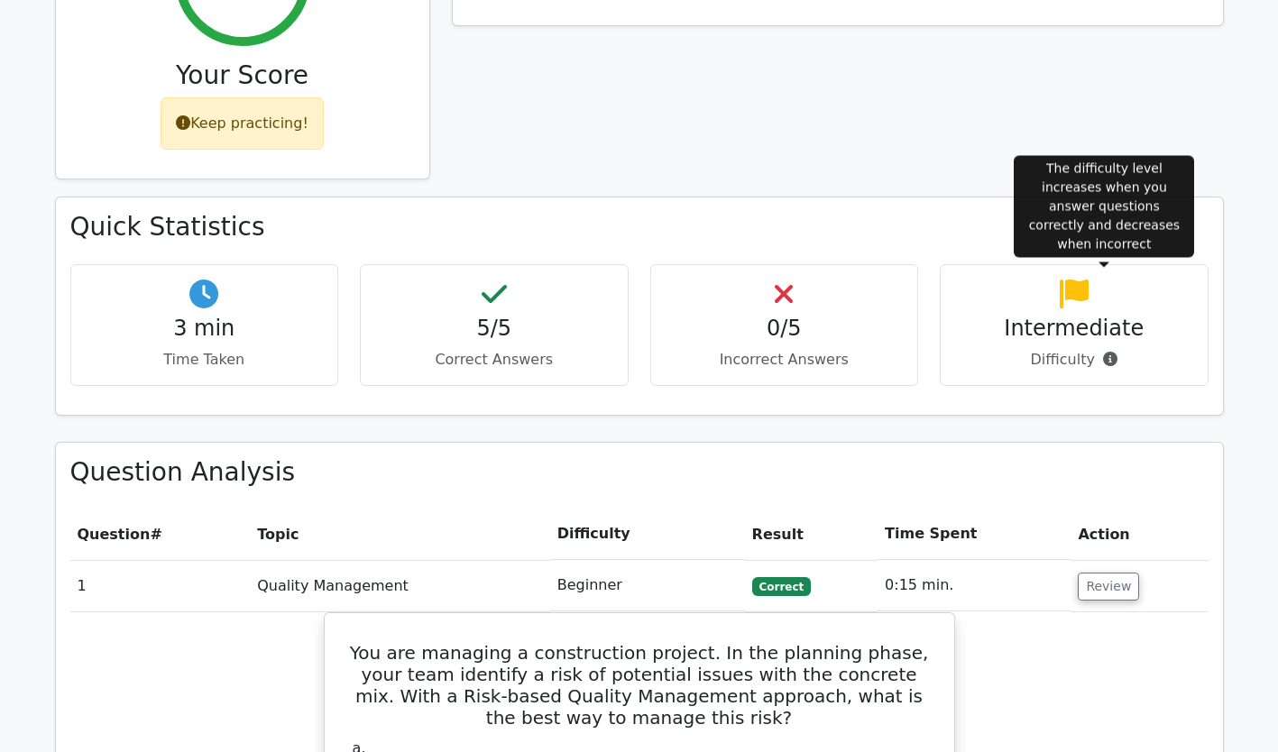
click at [1106, 352] on icon at bounding box center [1110, 359] width 14 height 14
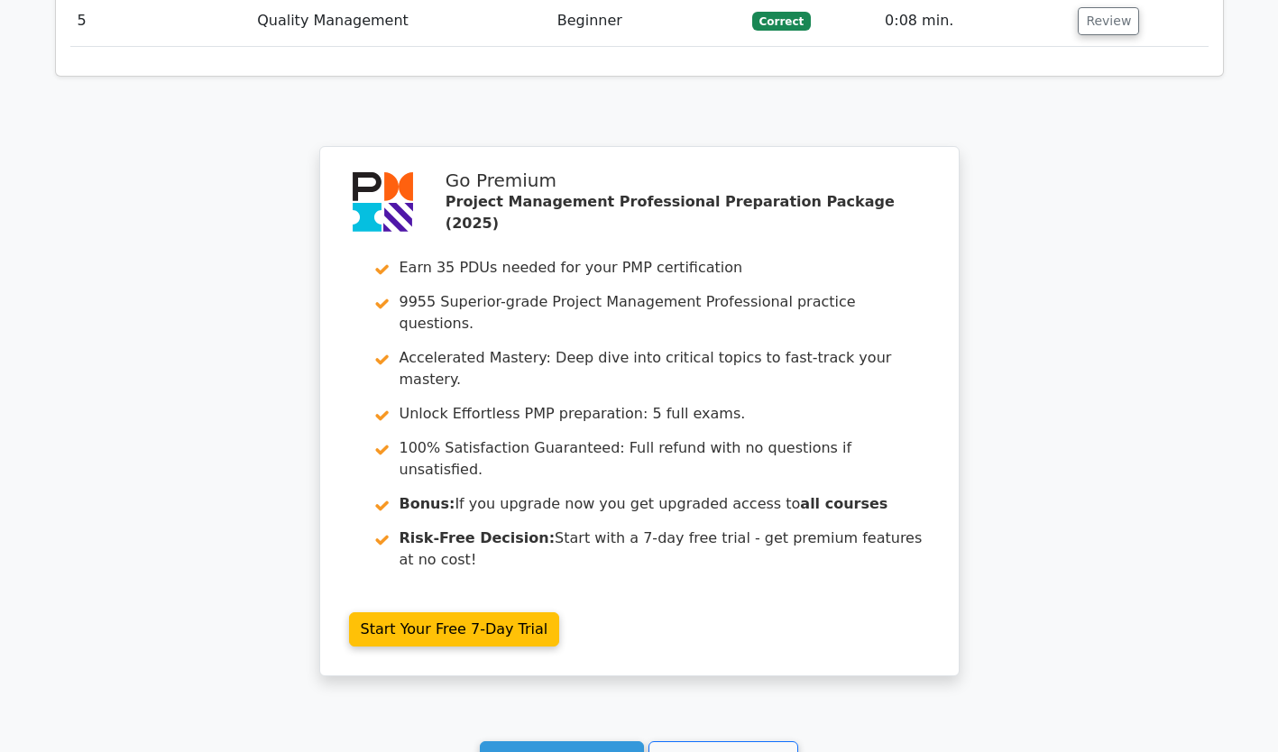
scroll to position [2752, 0]
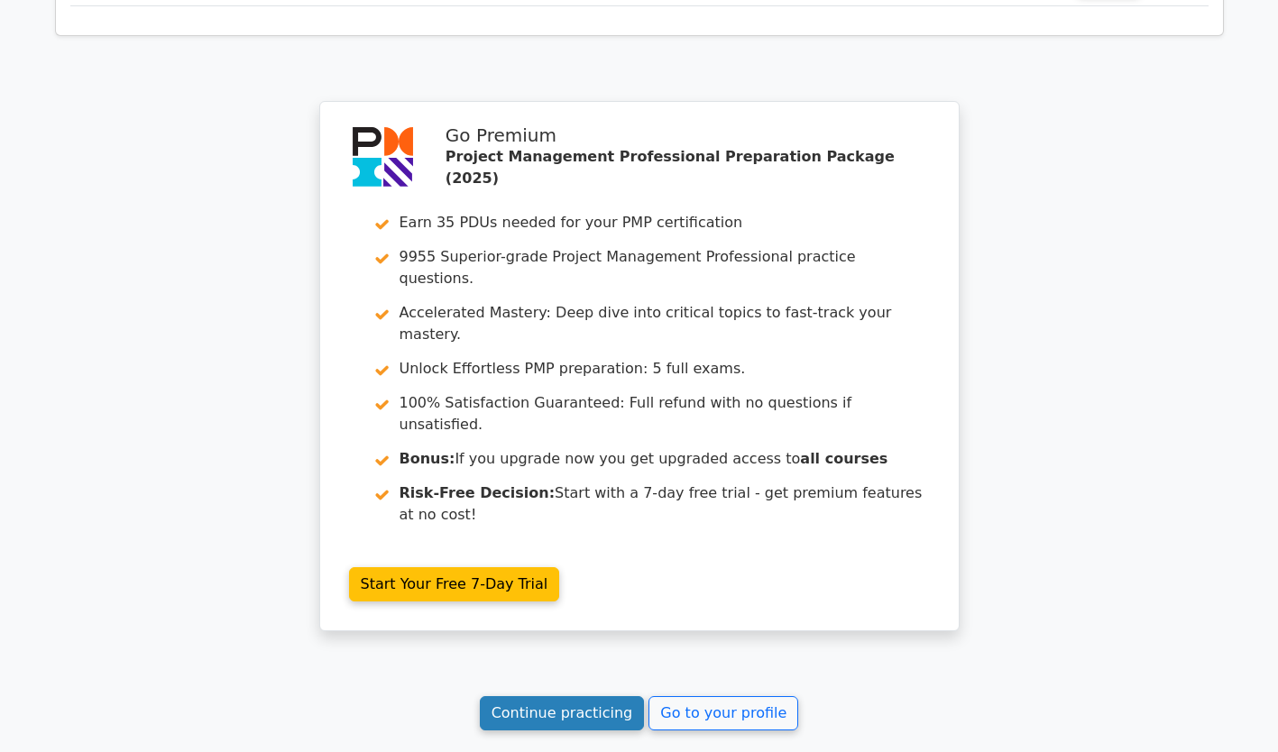
click at [613, 696] on link "Continue practicing" at bounding box center [562, 713] width 165 height 34
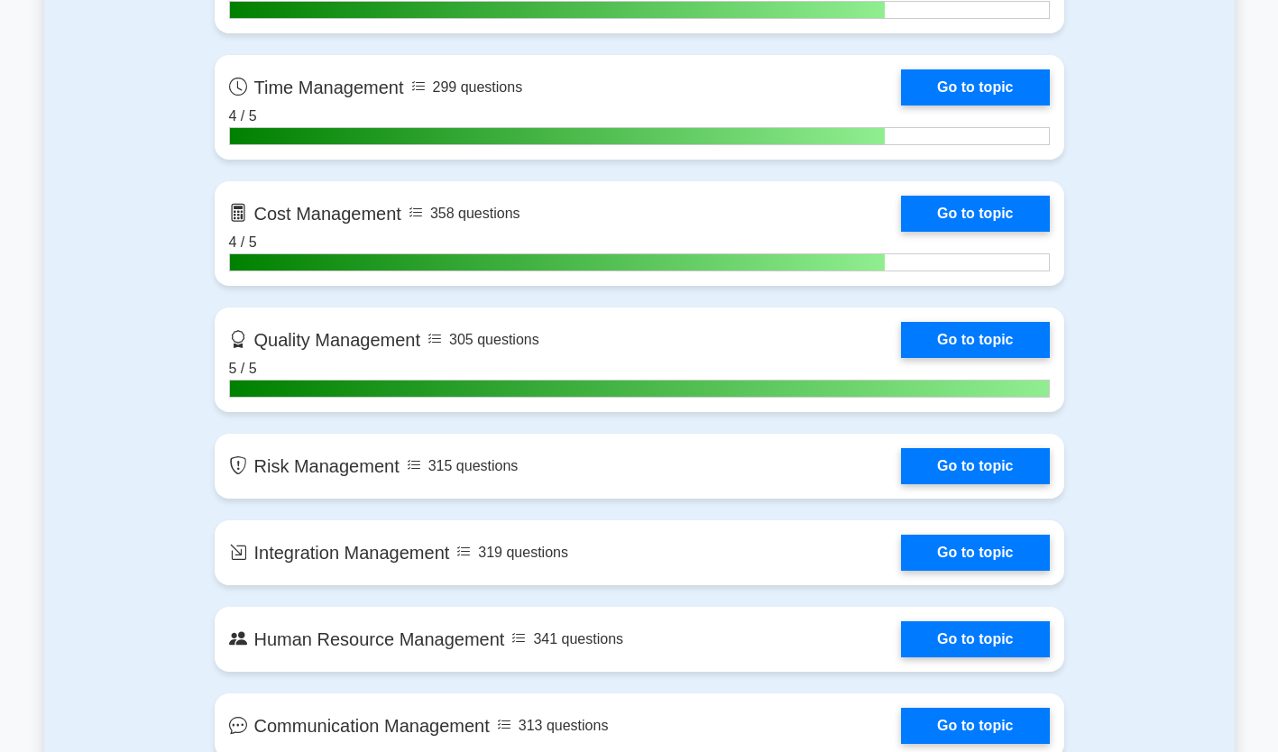
scroll to position [1420, 0]
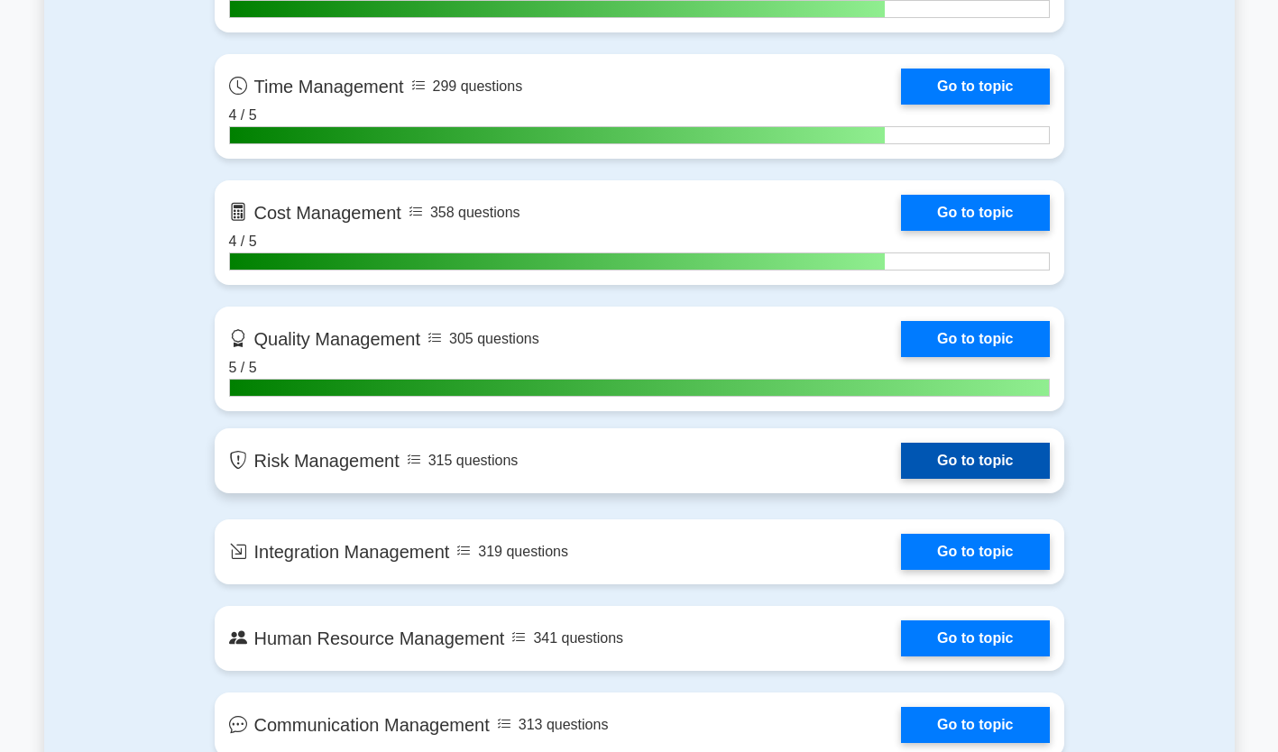
click at [908, 464] on link "Go to topic" at bounding box center [975, 461] width 148 height 36
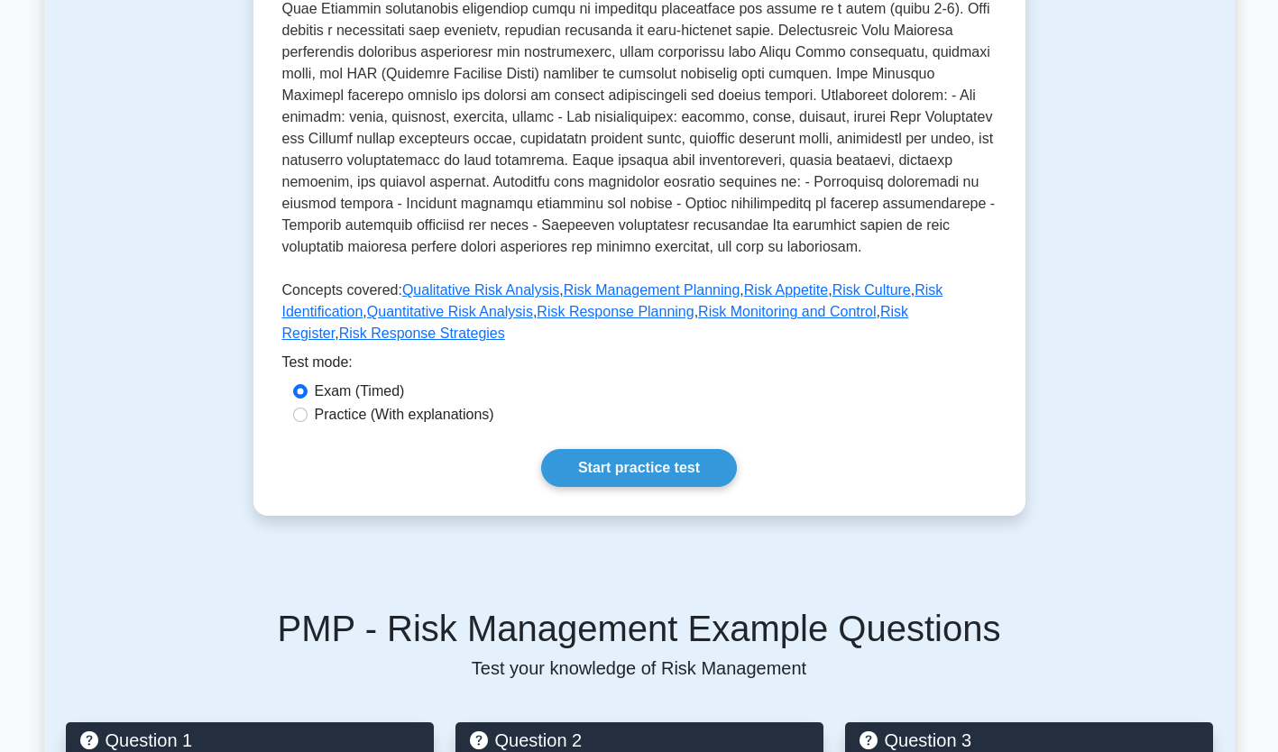
scroll to position [533, 0]
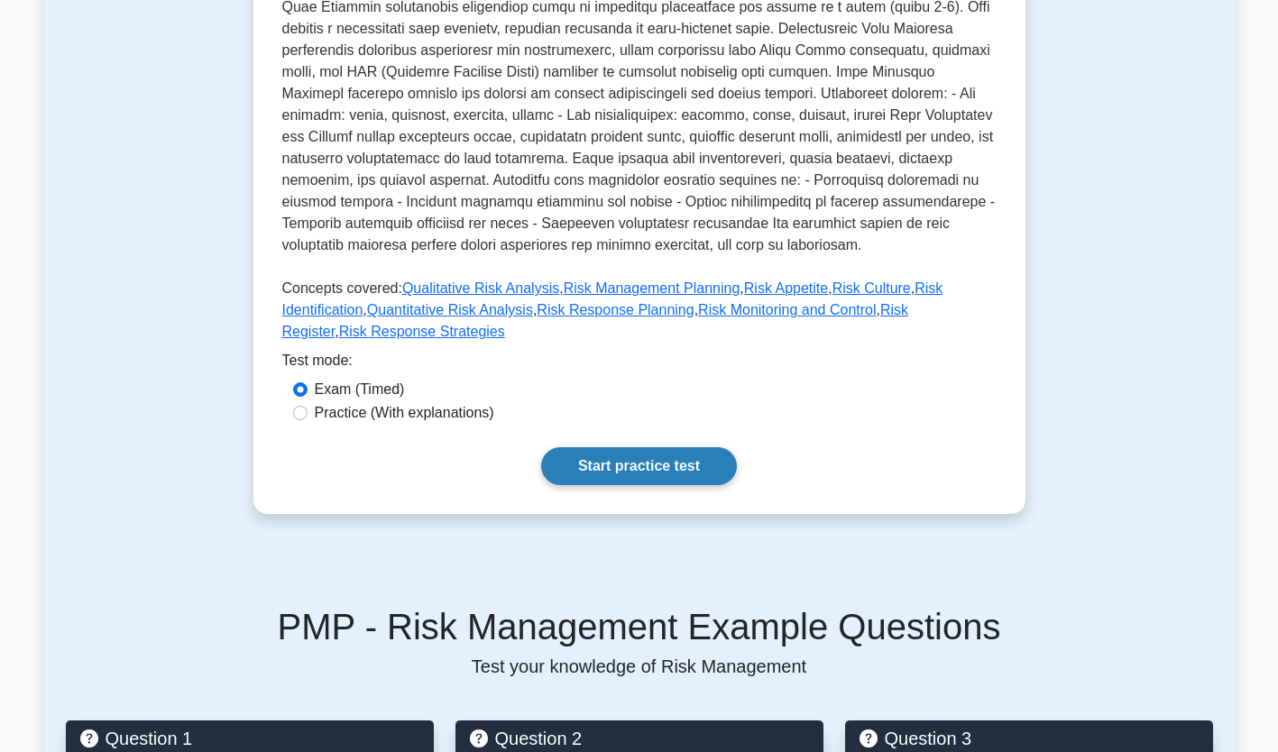
click at [676, 449] on link "Start practice test" at bounding box center [639, 466] width 196 height 38
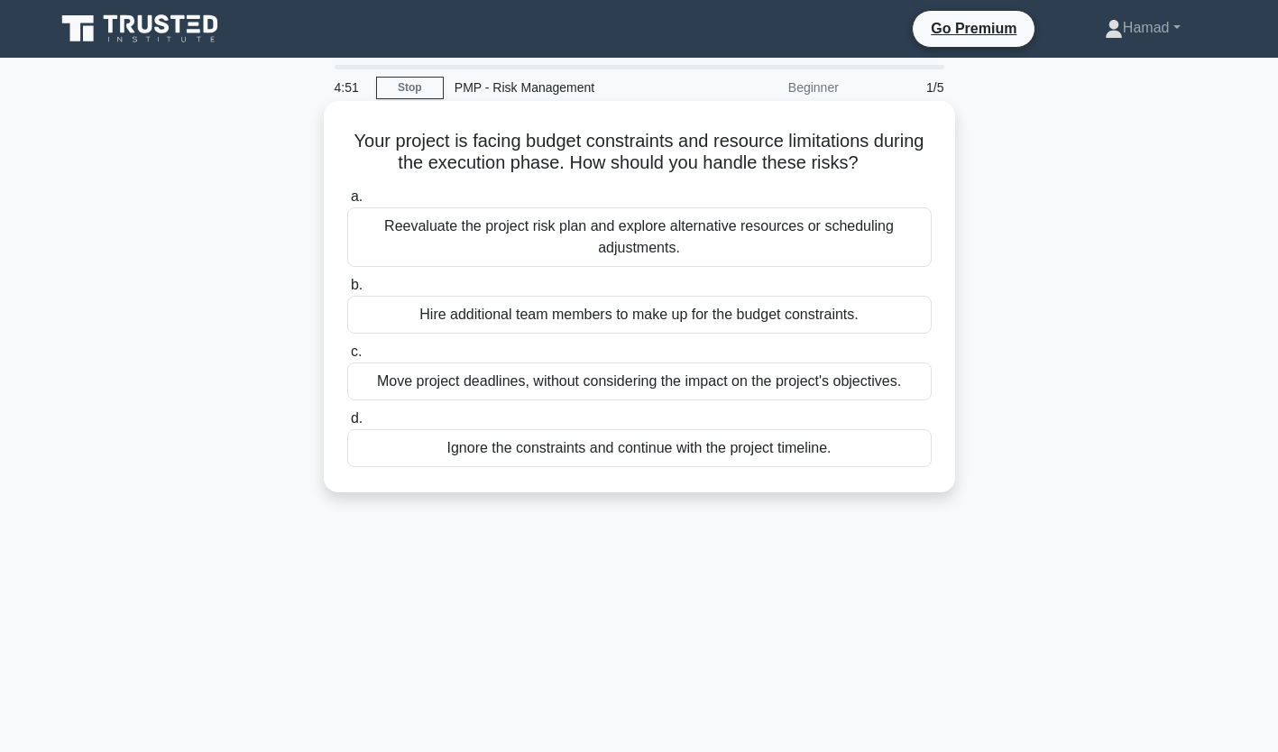
click at [712, 245] on div "Reevaluate the project risk plan and explore alternative resources or schedulin…" at bounding box center [639, 237] width 584 height 60
click at [347, 203] on input "a. Reevaluate the project risk plan and explore alternative resources or schedu…" at bounding box center [347, 197] width 0 height 12
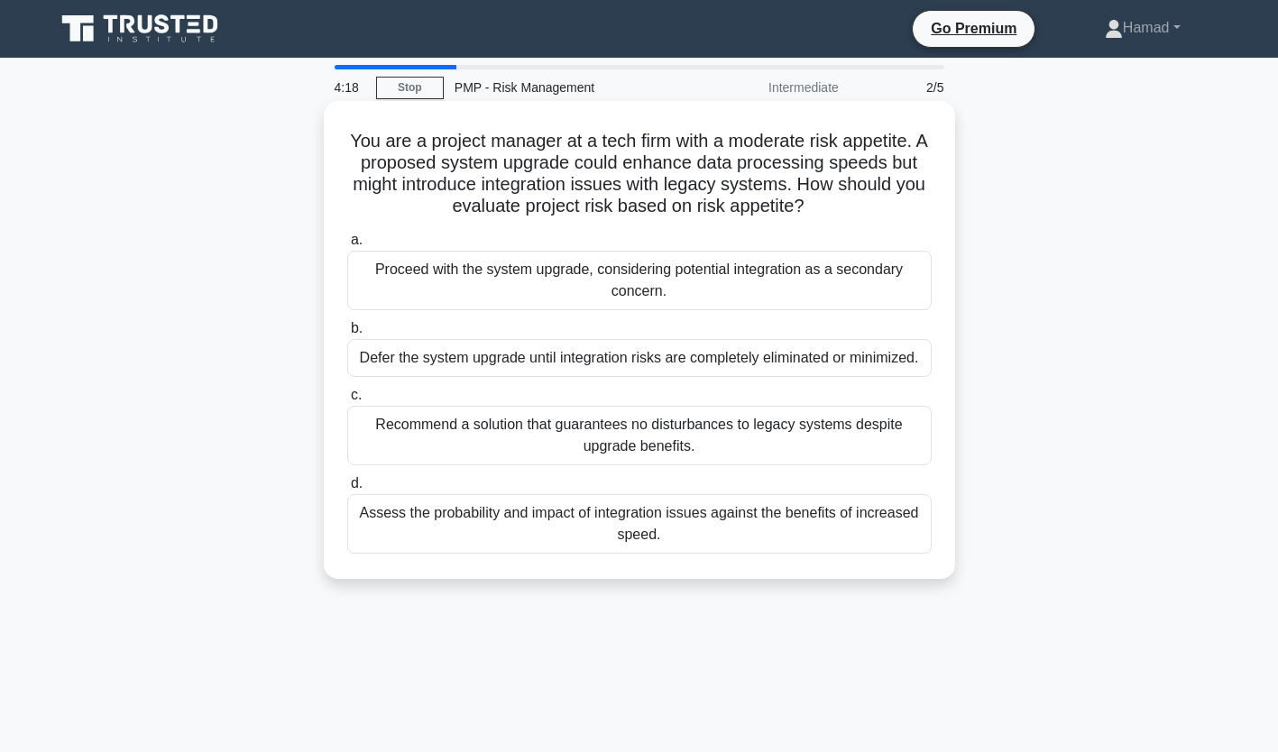
click at [713, 520] on div "Assess the probability and impact of integration issues against the benefits of…" at bounding box center [639, 524] width 584 height 60
click at [347, 490] on input "d. Assess the probability and impact of integration issues against the benefits…" at bounding box center [347, 484] width 0 height 12
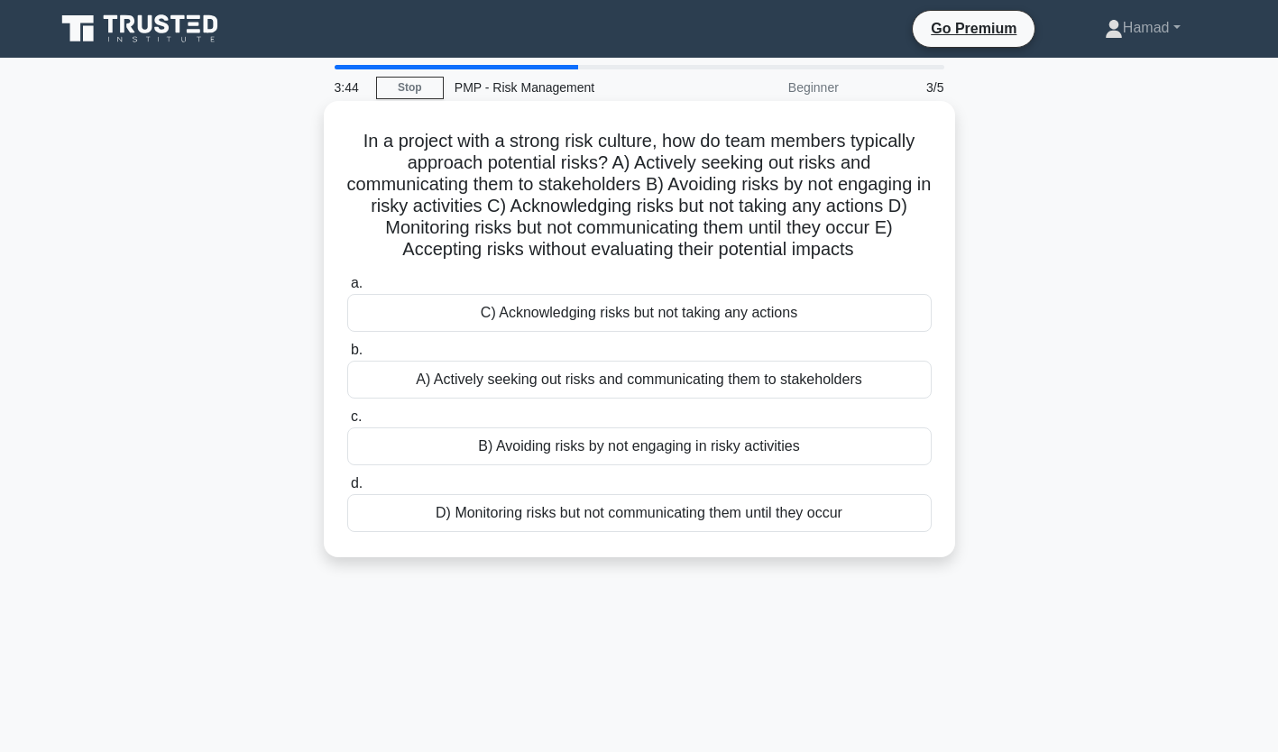
click at [775, 382] on div "A) Actively seeking out risks and communicating them to stakeholders" at bounding box center [639, 380] width 584 height 38
click at [347, 356] on input "b. A) Actively seeking out risks and communicating them to stakeholders" at bounding box center [347, 351] width 0 height 12
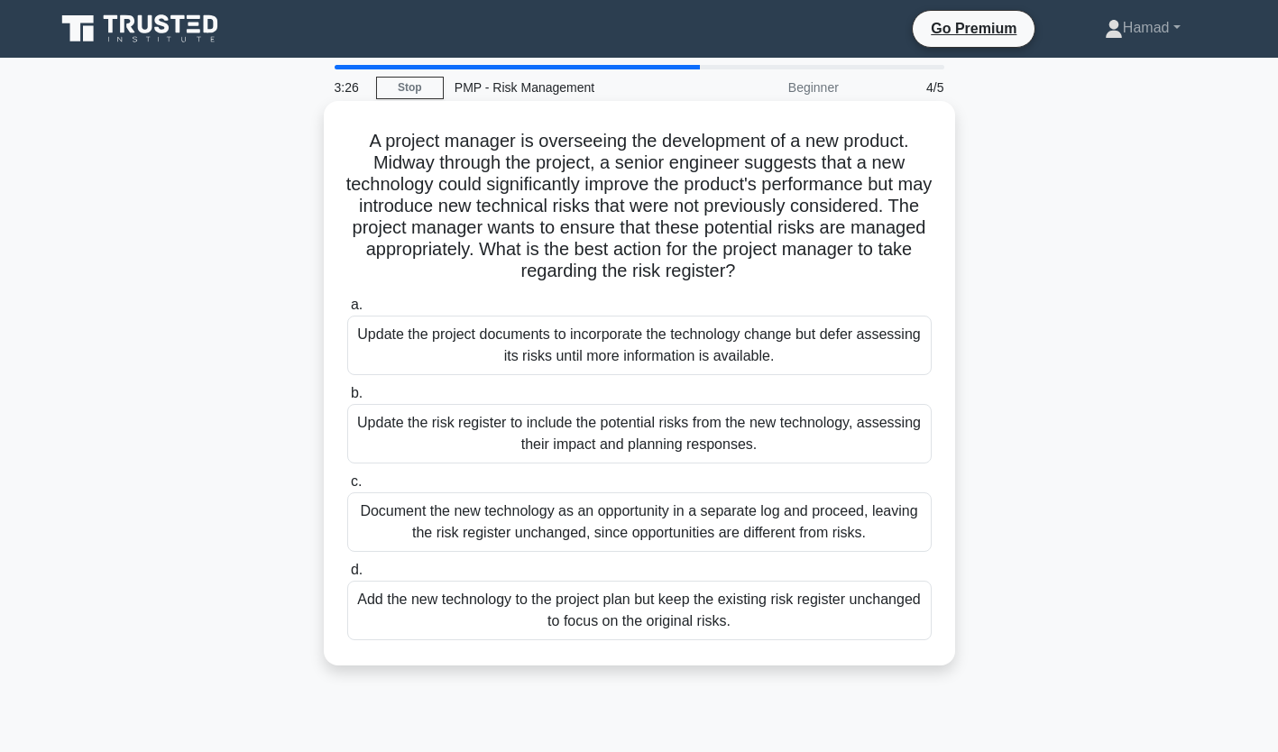
click at [798, 404] on label "b. Update the risk register to include the potential risks from the new technol…" at bounding box center [639, 422] width 584 height 81
click at [347, 400] on input "b. Update the risk register to include the potential risks from the new technol…" at bounding box center [347, 394] width 0 height 12
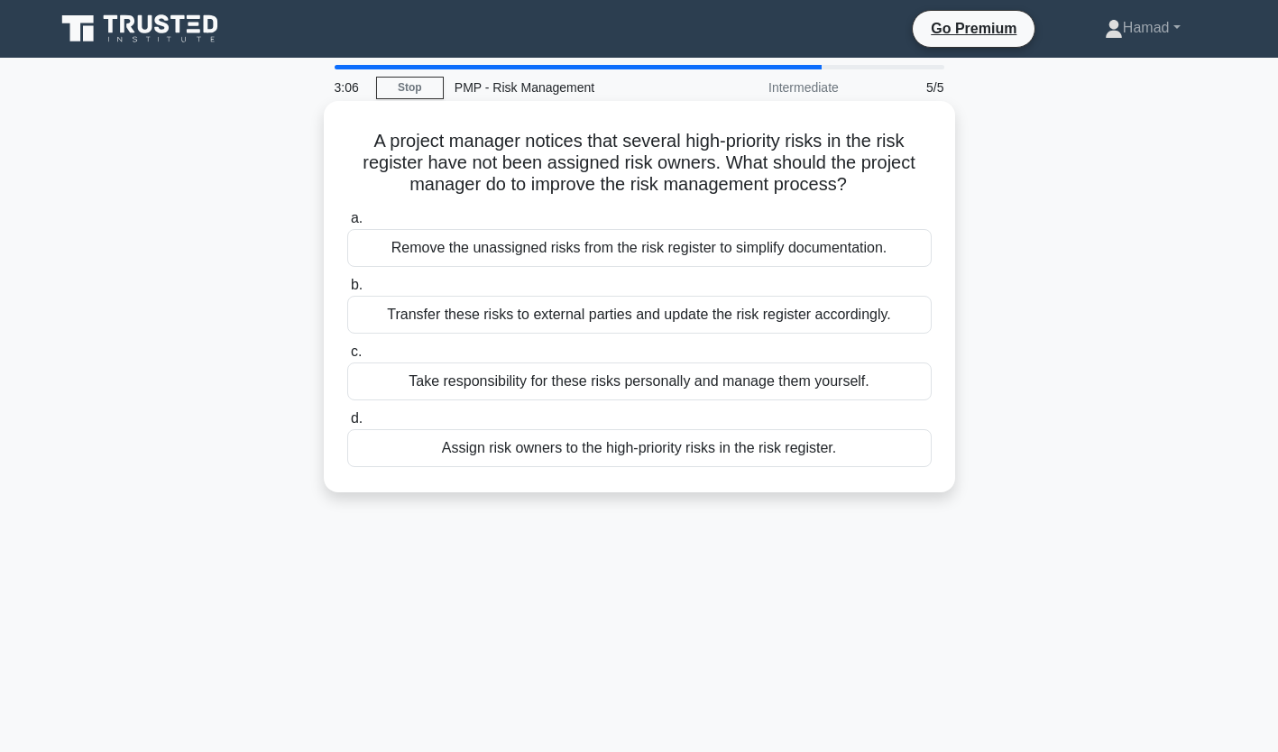
click at [731, 427] on label "d. Assign risk owners to the high-priority risks in the risk register." at bounding box center [639, 438] width 584 height 60
click at [347, 425] on input "d. Assign risk owners to the high-priority risks in the risk register." at bounding box center [347, 419] width 0 height 12
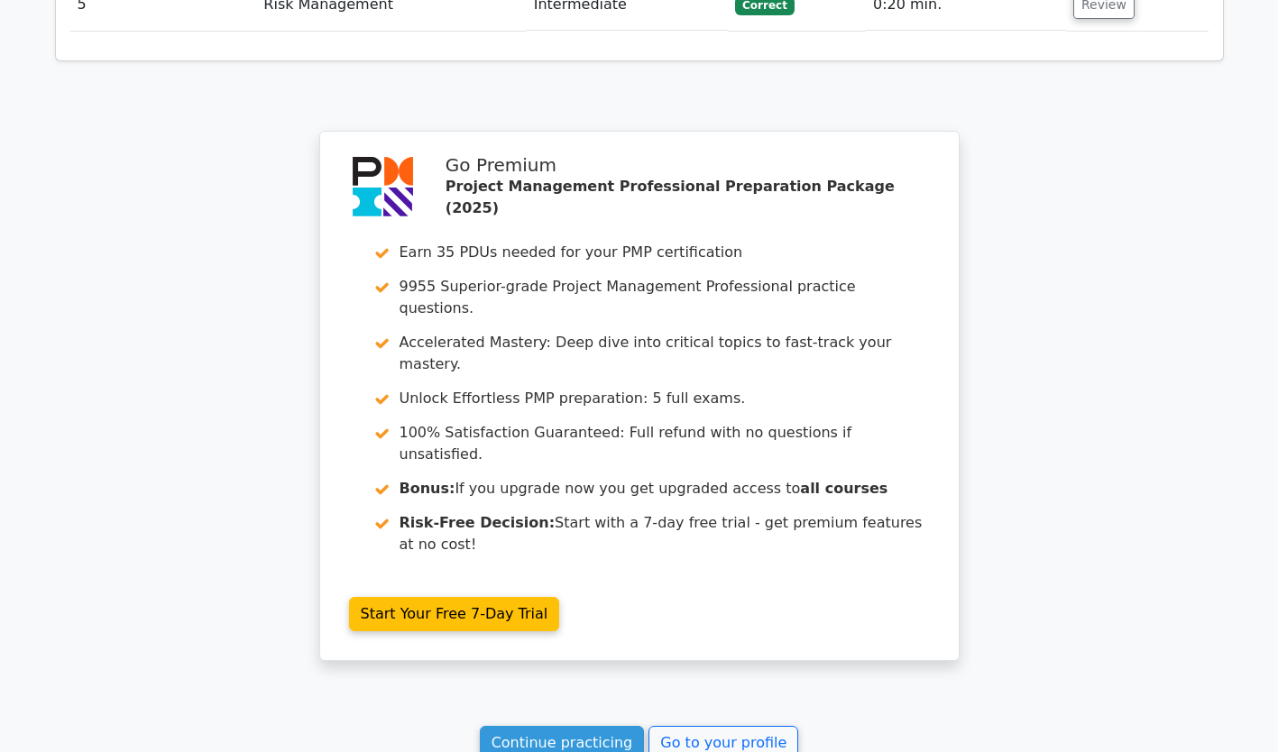
scroll to position [2532, 0]
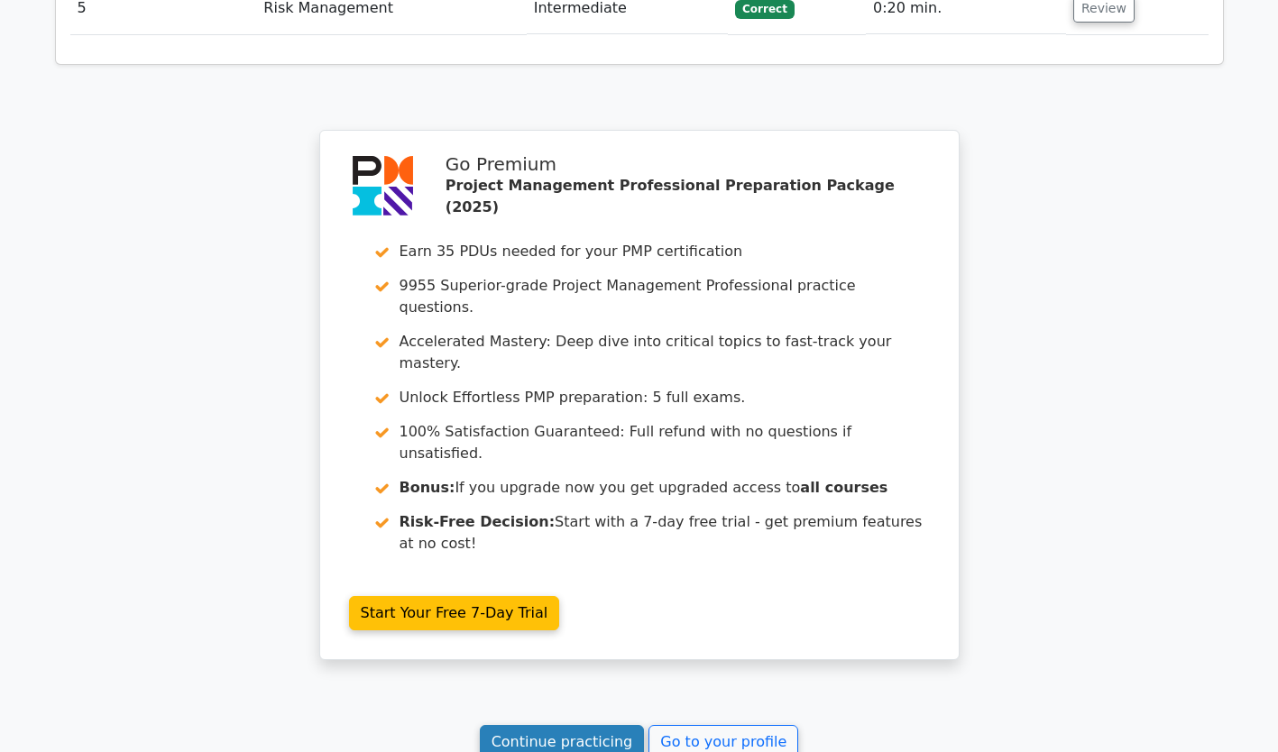
click at [602, 725] on link "Continue practicing" at bounding box center [562, 742] width 165 height 34
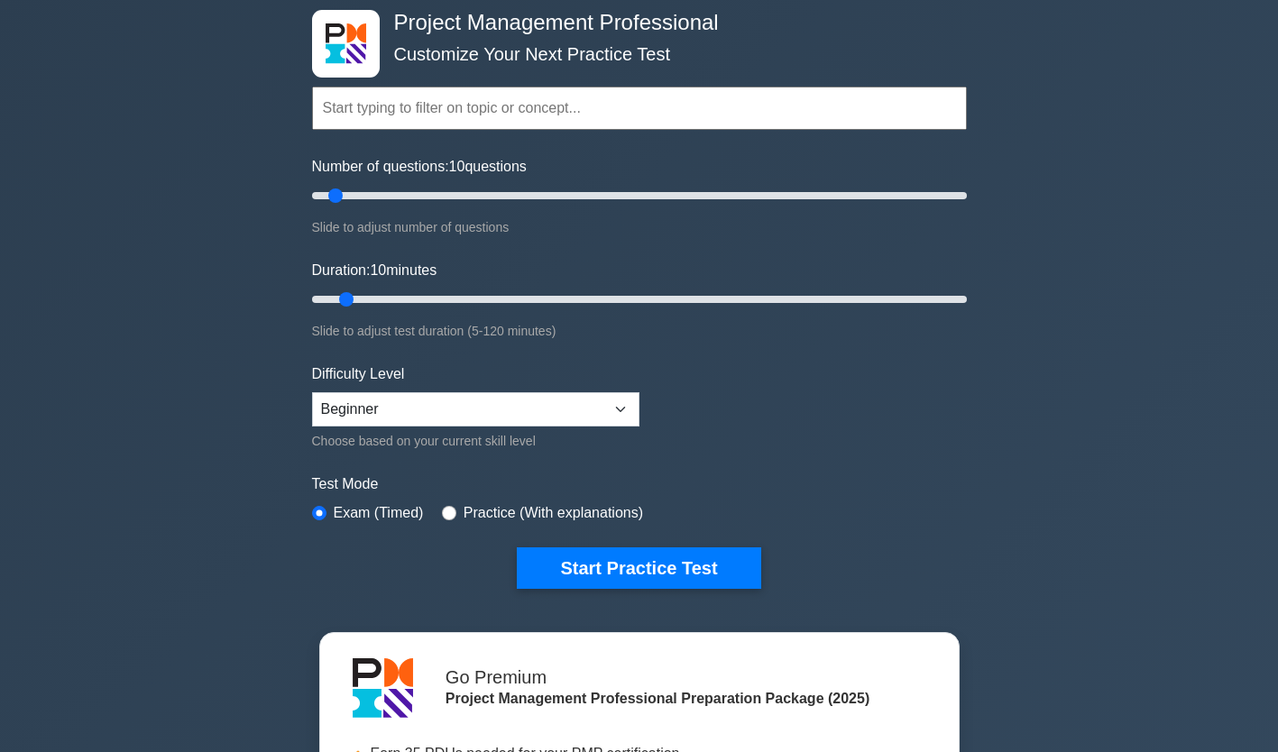
scroll to position [93, 0]
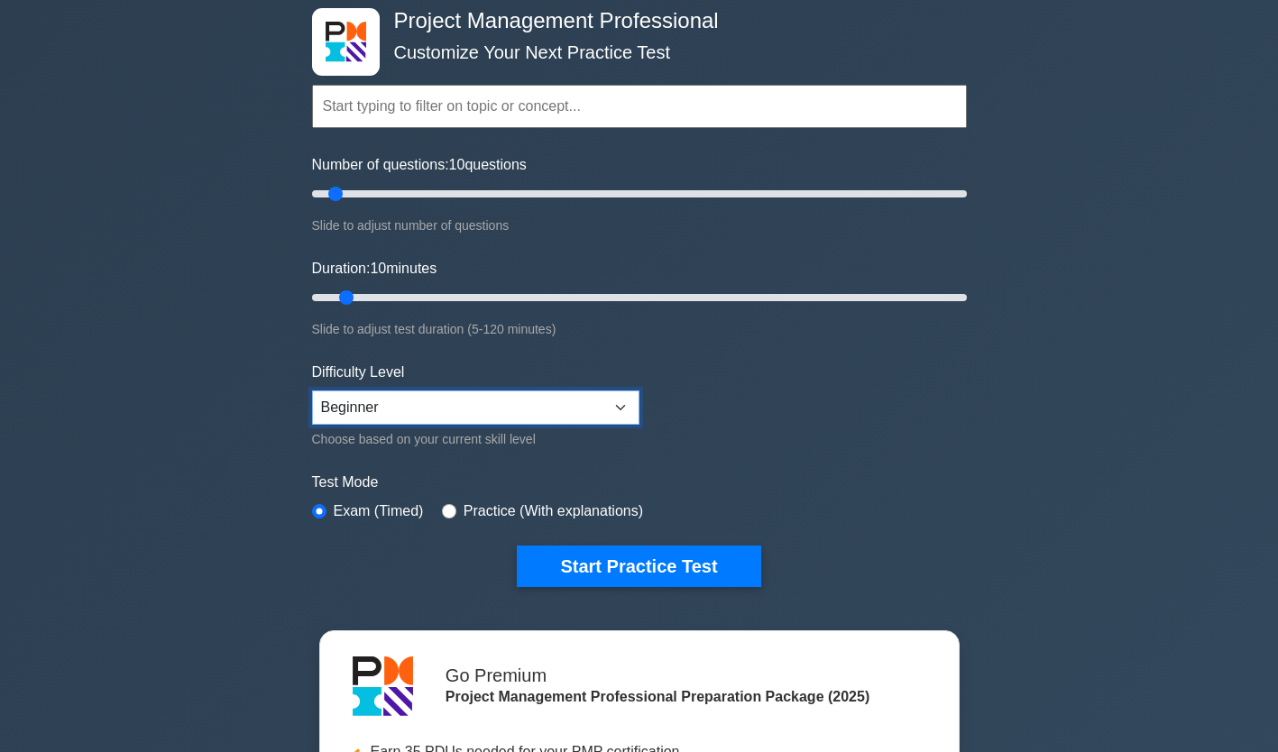
click at [493, 414] on select "Beginner Intermediate Expert" at bounding box center [475, 408] width 327 height 34
select select "expert"
click at [312, 391] on select "Beginner Intermediate Expert" at bounding box center [475, 408] width 327 height 34
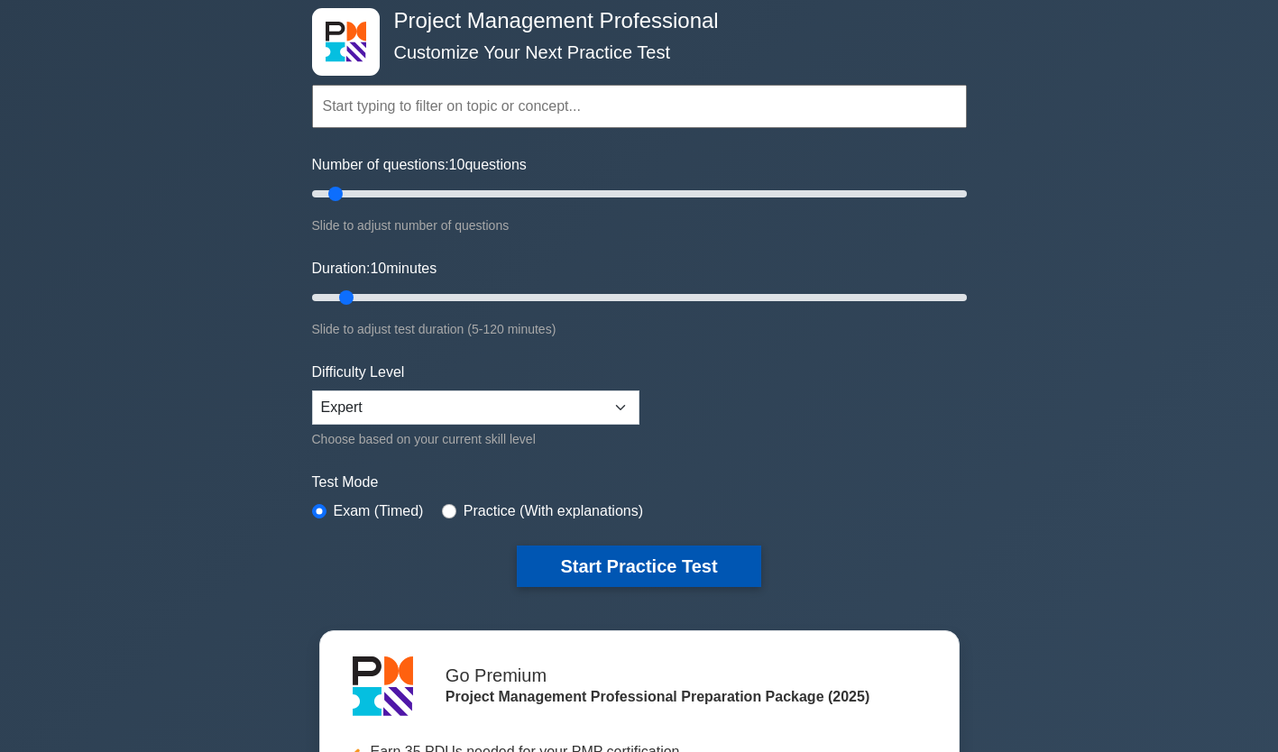
click at [602, 565] on button "Start Practice Test" at bounding box center [639, 566] width 244 height 41
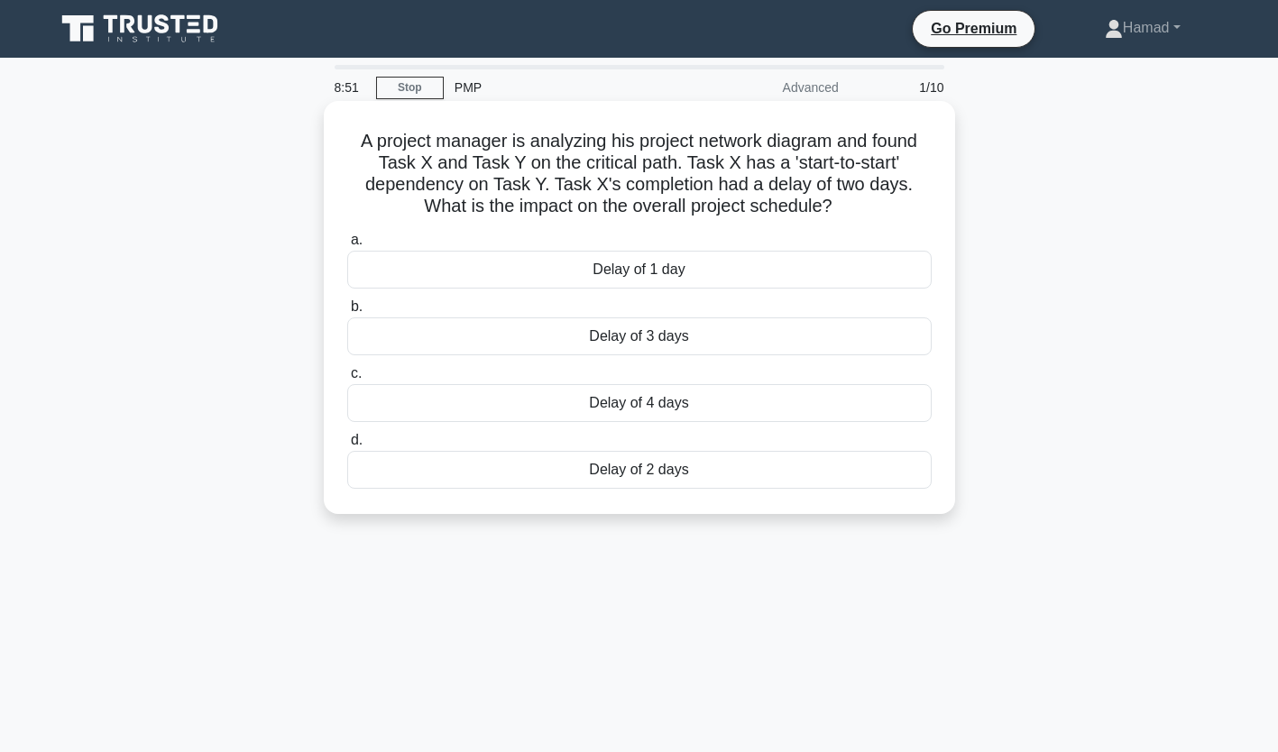
click at [692, 478] on div "Delay of 2 days" at bounding box center [639, 470] width 584 height 38
click at [347, 446] on input "[PERSON_NAME] of 2 days" at bounding box center [347, 441] width 0 height 12
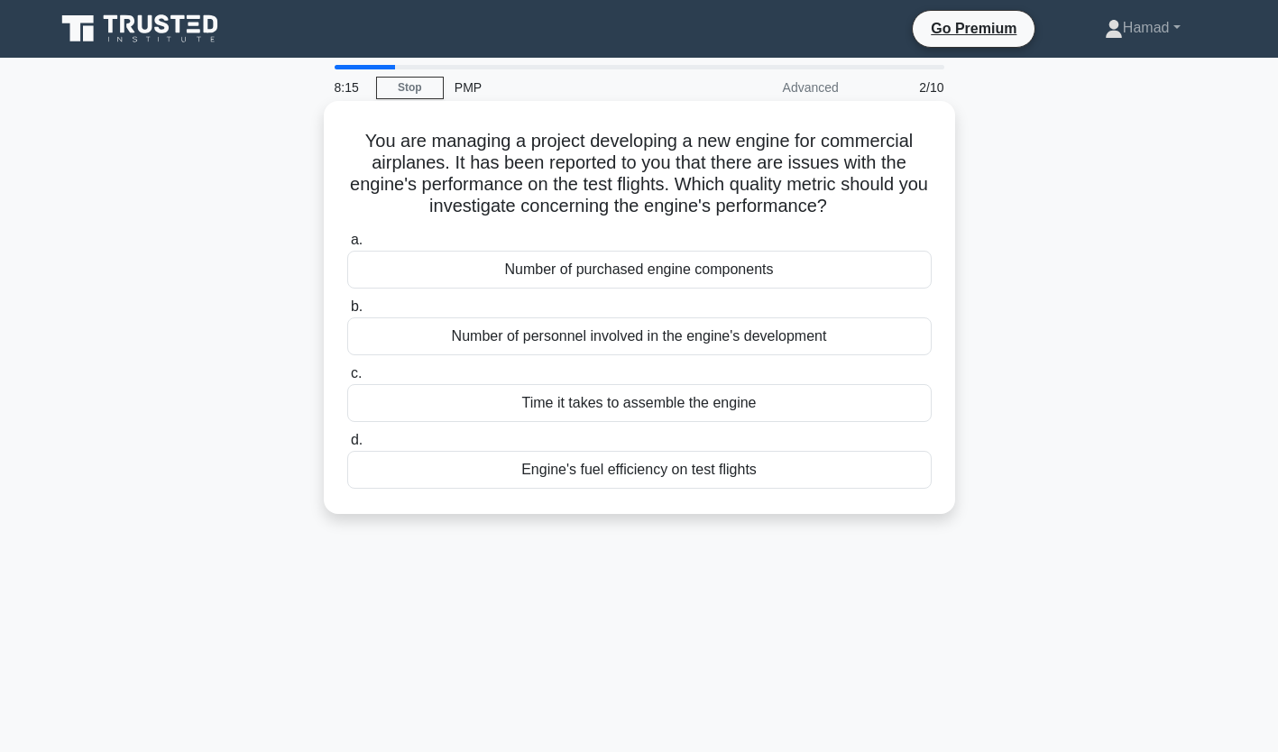
click at [726, 460] on div "Engine's fuel efficiency on test flights" at bounding box center [639, 470] width 584 height 38
click at [347, 446] on input "d. Engine's fuel efficiency on test flights" at bounding box center [347, 441] width 0 height 12
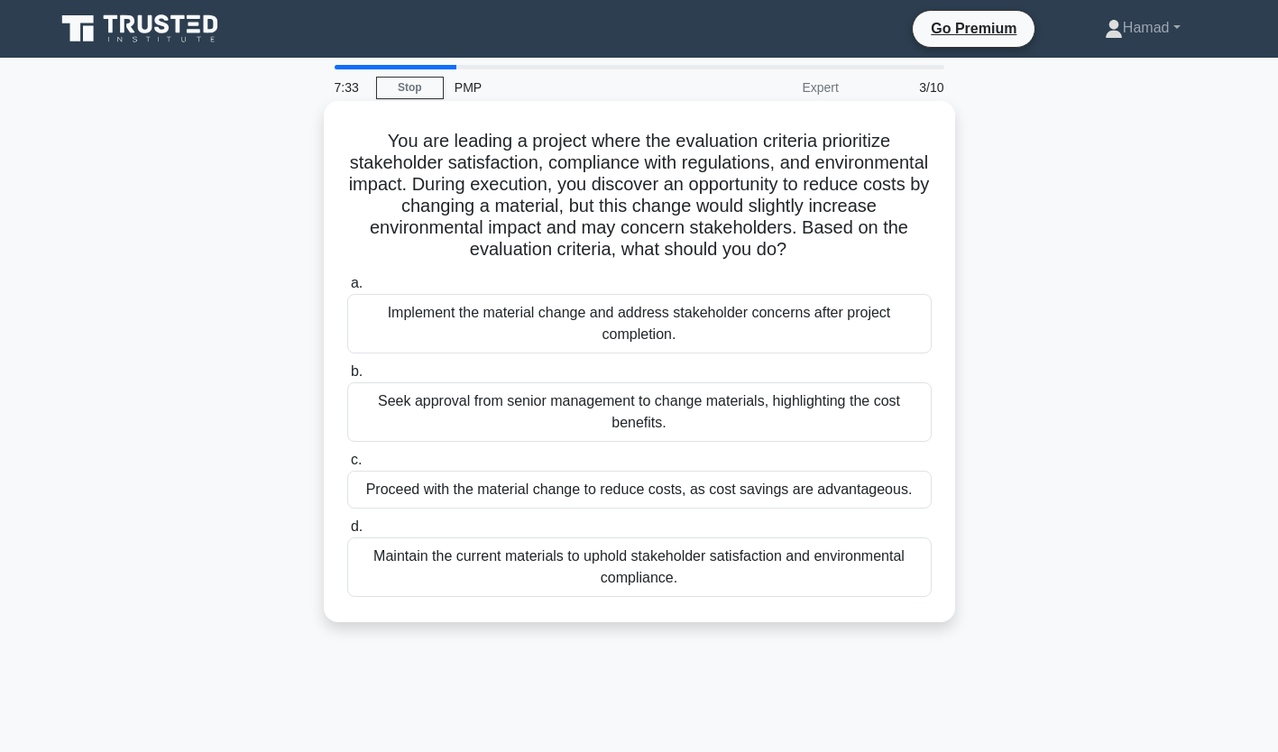
click at [838, 419] on div "Seek approval from senior management to change materials, highlighting the cost…" at bounding box center [639, 412] width 584 height 60
click at [347, 378] on input "b. Seek approval from senior management to change materials, highlighting the c…" at bounding box center [347, 372] width 0 height 12
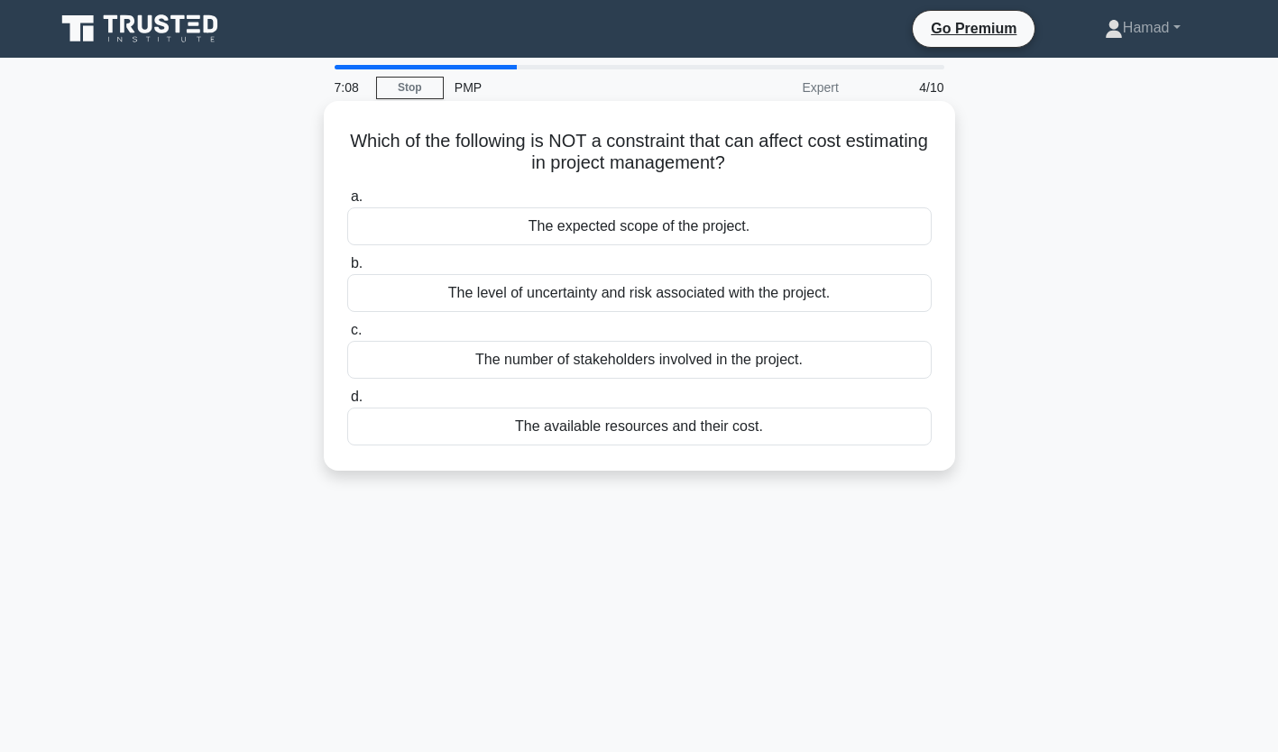
click at [784, 359] on div "The number of stakeholders involved in the project." at bounding box center [639, 360] width 584 height 38
click at [347, 336] on input "c. The number of stakeholders involved in the project." at bounding box center [347, 331] width 0 height 12
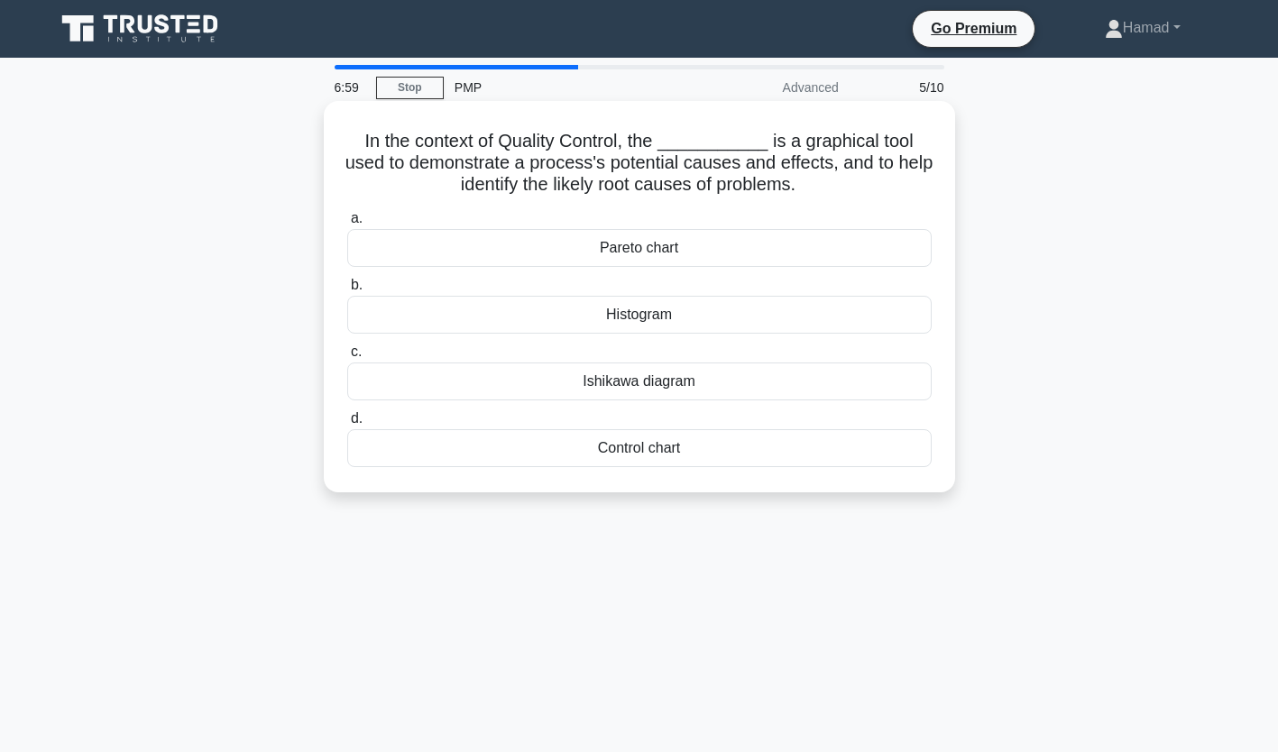
click at [730, 391] on div "Ishikawa diagram" at bounding box center [639, 382] width 584 height 38
click at [347, 358] on input "[PERSON_NAME] diagram" at bounding box center [347, 352] width 0 height 12
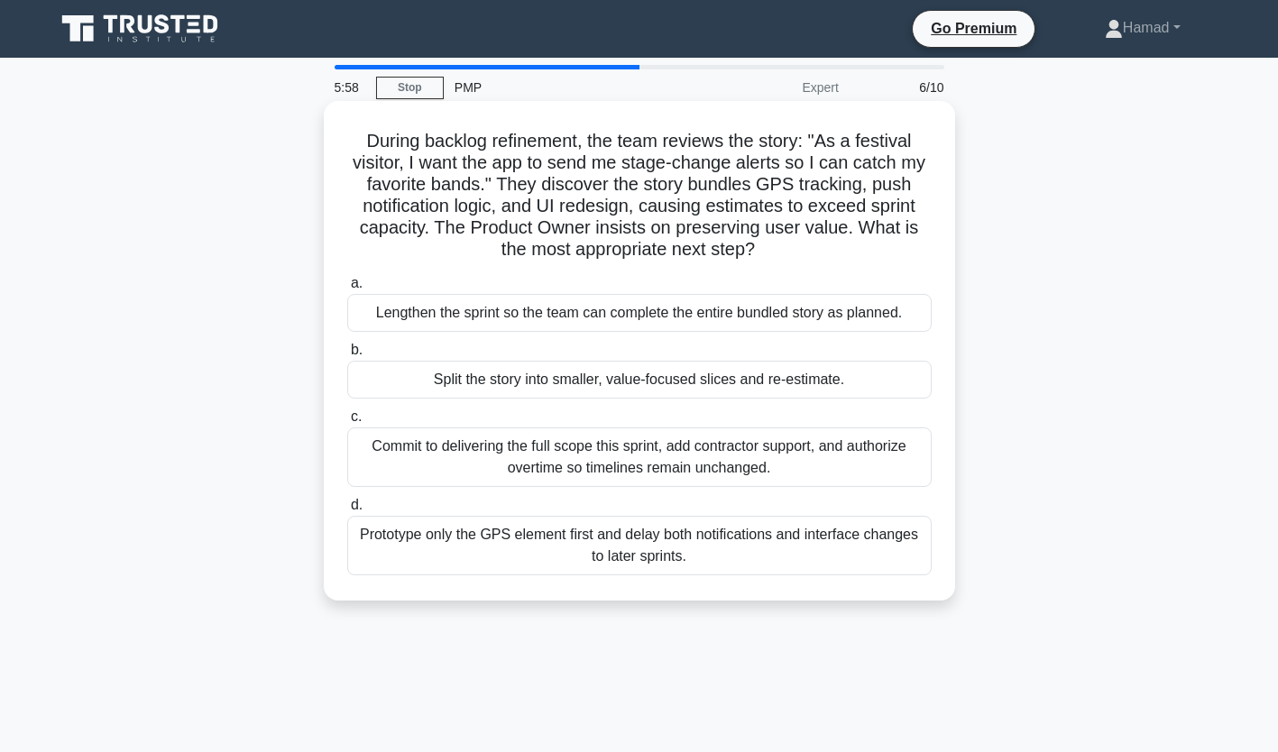
click at [896, 397] on div "Split the story into smaller, value-focused slices and re-estimate." at bounding box center [639, 380] width 584 height 38
click at [347, 356] on input "b. Split the story into smaller, value-focused slices and re-estimate." at bounding box center [347, 351] width 0 height 12
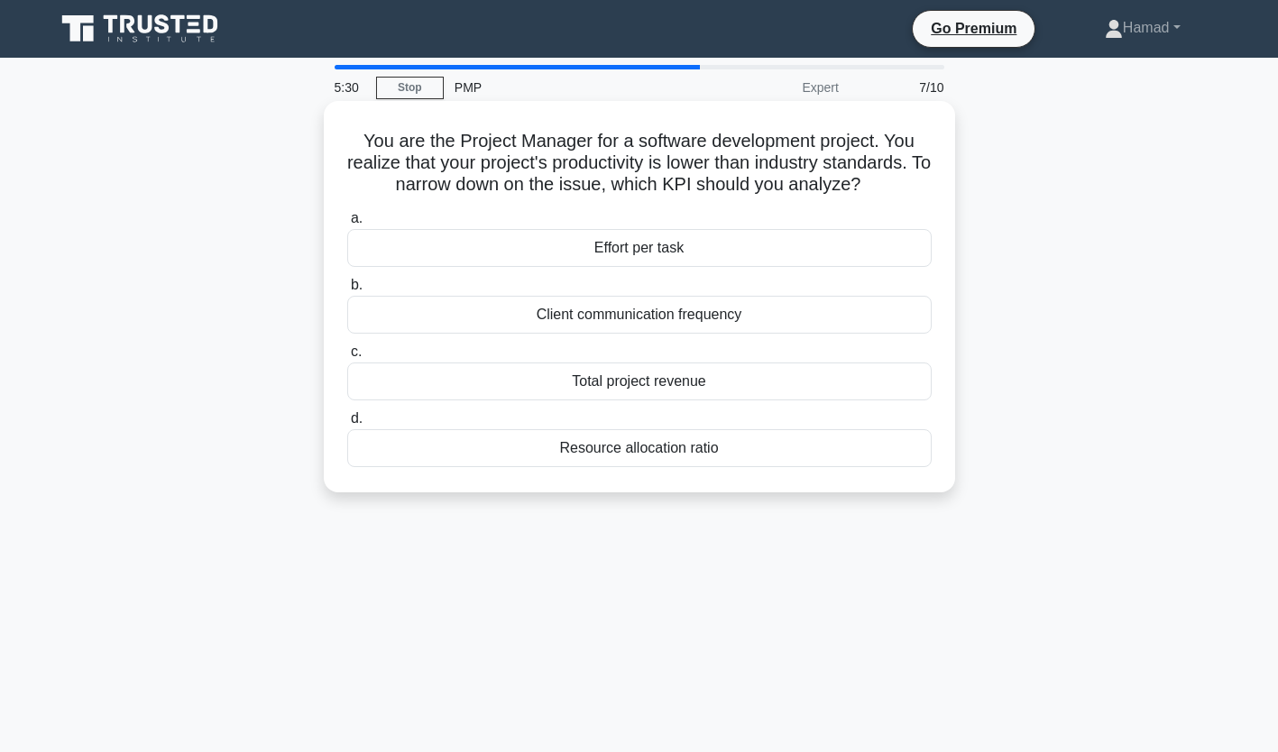
click at [666, 239] on div "Effort per task" at bounding box center [639, 248] width 584 height 38
click at [347, 225] on input "a. Effort per task" at bounding box center [347, 219] width 0 height 12
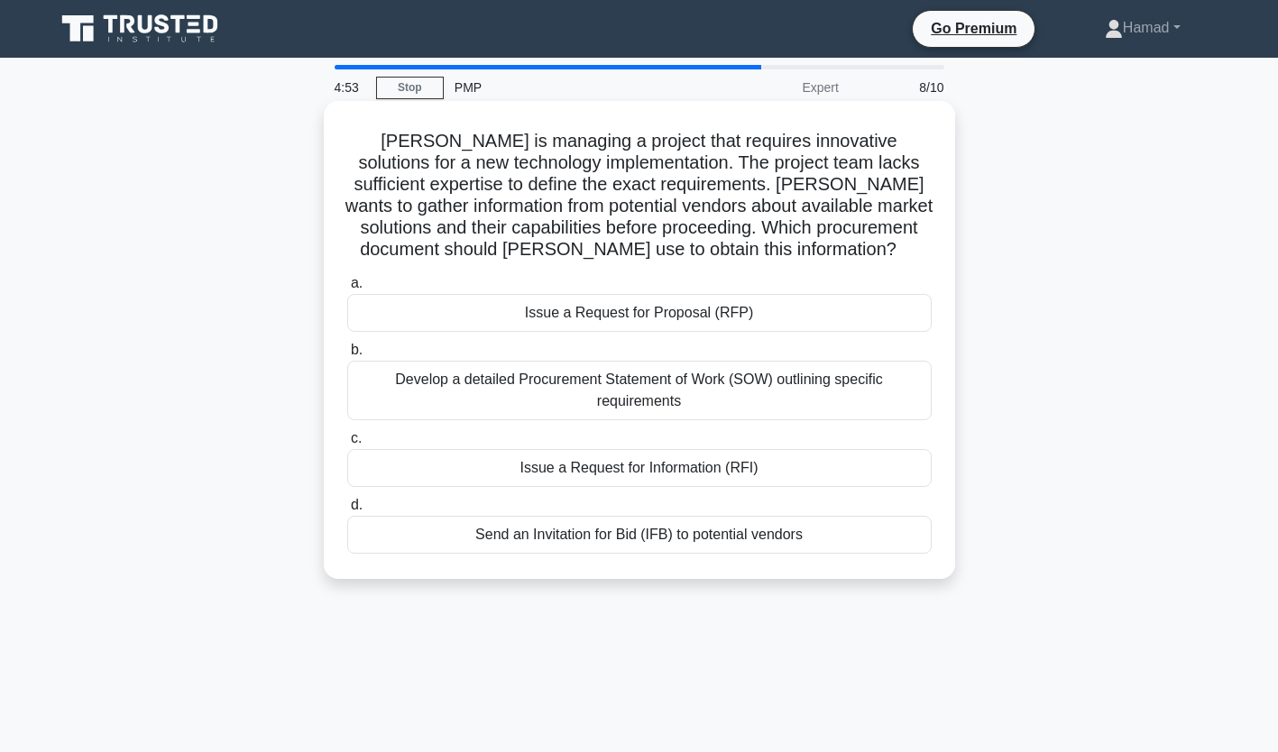
click at [711, 459] on div "Issue a Request for Information (RFI)" at bounding box center [639, 468] width 584 height 38
click at [347, 445] on input "c. Issue a Request for Information (RFI)" at bounding box center [347, 439] width 0 height 12
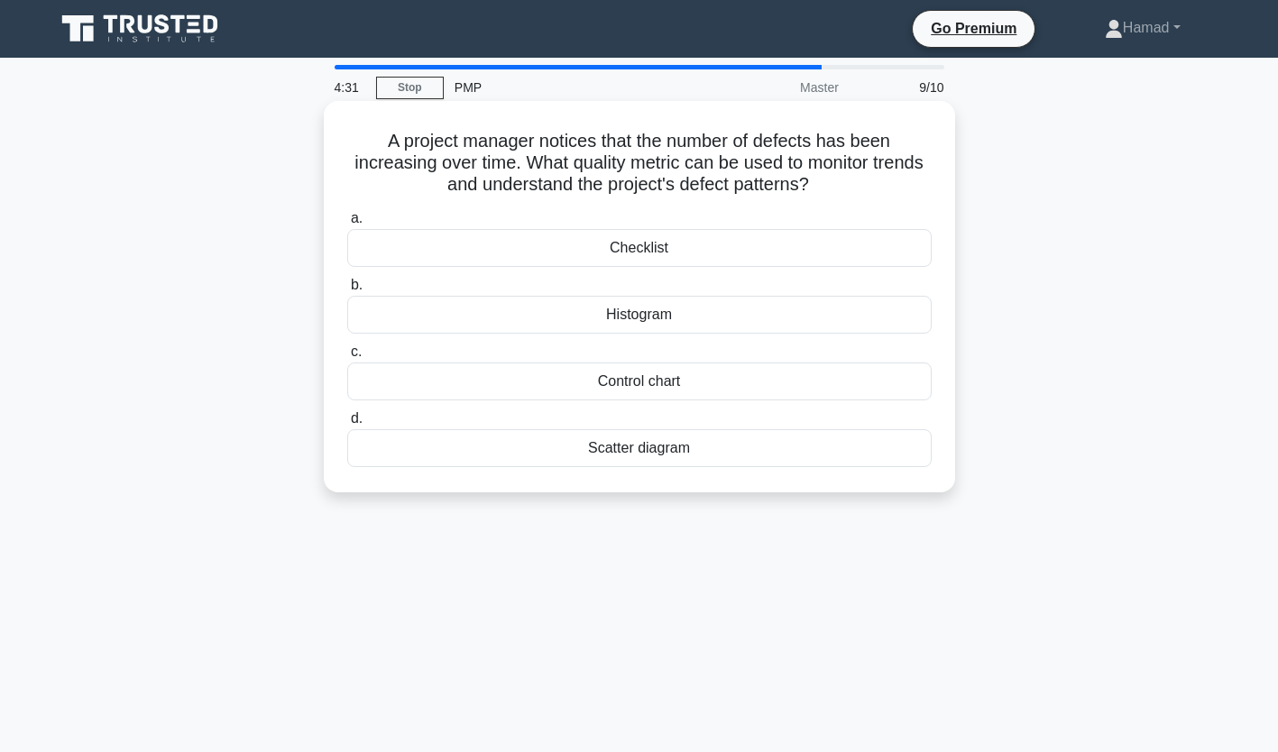
click at [768, 391] on div "Control chart" at bounding box center [639, 382] width 584 height 38
click at [347, 358] on input "c. Control chart" at bounding box center [347, 352] width 0 height 12
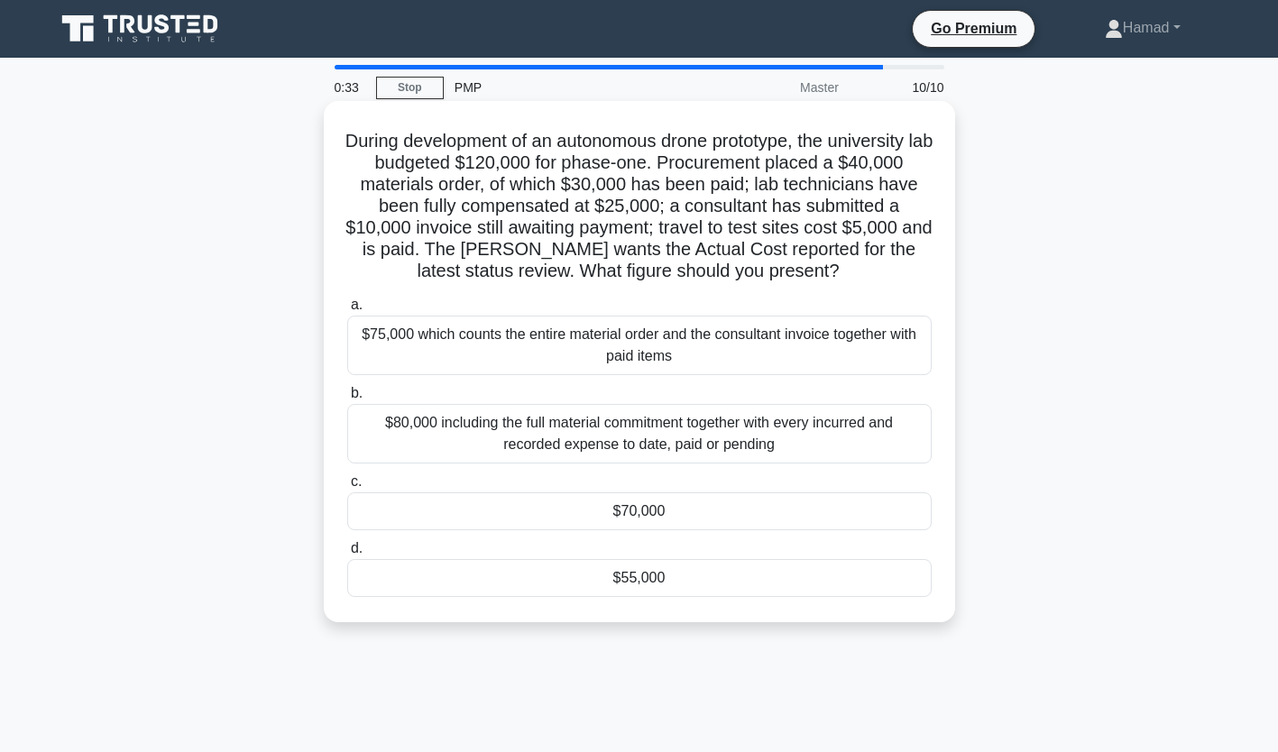
click at [693, 519] on div "$70,000" at bounding box center [639, 511] width 584 height 38
click at [347, 488] on input "c. $70,000" at bounding box center [347, 482] width 0 height 12
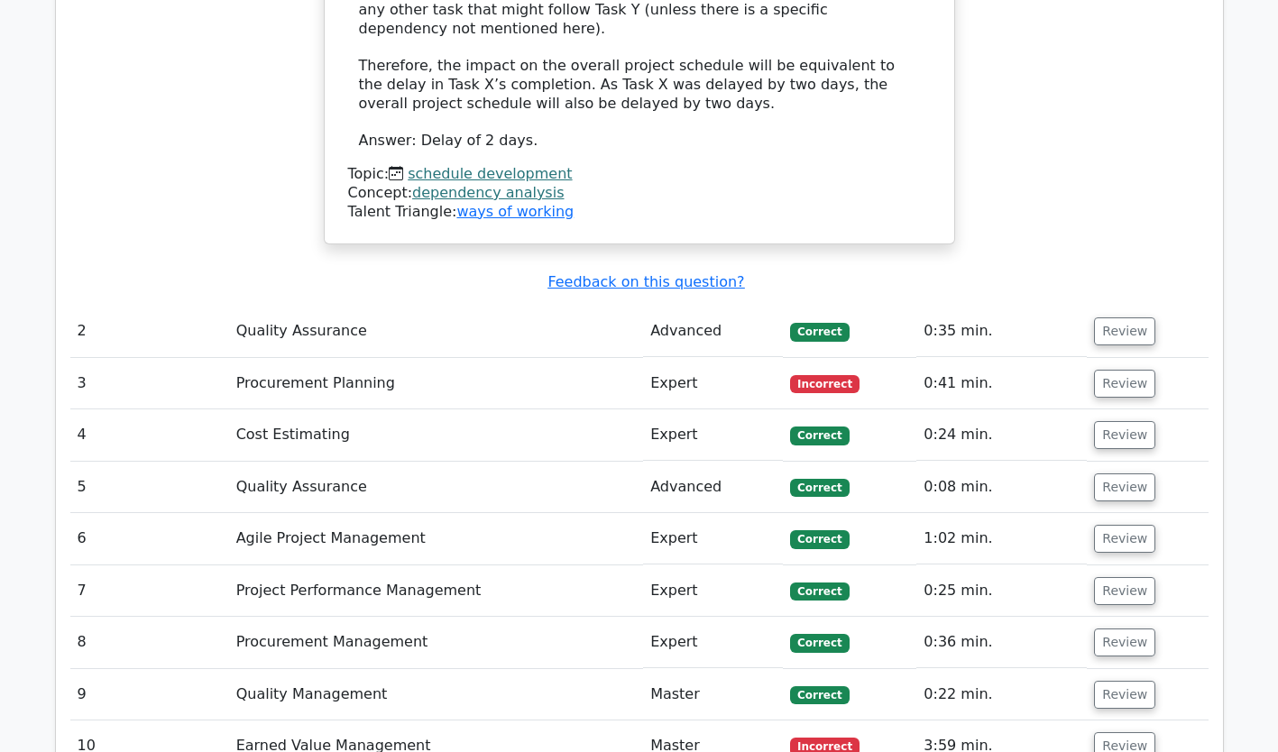
scroll to position [2393, 0]
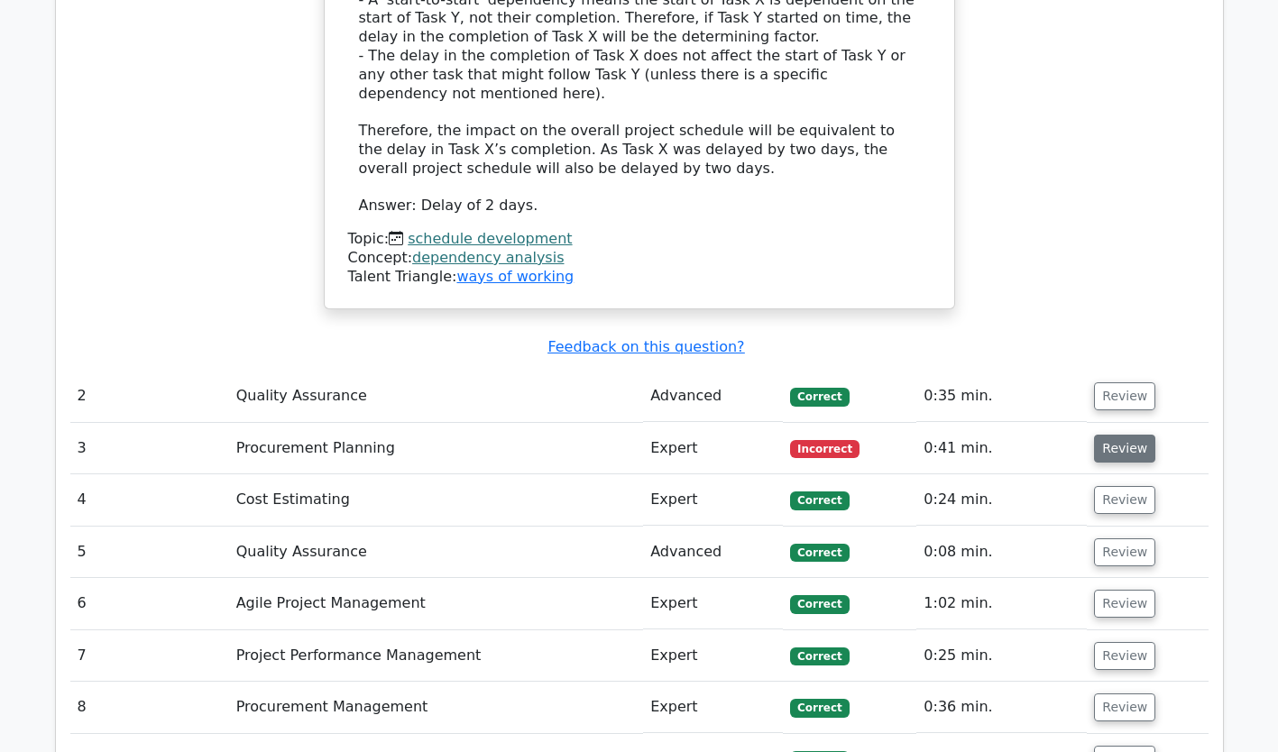
click at [1131, 435] on button "Review" at bounding box center [1124, 449] width 61 height 28
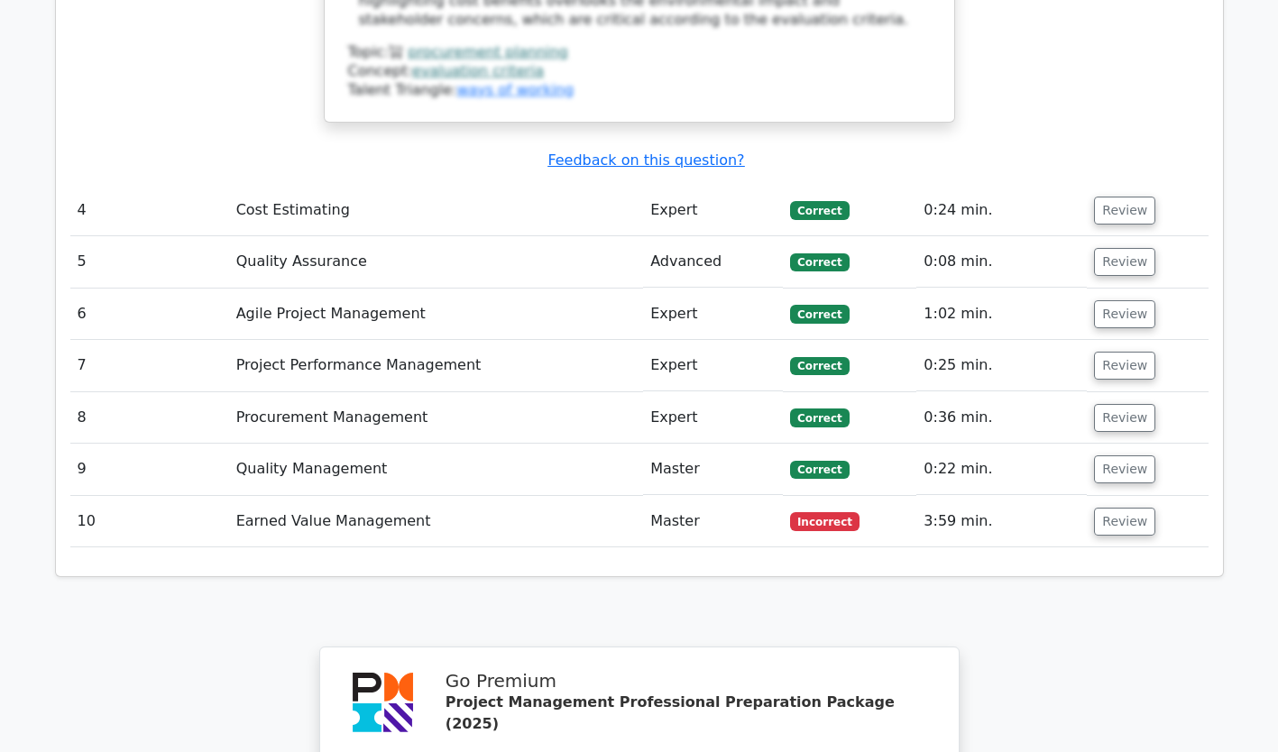
scroll to position [3686, 0]
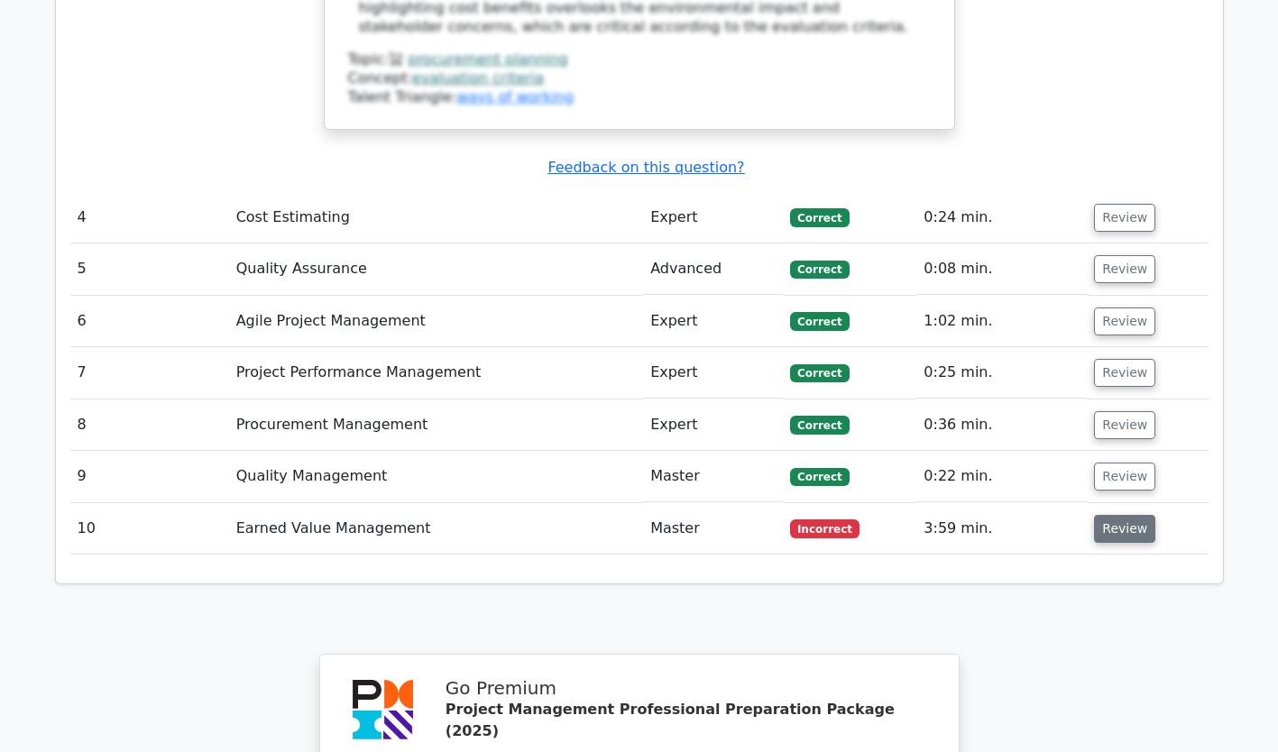
click at [1144, 515] on button "Review" at bounding box center [1124, 529] width 61 height 28
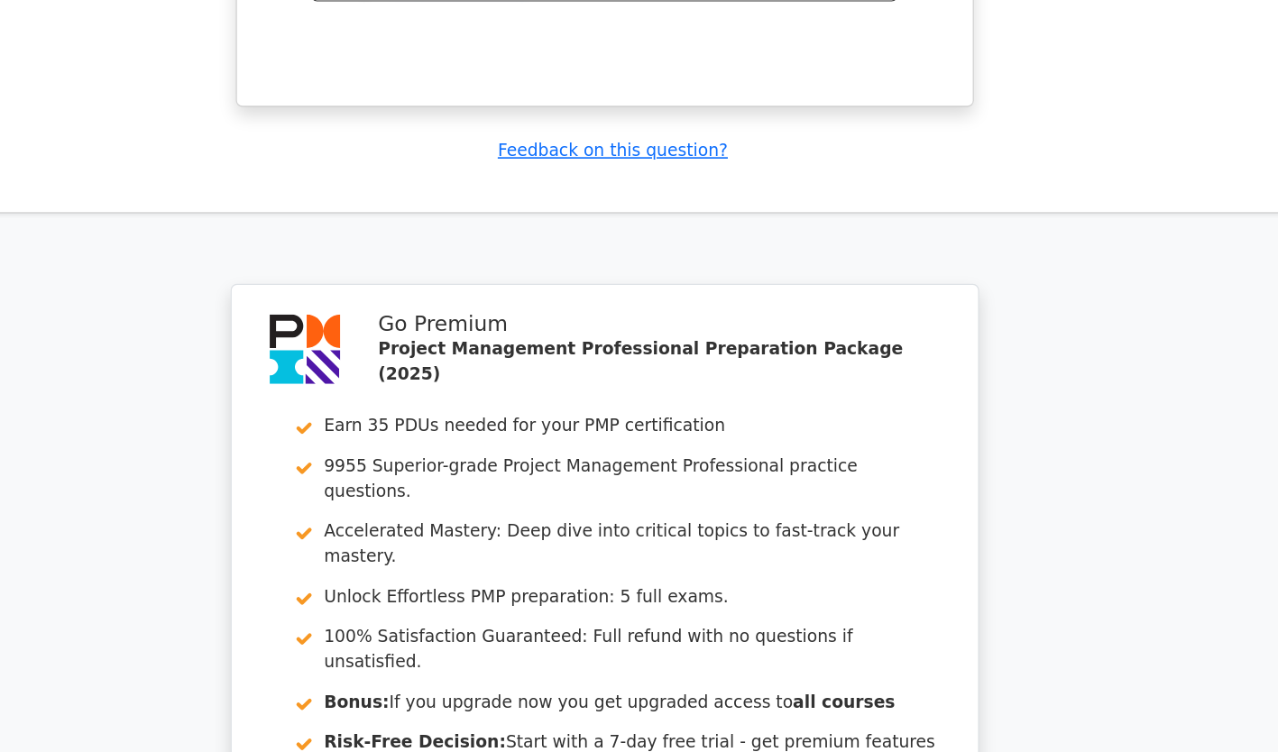
scroll to position [5091, 0]
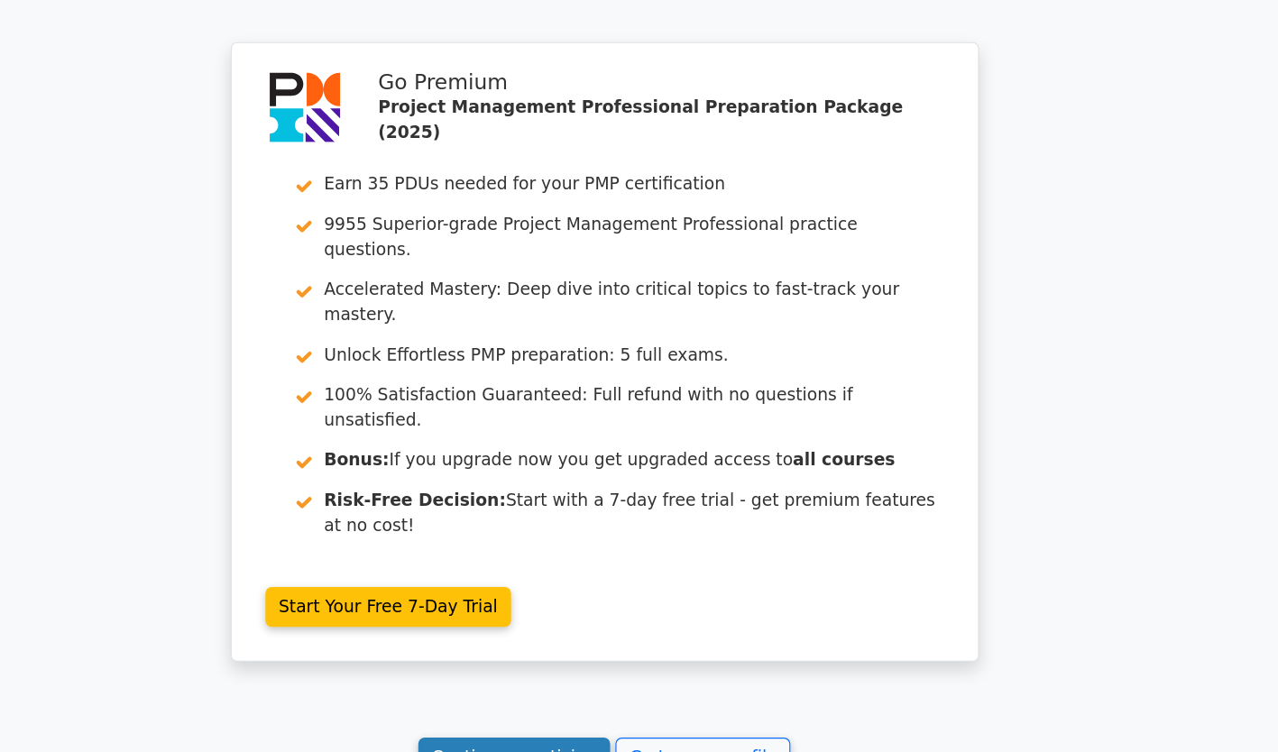
click at [579, 739] on link "Continue practicing" at bounding box center [562, 756] width 165 height 34
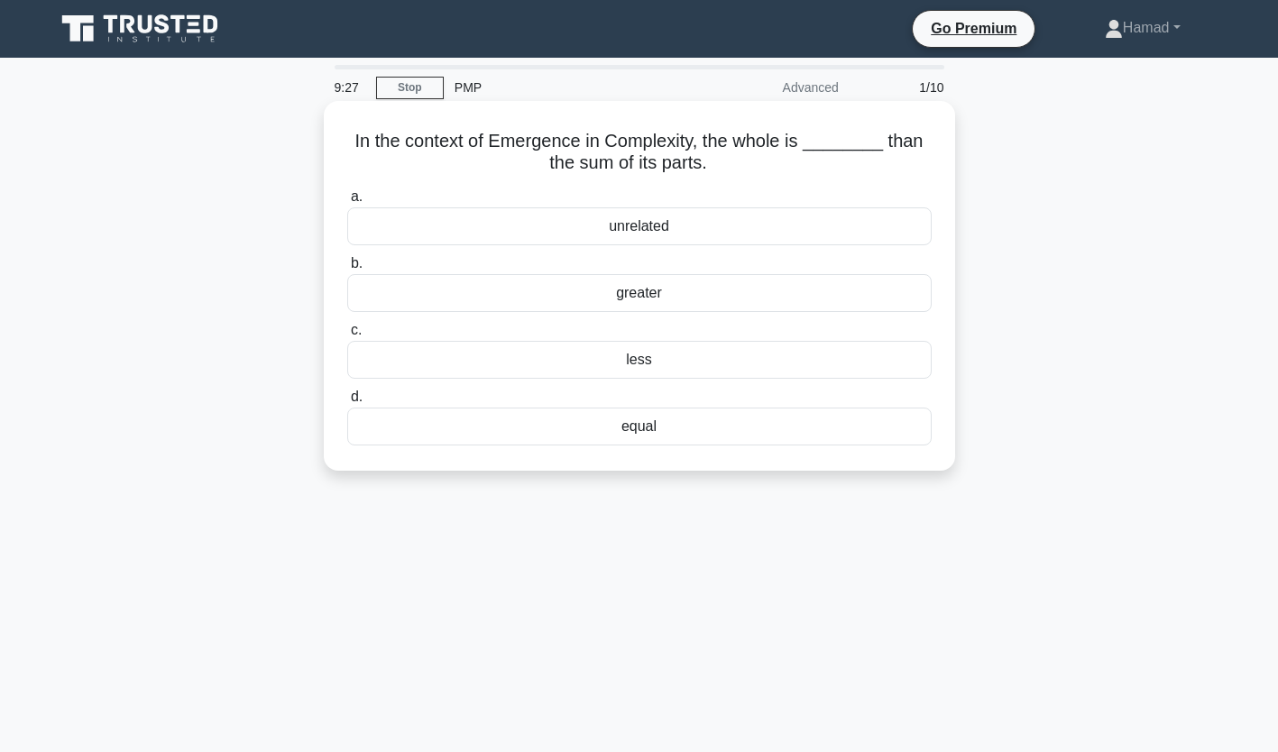
click at [629, 353] on div "less" at bounding box center [639, 360] width 584 height 38
click at [347, 336] on input "c. less" at bounding box center [347, 331] width 0 height 12
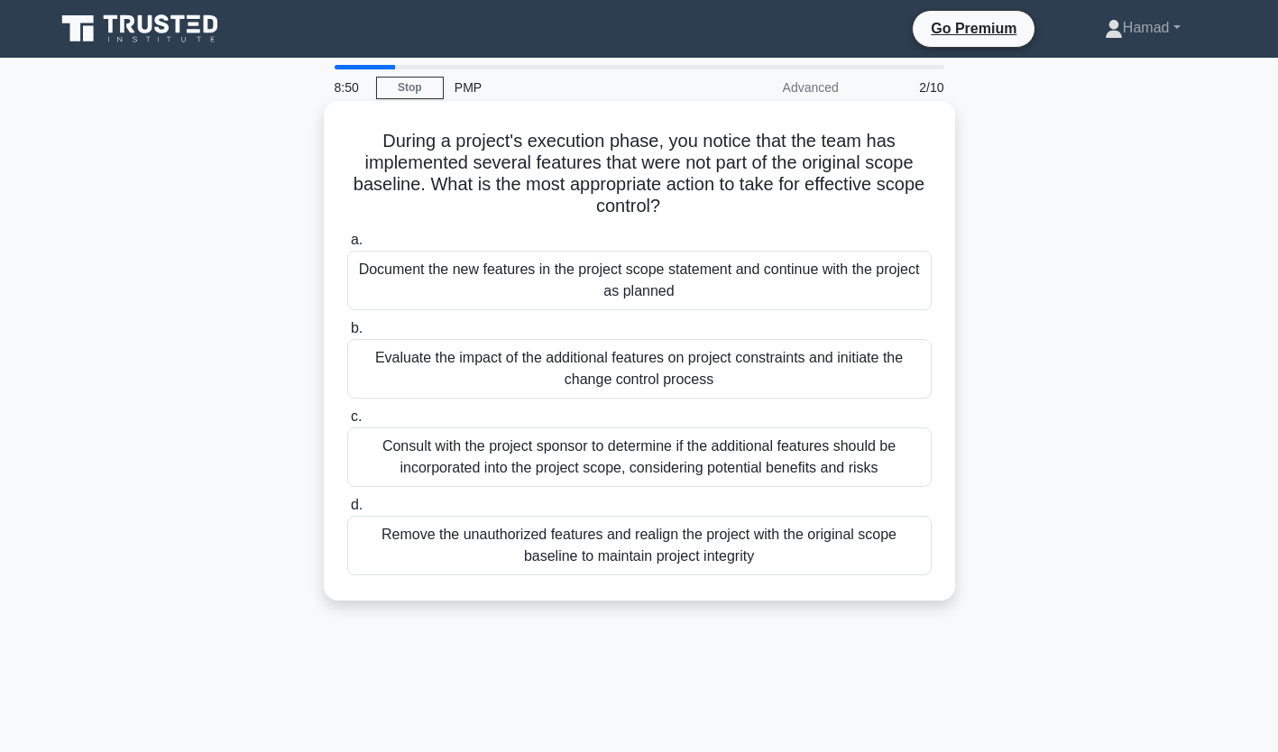
click at [636, 363] on div "Evaluate the impact of the additional features on project constraints and initi…" at bounding box center [639, 369] width 584 height 60
click at [347, 335] on input "b. Evaluate the impact of the additional features on project constraints and in…" at bounding box center [347, 329] width 0 height 12
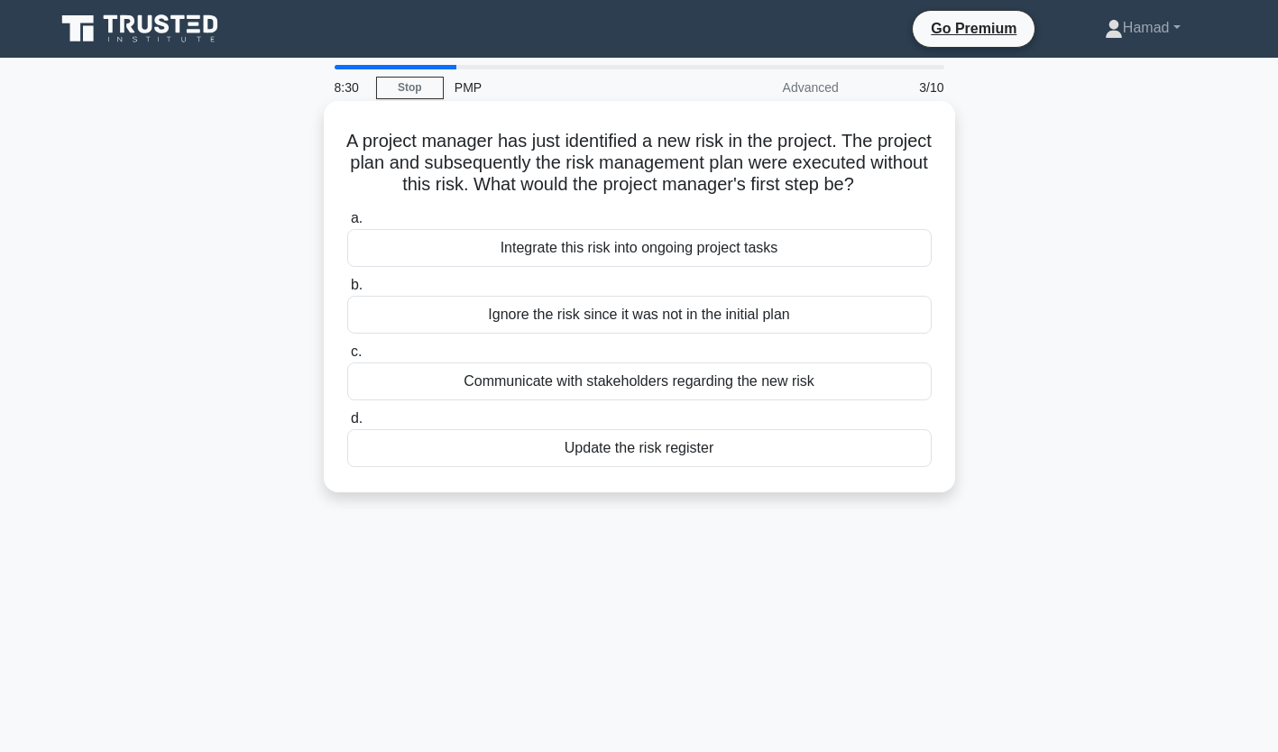
click at [653, 467] on div "Update the risk register" at bounding box center [639, 448] width 584 height 38
click at [347, 425] on input "d. Update the risk register" at bounding box center [347, 419] width 0 height 12
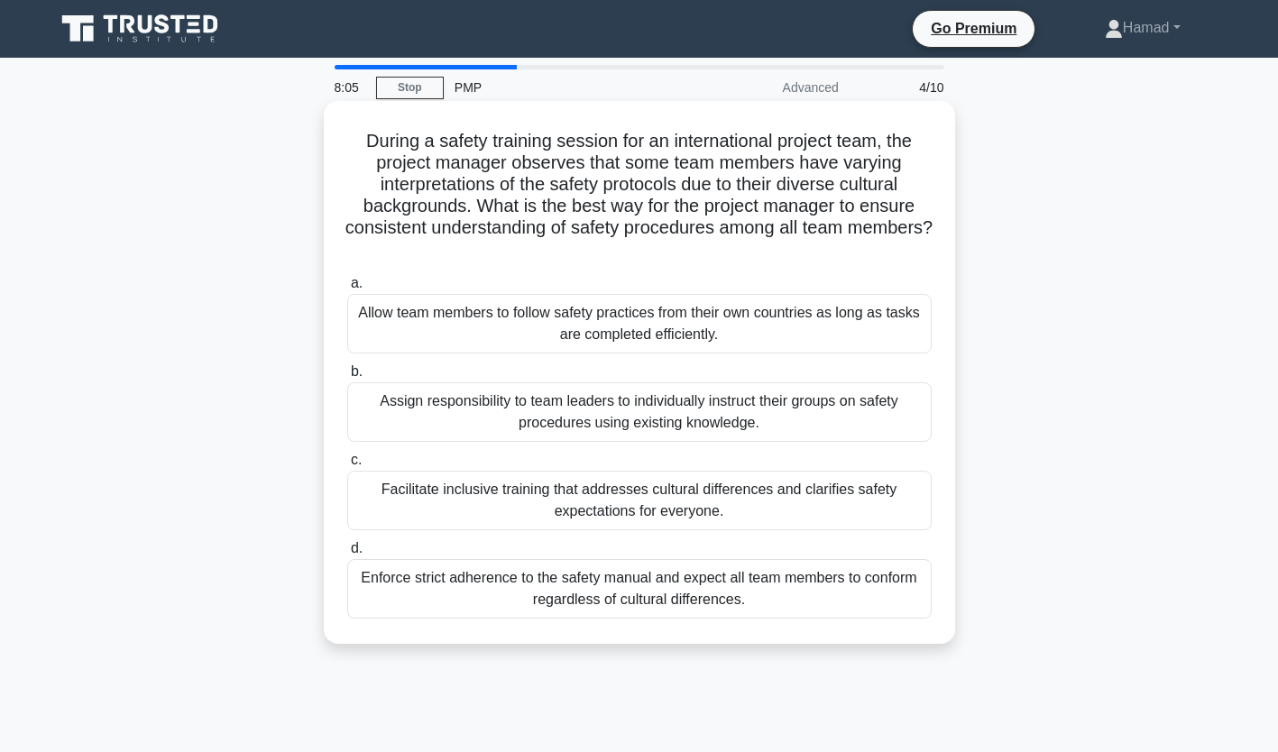
click at [665, 498] on div "Facilitate inclusive training that addresses cultural differences and clarifies…" at bounding box center [639, 501] width 584 height 60
click at [347, 466] on input "c. Facilitate inclusive training that addresses cultural differences and clarif…" at bounding box center [347, 461] width 0 height 12
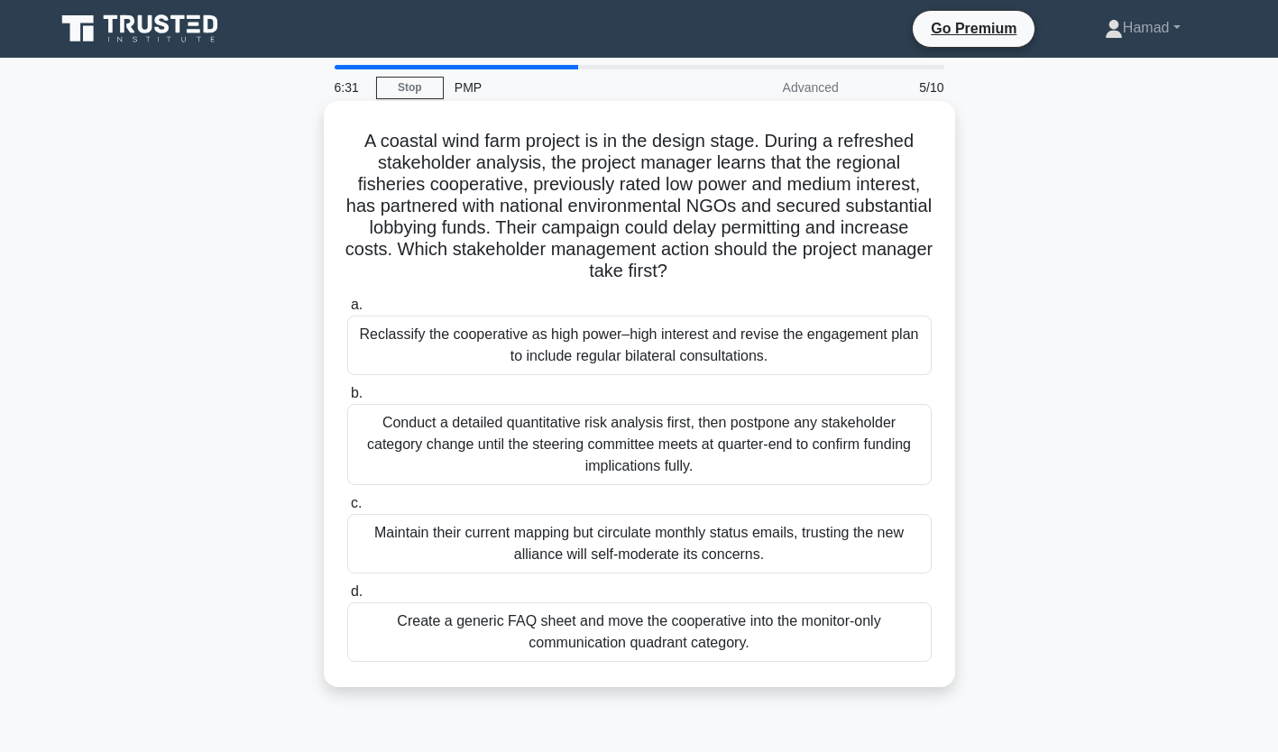
click at [660, 459] on div "Conduct a detailed quantitative risk analysis first, then postpone any stakehol…" at bounding box center [639, 444] width 584 height 81
click at [347, 400] on input "b. Conduct a detailed quantitative risk analysis first, then postpone any stake…" at bounding box center [347, 394] width 0 height 12
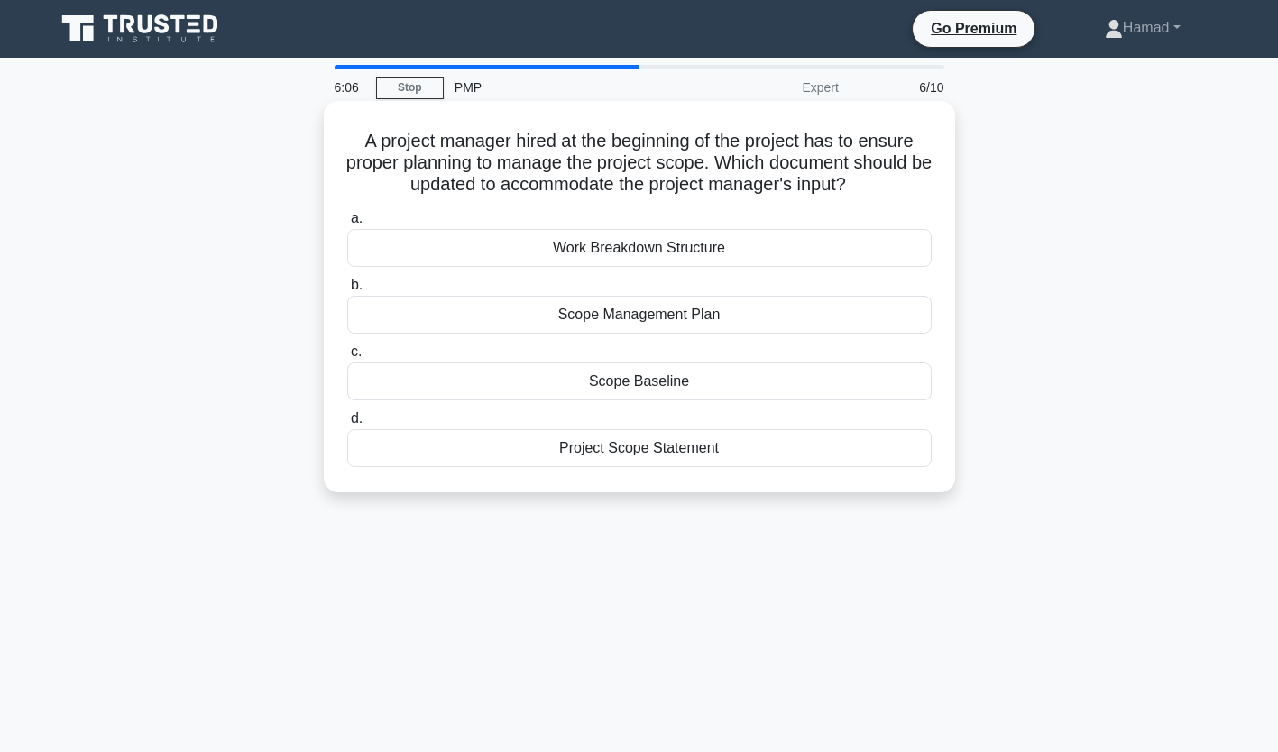
click at [737, 391] on div "Scope Baseline" at bounding box center [639, 382] width 584 height 38
click at [347, 358] on input "c. Scope Baseline" at bounding box center [347, 352] width 0 height 12
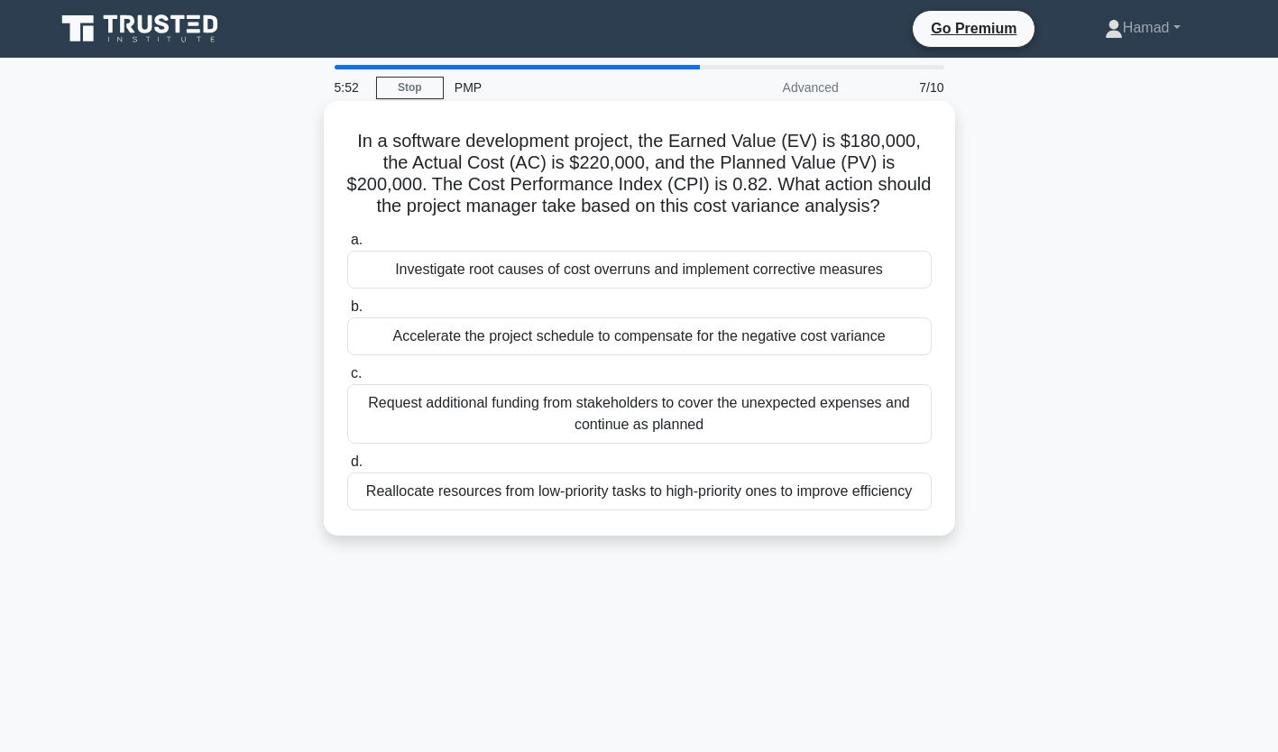
click at [887, 274] on div "Investigate root causes of cost overruns and implement corrective measures" at bounding box center [639, 270] width 584 height 38
click at [347, 246] on input "a. Investigate root causes of cost overruns and implement corrective measures" at bounding box center [347, 240] width 0 height 12
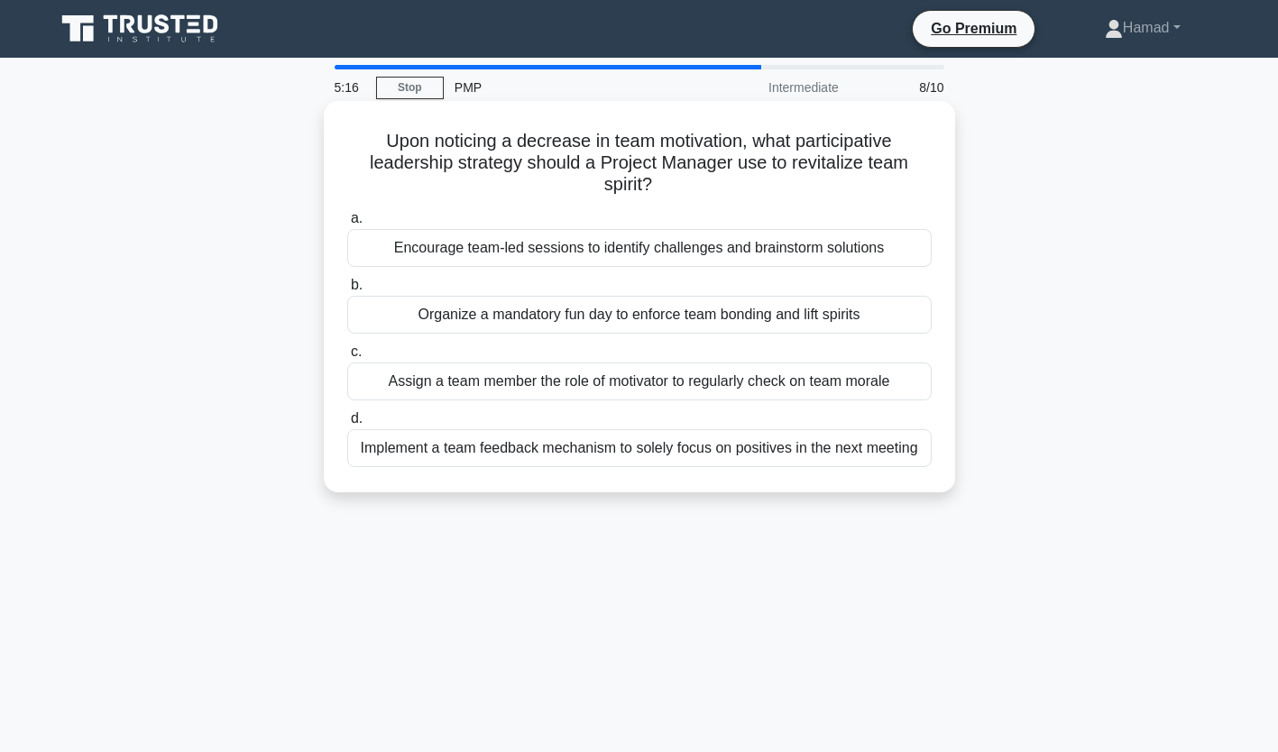
click at [849, 255] on div "Encourage team-led sessions to identify challenges and brainstorm solutions" at bounding box center [639, 248] width 584 height 38
click at [347, 225] on input "a. Encourage team-led sessions to identify challenges and brainstorm solutions" at bounding box center [347, 219] width 0 height 12
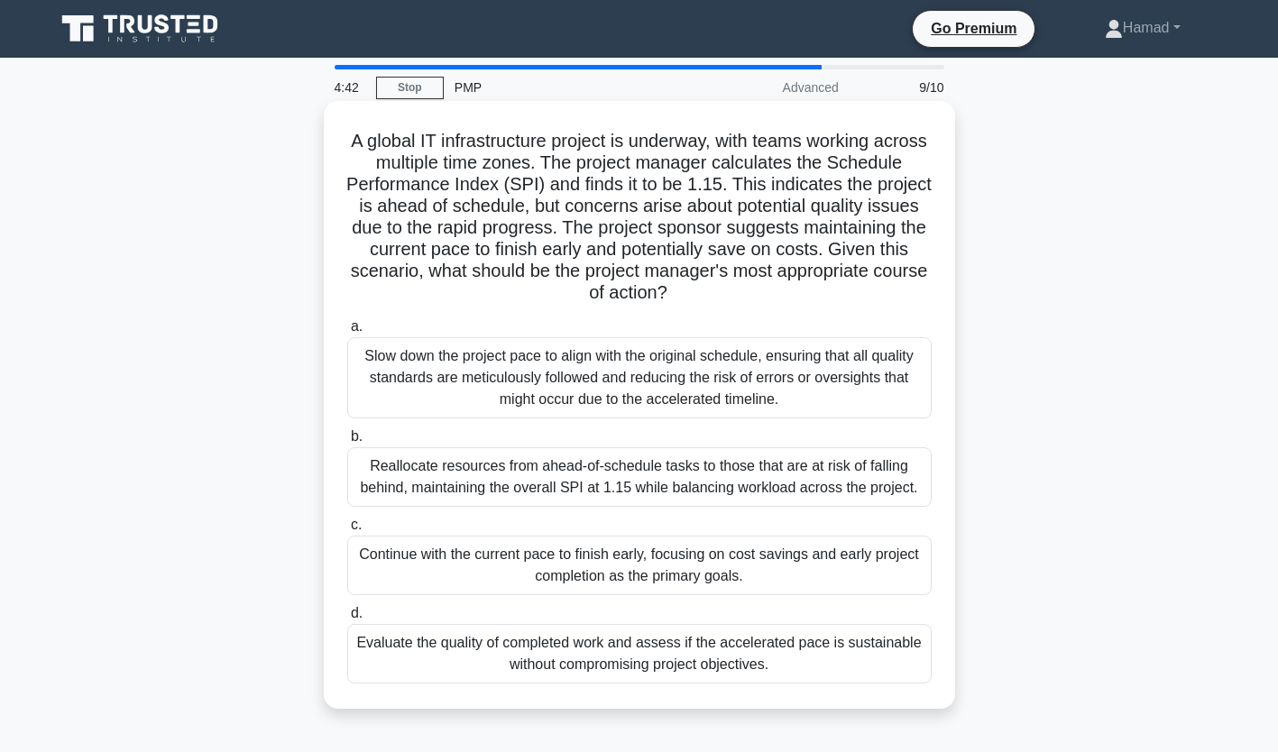
click at [922, 636] on div "Evaluate the quality of completed work and assess if the accelerated pace is su…" at bounding box center [639, 654] width 584 height 60
click at [347, 620] on input "d. Evaluate the quality of completed work and assess if the accelerated pace is…" at bounding box center [347, 614] width 0 height 12
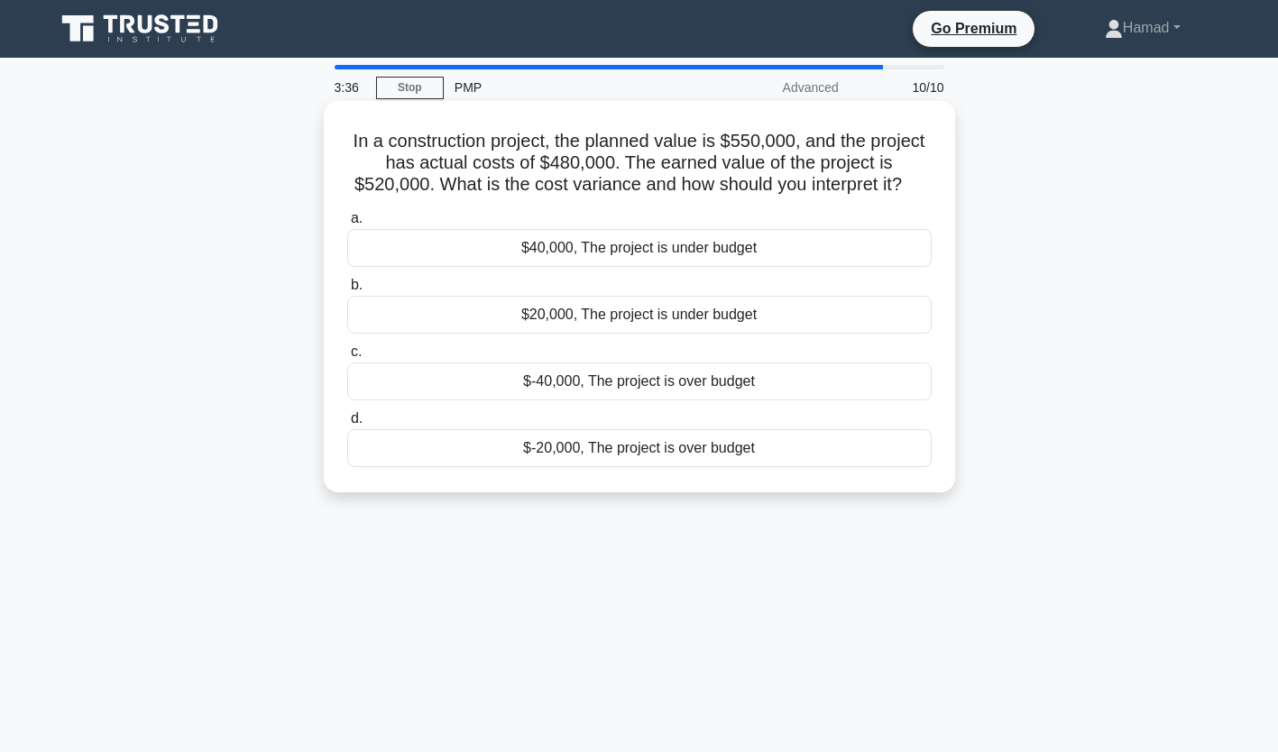
click at [856, 243] on div "$40,000, The project is under budget" at bounding box center [639, 248] width 584 height 38
click at [347, 225] on input "a. $40,000, The project is under budget" at bounding box center [347, 219] width 0 height 12
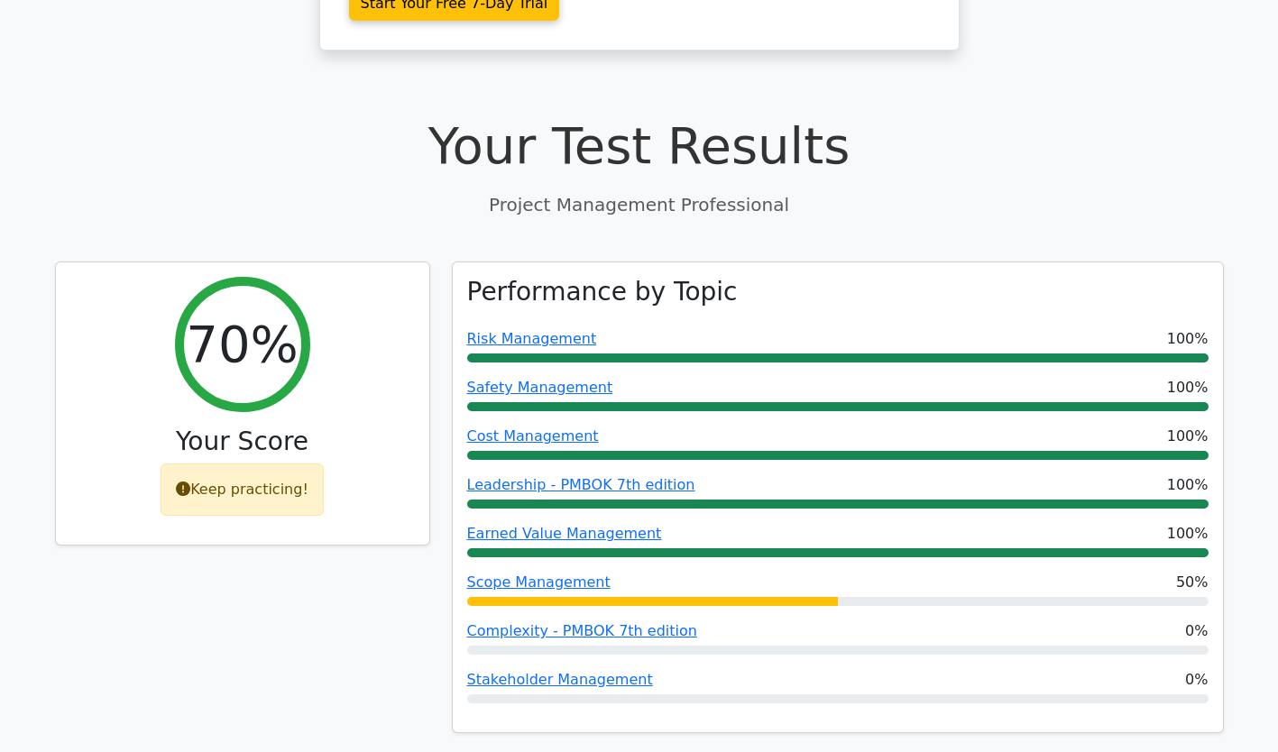
scroll to position [611, 0]
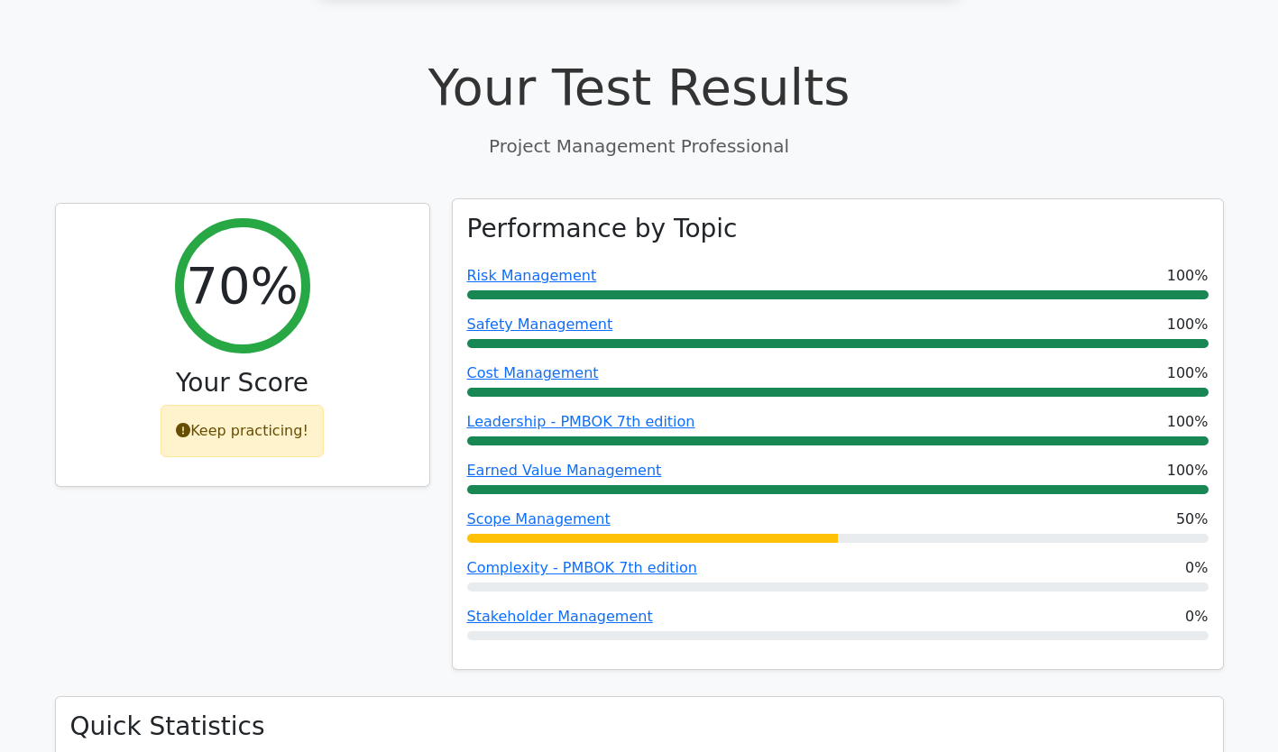
click at [795, 534] on div at bounding box center [652, 538] width 371 height 9
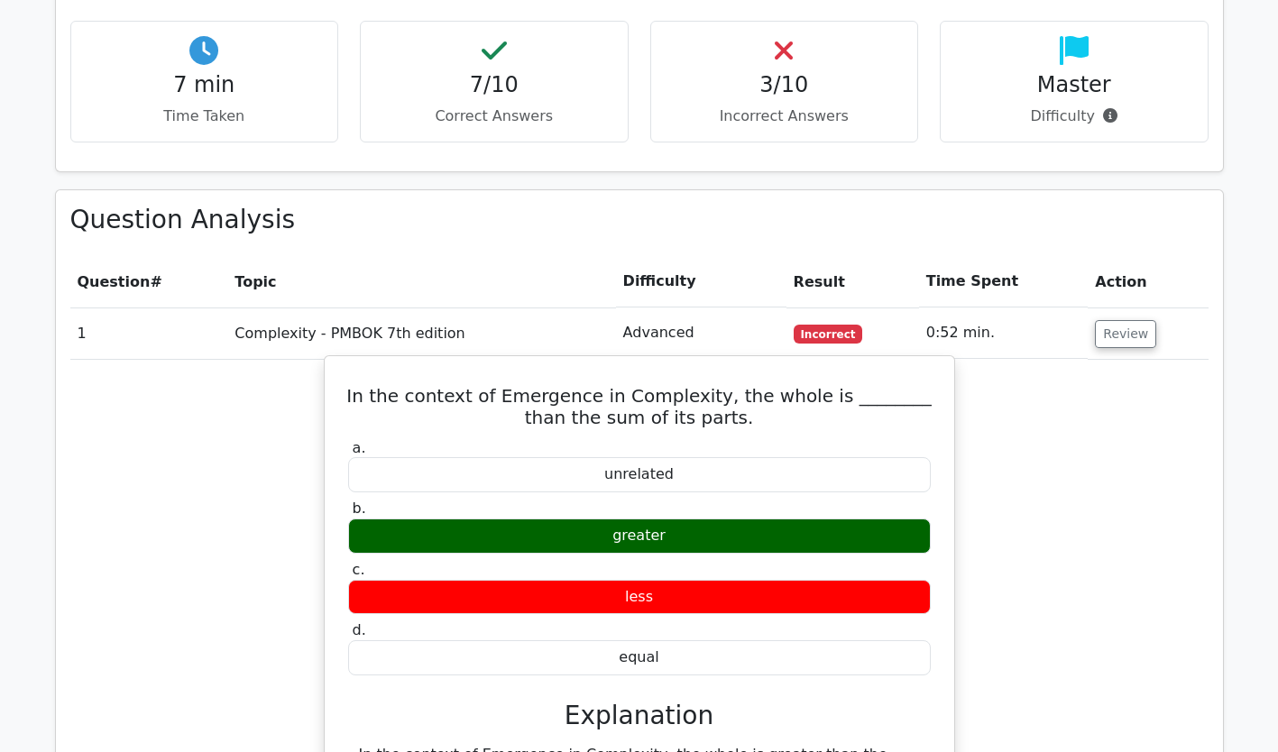
scroll to position [0, 11]
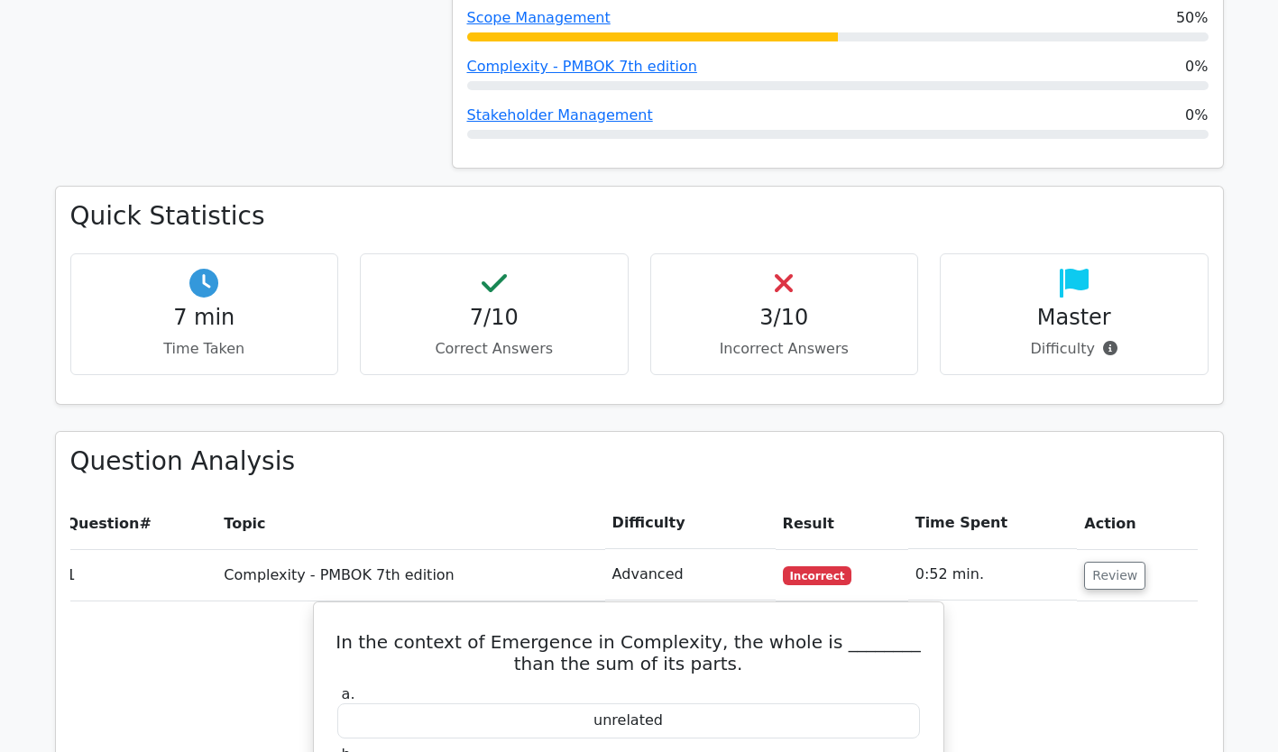
click at [812, 253] on div "3/10 Incorrect Answers" at bounding box center [784, 314] width 269 height 122
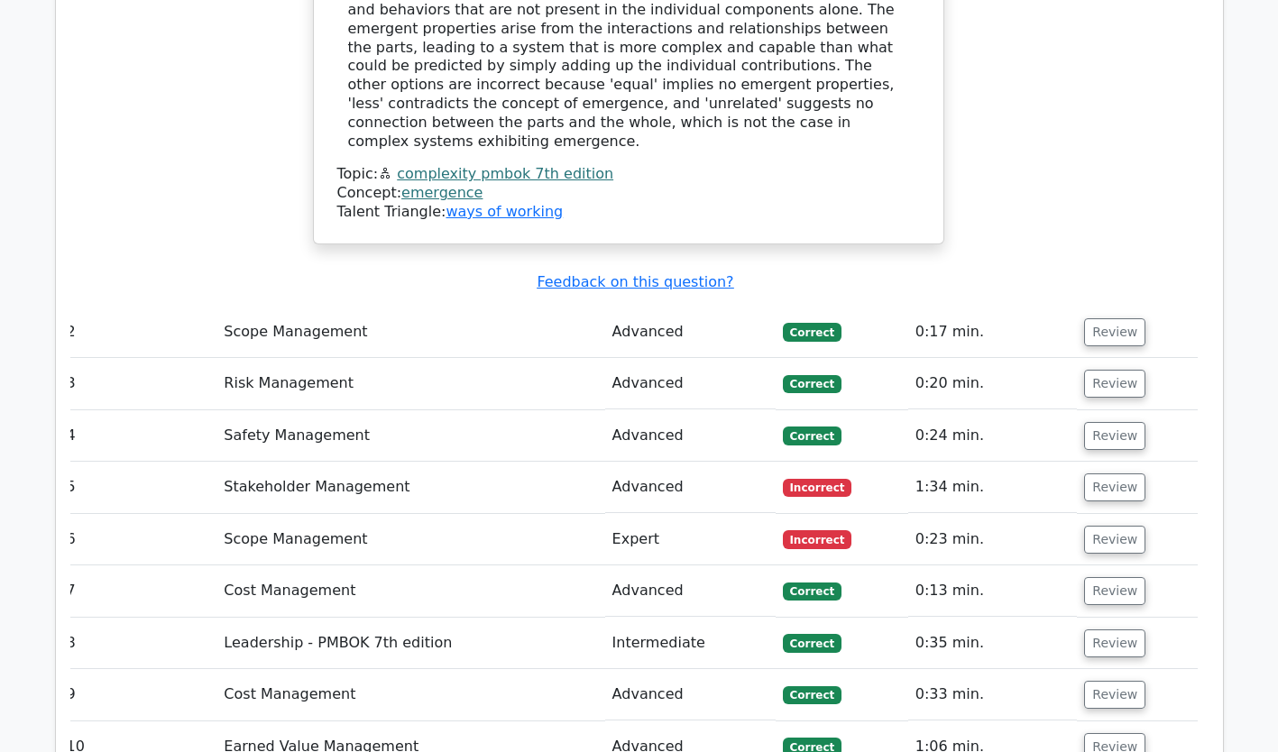
scroll to position [2265, 0]
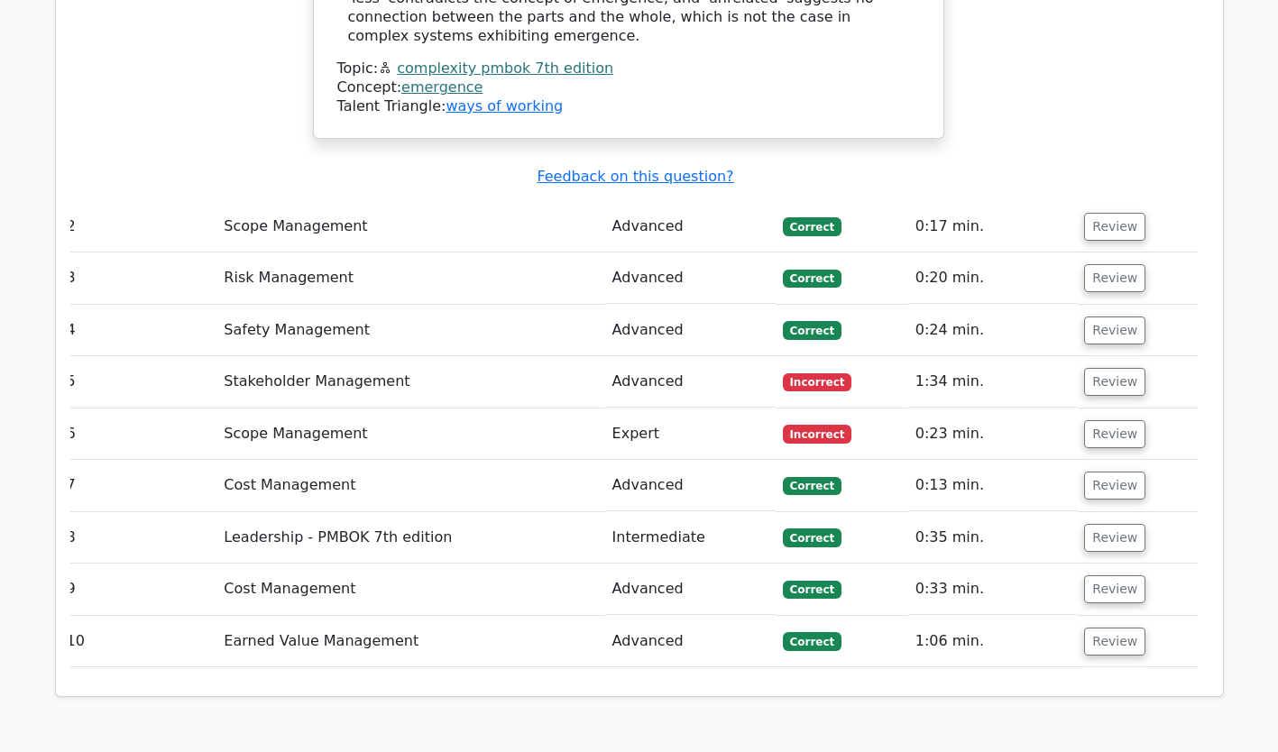
click at [806, 356] on td "Incorrect" at bounding box center [842, 381] width 133 height 51
click at [1104, 368] on button "Review" at bounding box center [1114, 382] width 61 height 28
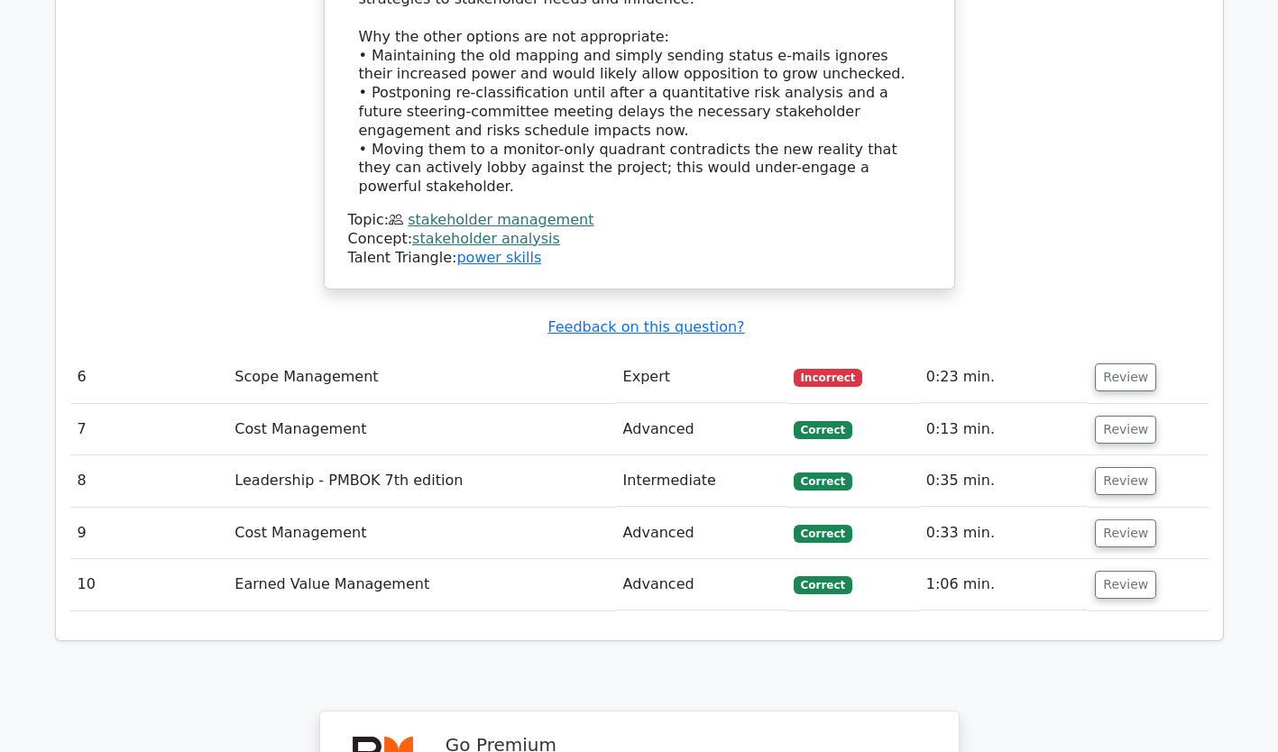
scroll to position [3450, 0]
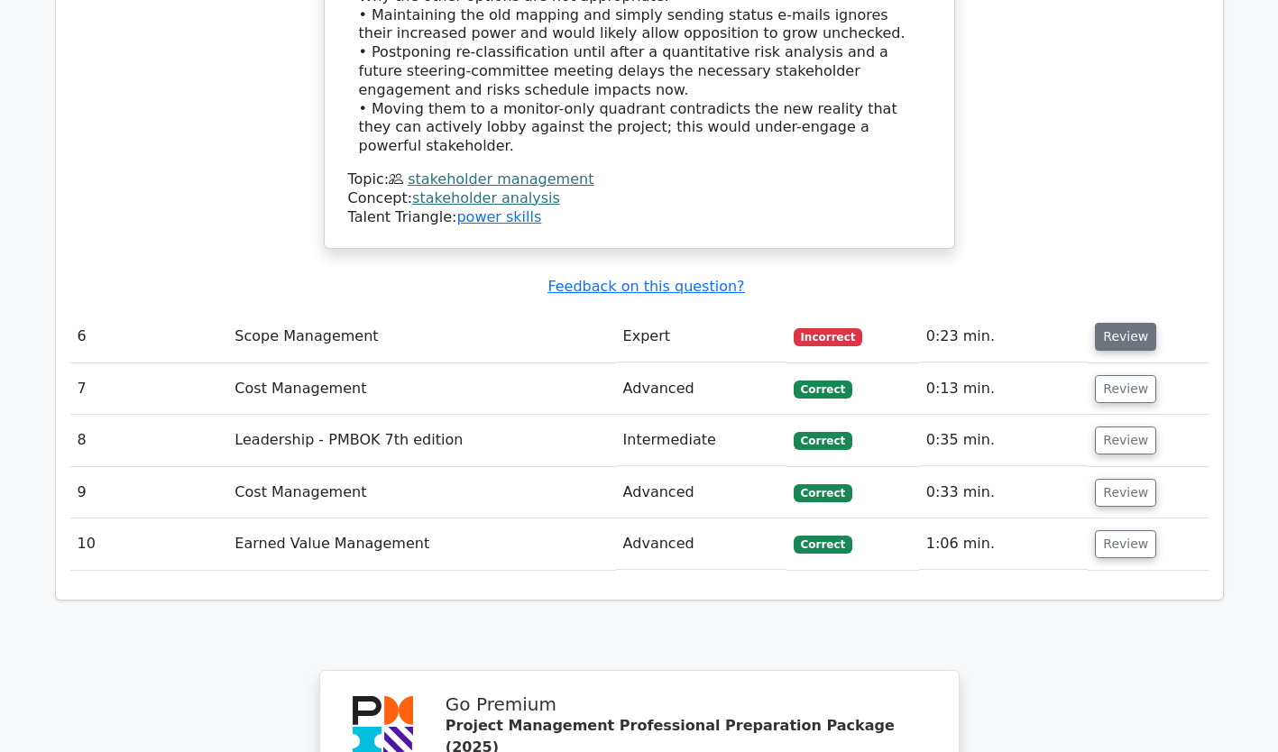
drag, startPoint x: 1006, startPoint y: 366, endPoint x: 1101, endPoint y: 163, distance: 223.9
click at [1101, 323] on button "Review" at bounding box center [1125, 337] width 61 height 28
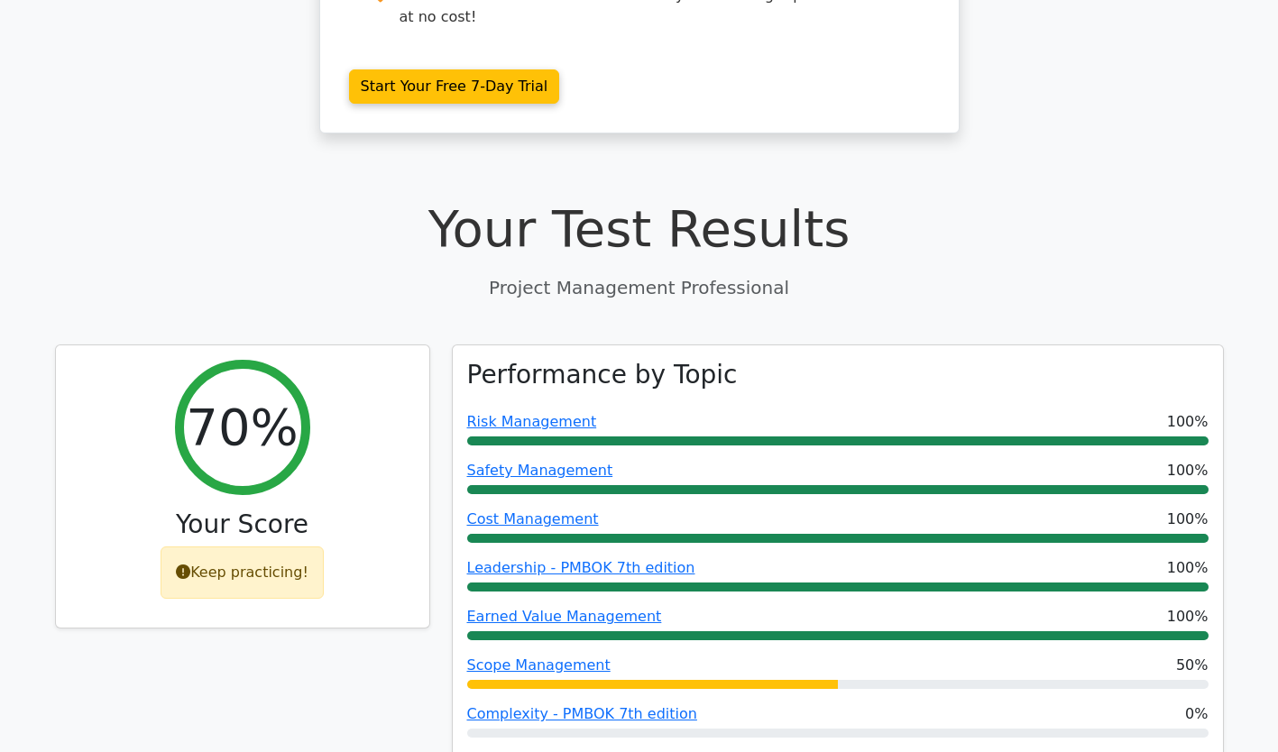
scroll to position [473, 0]
